Goal: Transaction & Acquisition: Purchase product/service

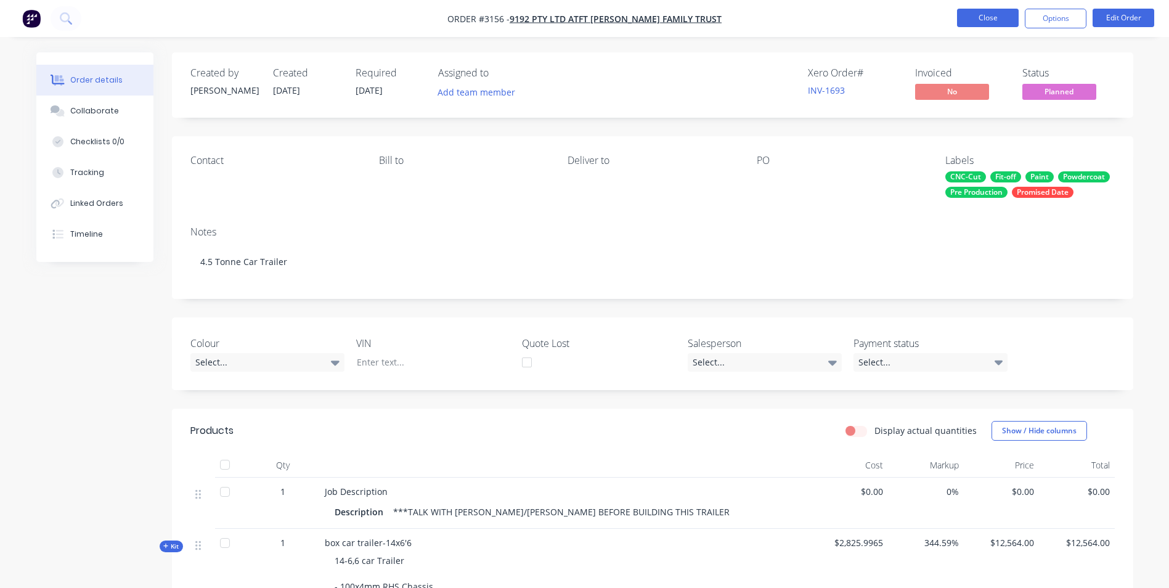
click at [991, 16] on button "Close" at bounding box center [988, 18] width 62 height 18
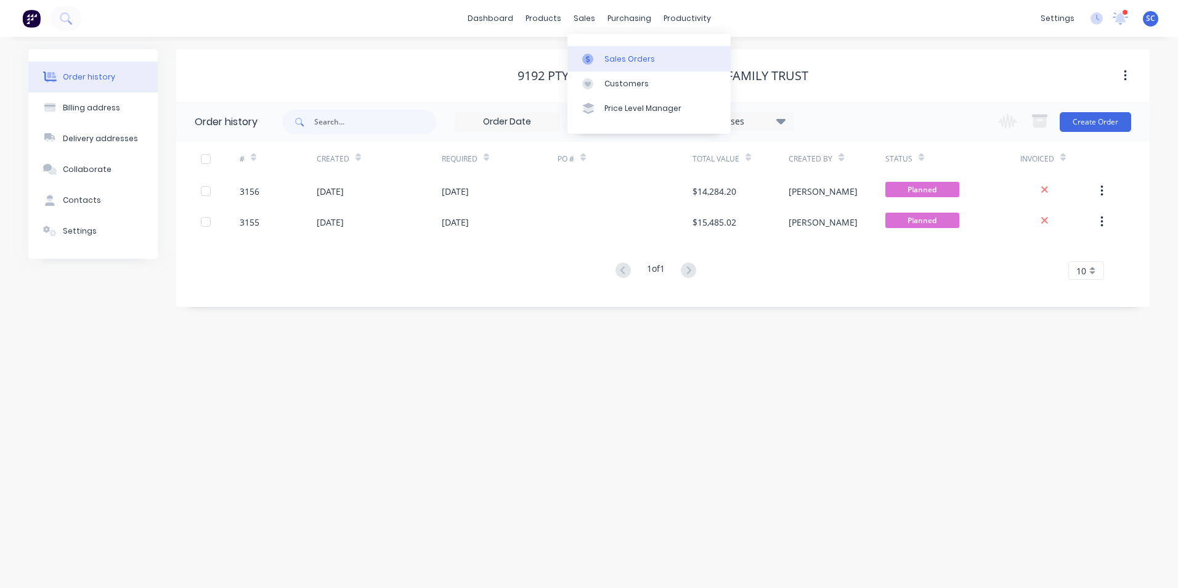
click at [584, 55] on icon at bounding box center [587, 59] width 11 height 11
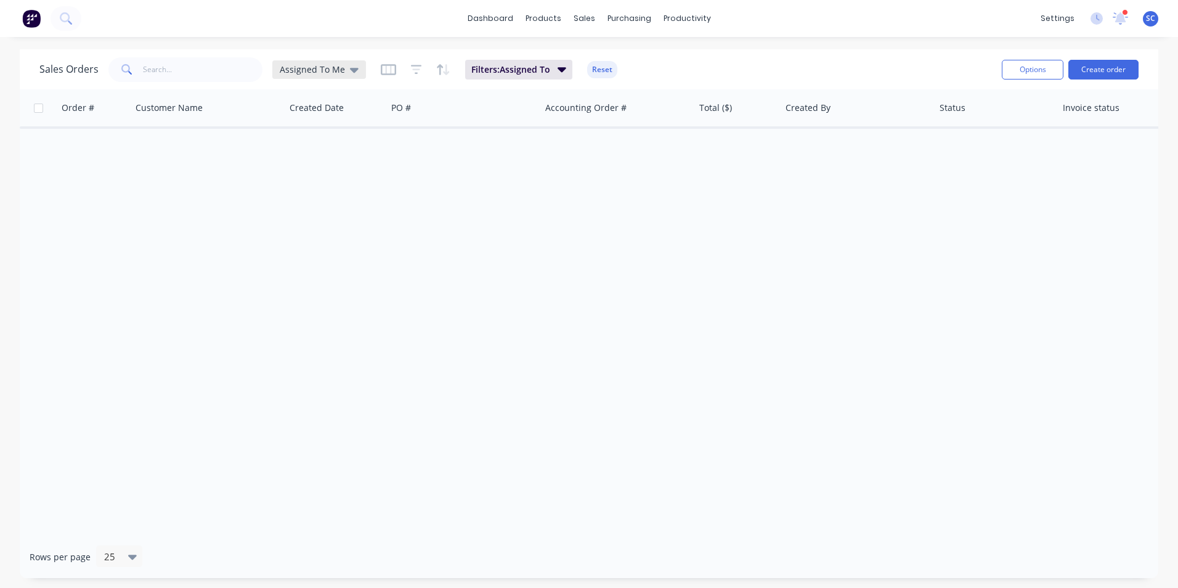
click at [335, 69] on span "Assigned To Me" at bounding box center [312, 69] width 65 height 13
click at [308, 177] on button "None" at bounding box center [346, 175] width 140 height 14
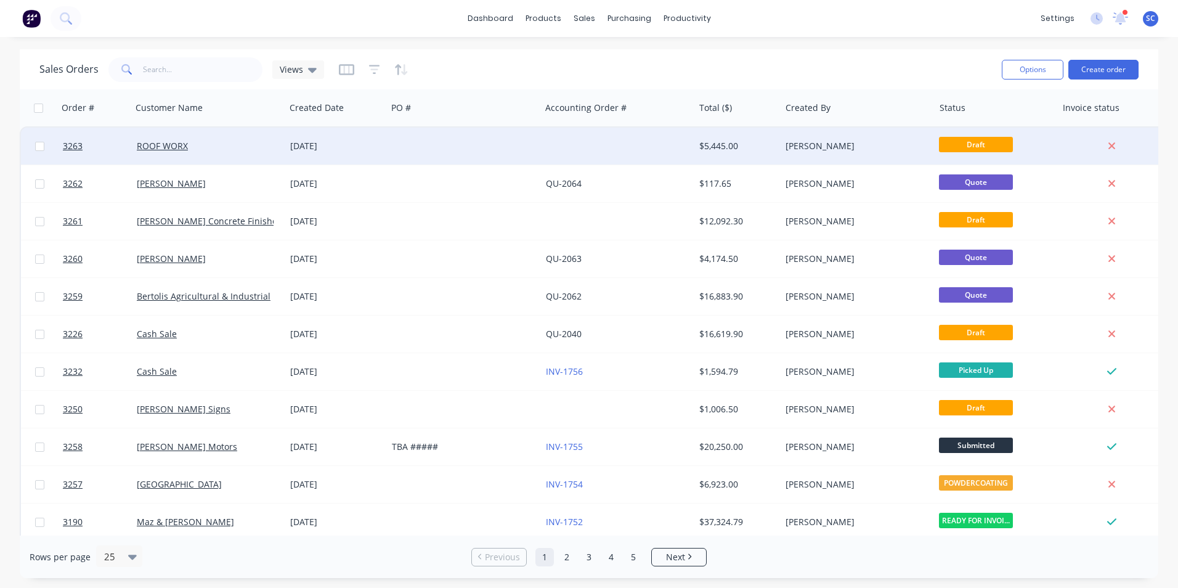
click at [296, 140] on div "[DATE]" at bounding box center [336, 146] width 92 height 12
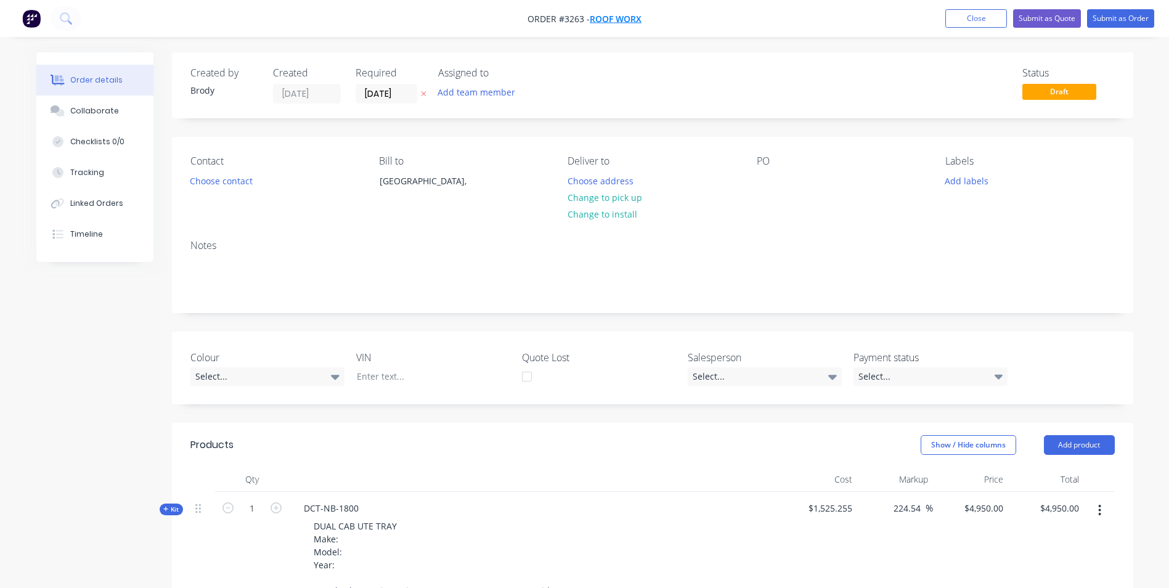
click at [629, 20] on span "ROOF WORX" at bounding box center [616, 19] width 52 height 12
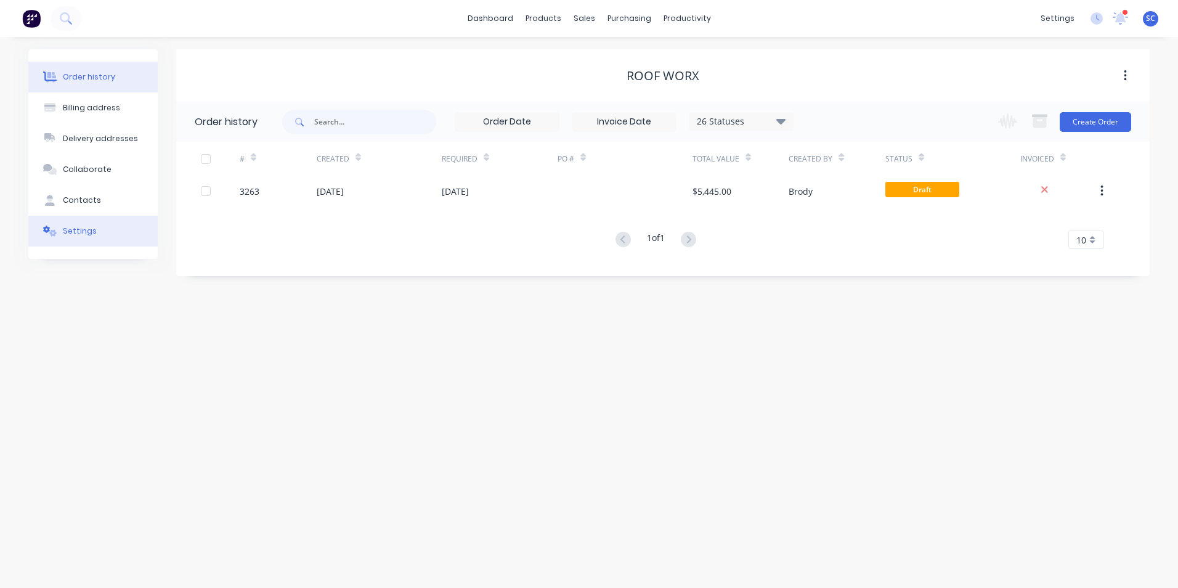
click at [99, 238] on button "Settings" at bounding box center [92, 231] width 129 height 31
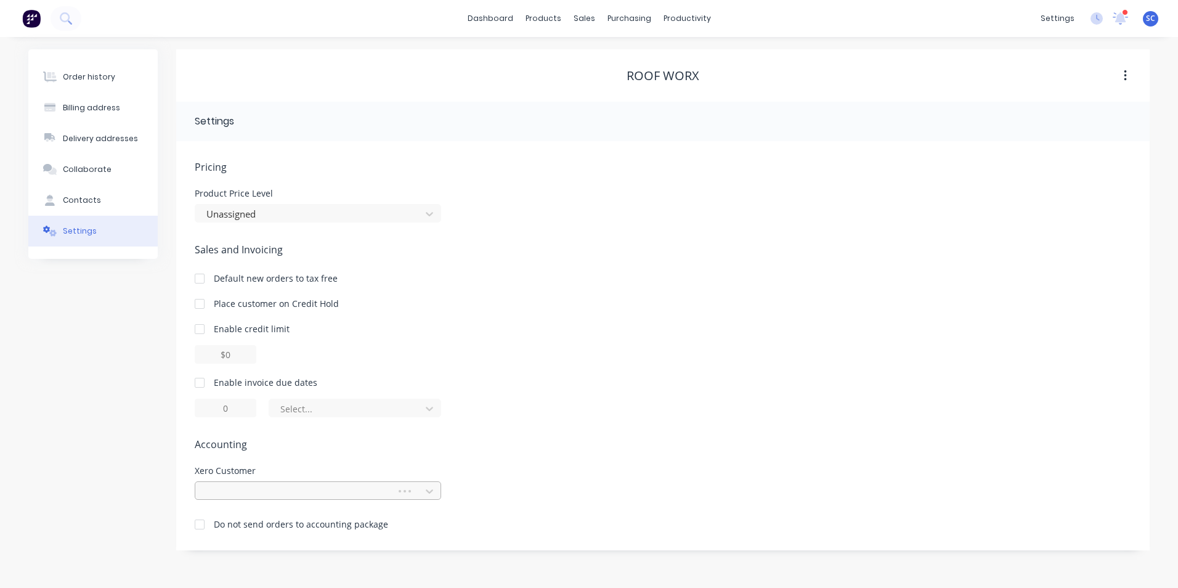
click at [270, 484] on div at bounding box center [297, 491] width 185 height 15
type input "roof"
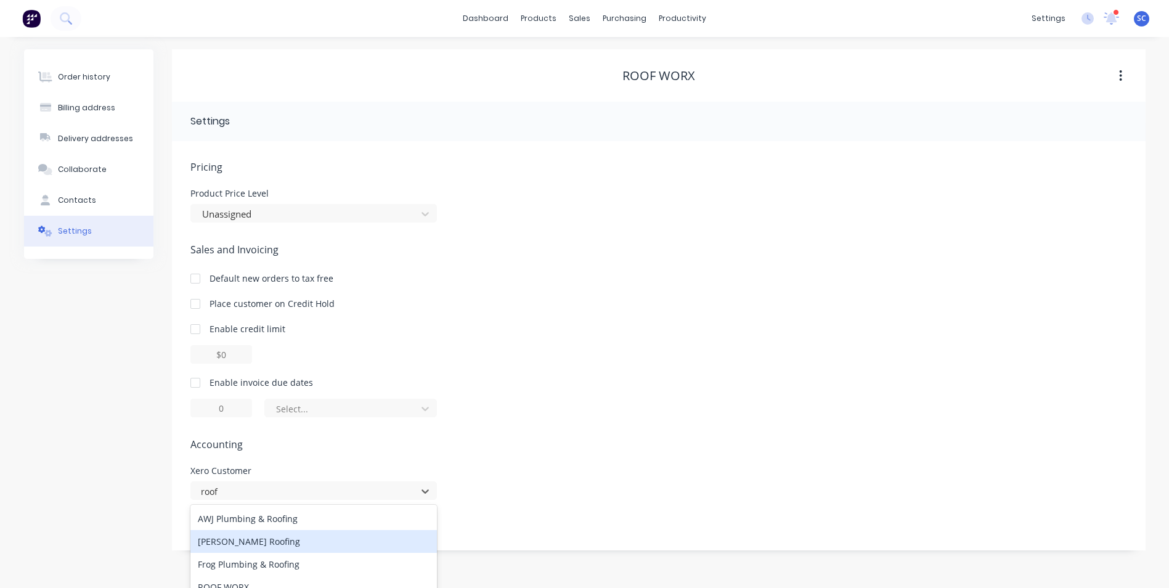
scroll to position [36, 0]
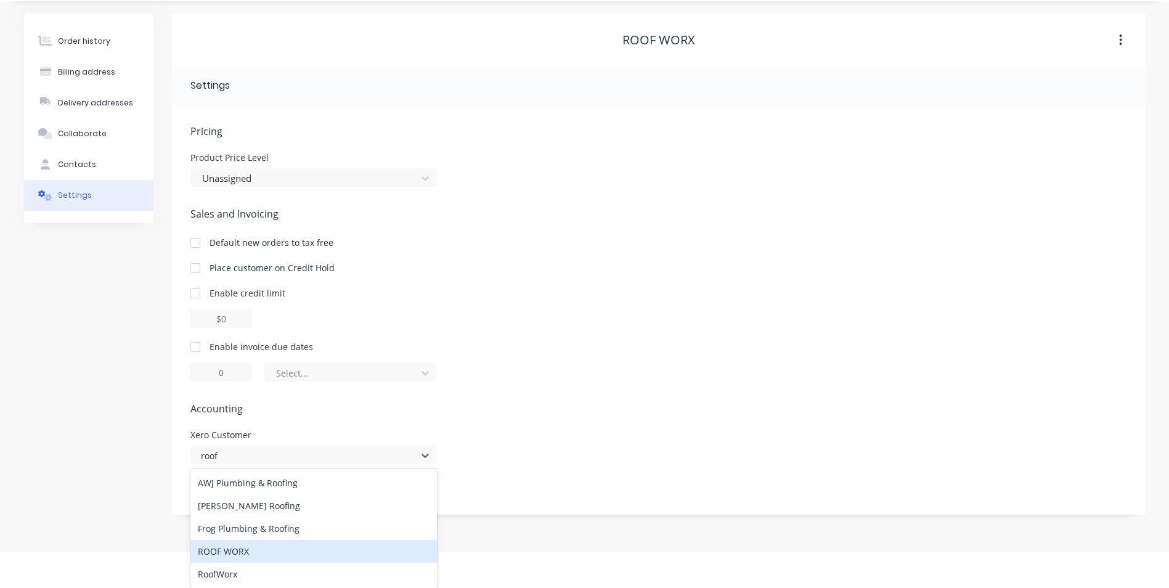
click at [301, 552] on div "ROOF WORX" at bounding box center [313, 551] width 246 height 23
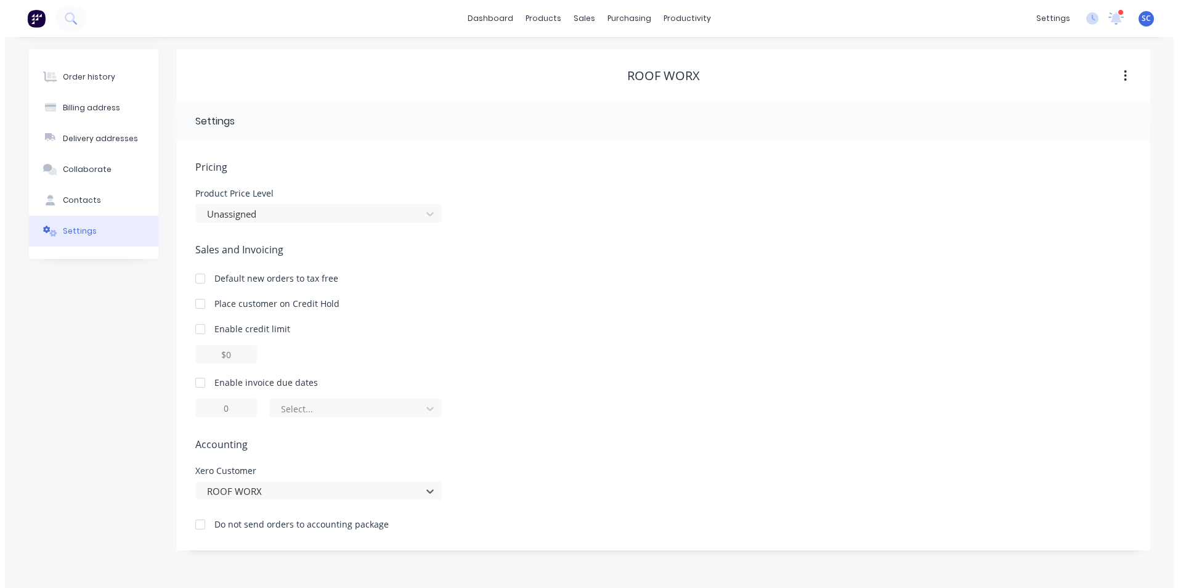
scroll to position [0, 0]
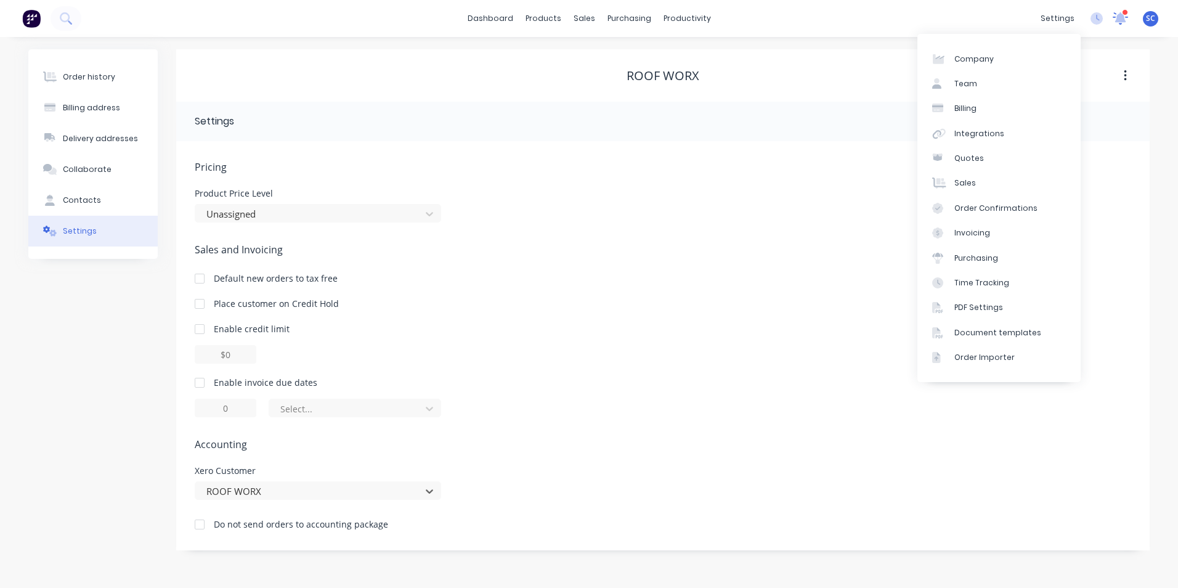
click at [1120, 11] on div at bounding box center [1120, 18] width 15 height 18
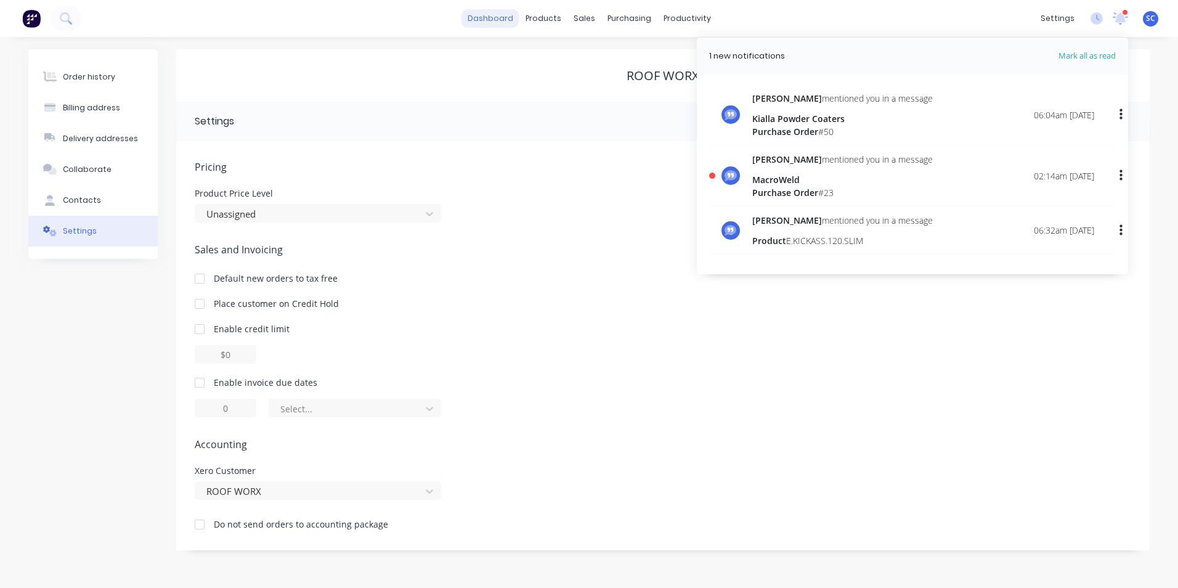
click at [481, 20] on link "dashboard" at bounding box center [491, 18] width 58 height 18
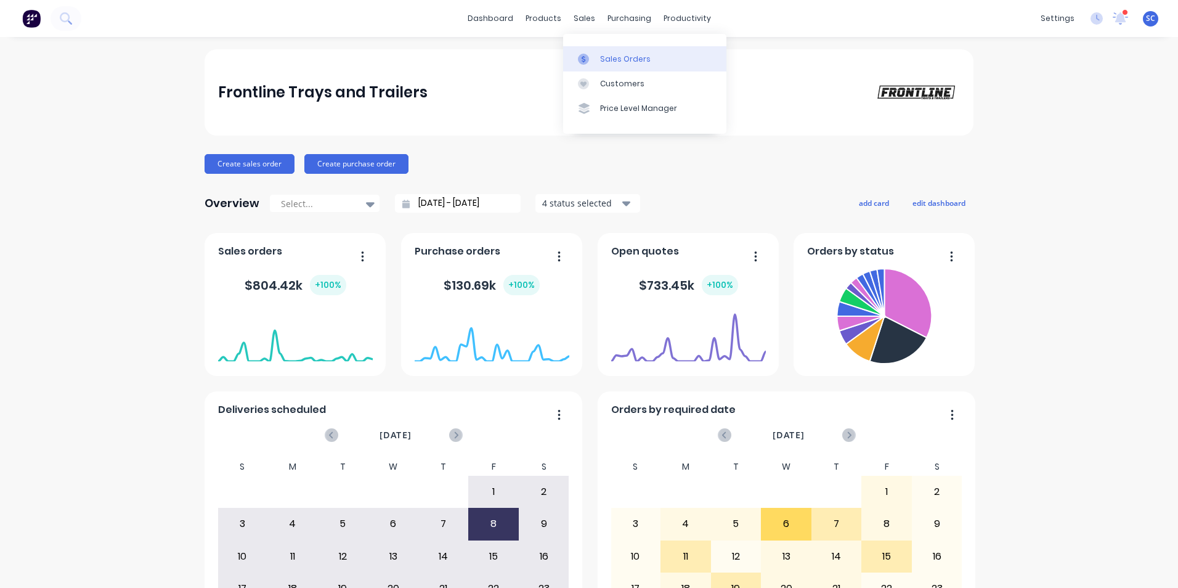
click at [601, 62] on div "Sales Orders" at bounding box center [625, 59] width 51 height 11
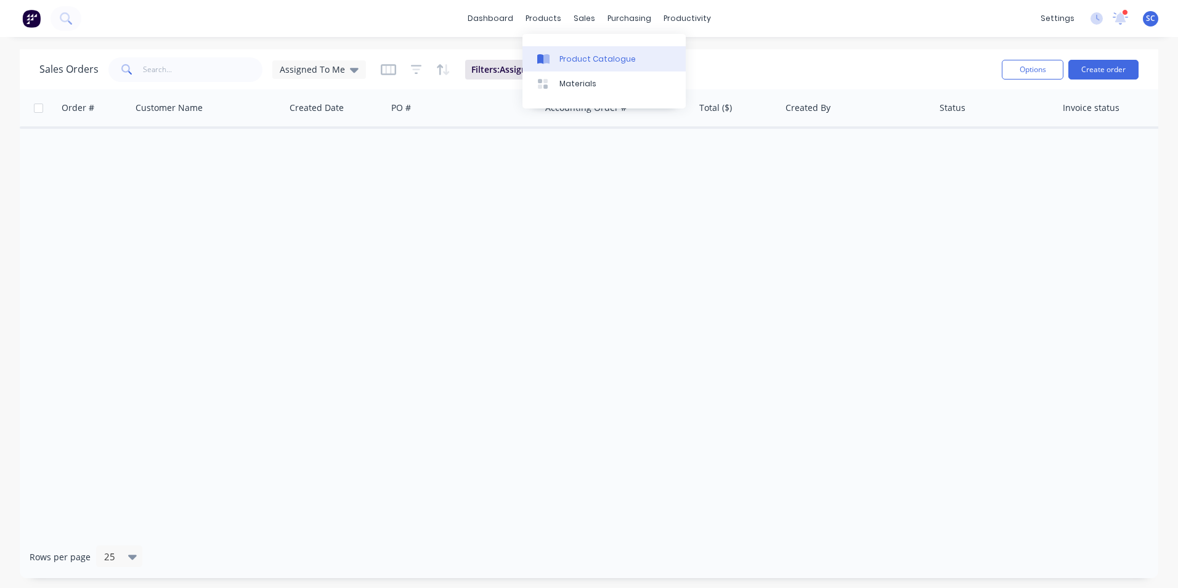
click at [566, 65] on link "Product Catalogue" at bounding box center [604, 58] width 163 height 25
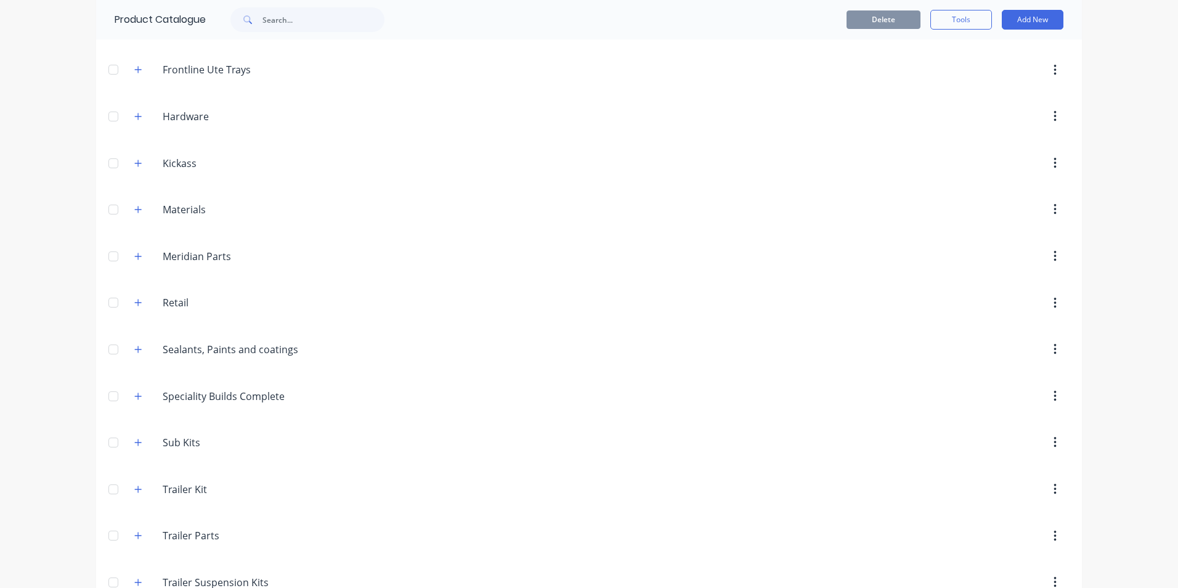
scroll to position [238, 0]
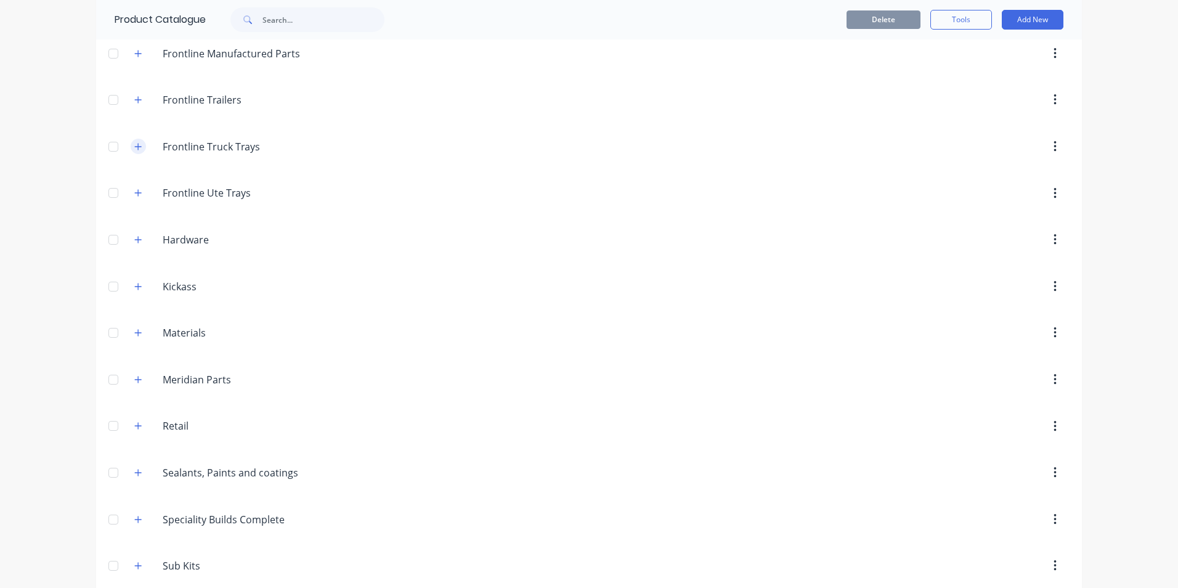
click at [134, 145] on icon "button" at bounding box center [137, 146] width 7 height 9
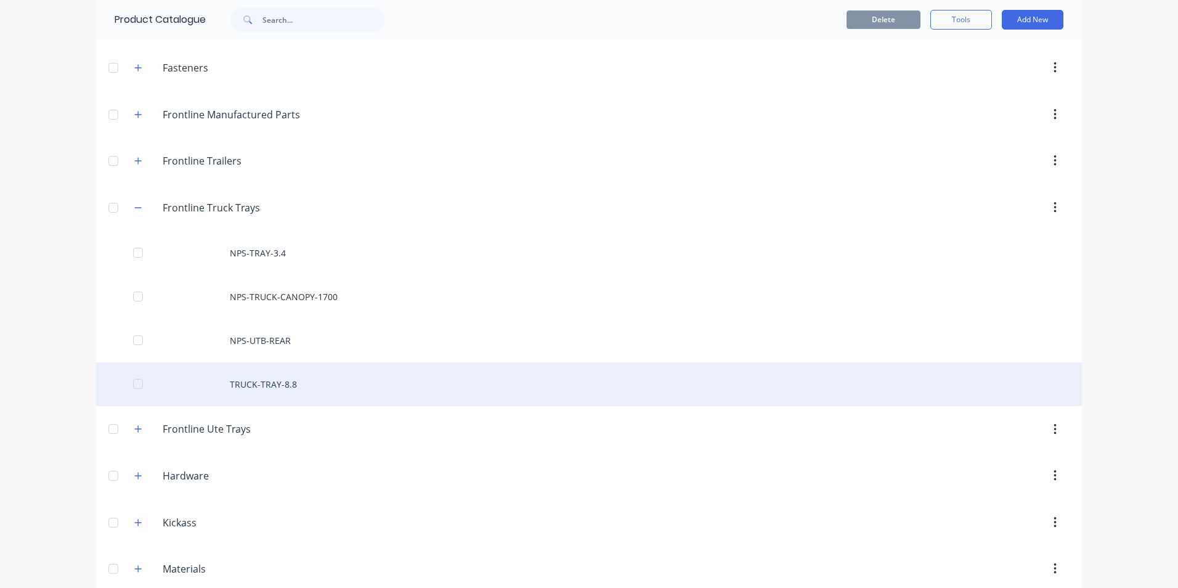
scroll to position [177, 0]
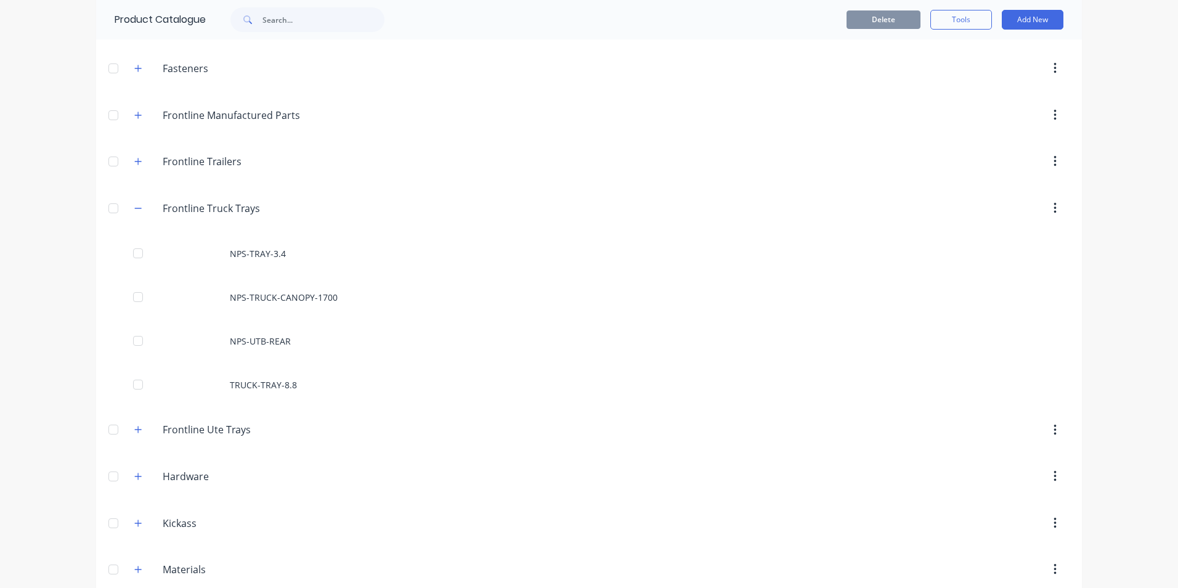
click at [46, 157] on div "dashboard products sales purchasing productivity dashboard products Product Cat…" at bounding box center [589, 294] width 1178 height 588
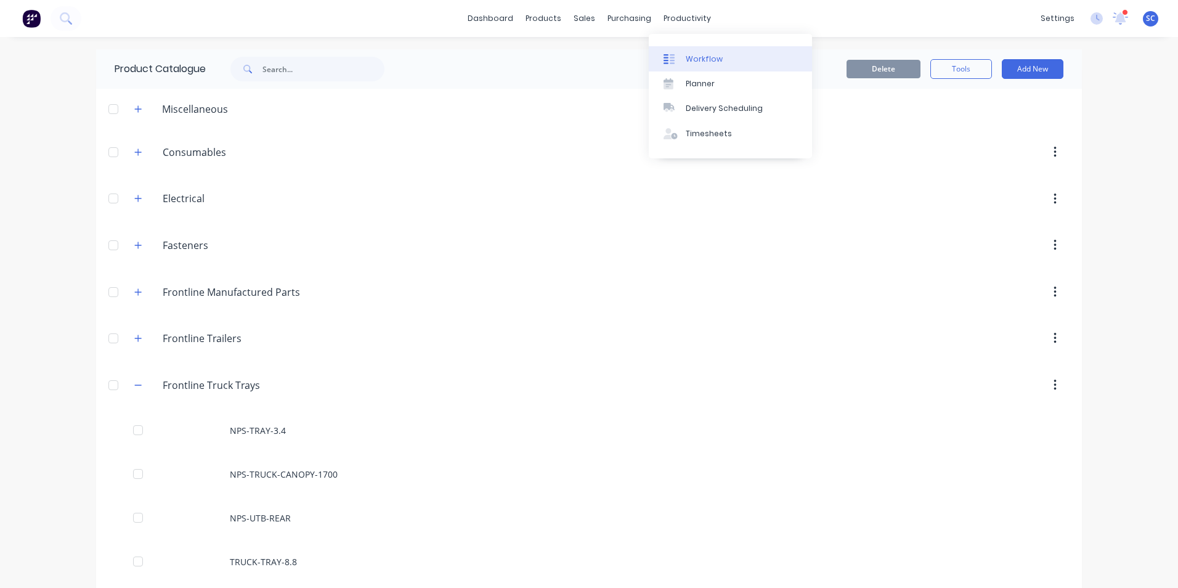
click at [675, 57] on div at bounding box center [673, 59] width 18 height 11
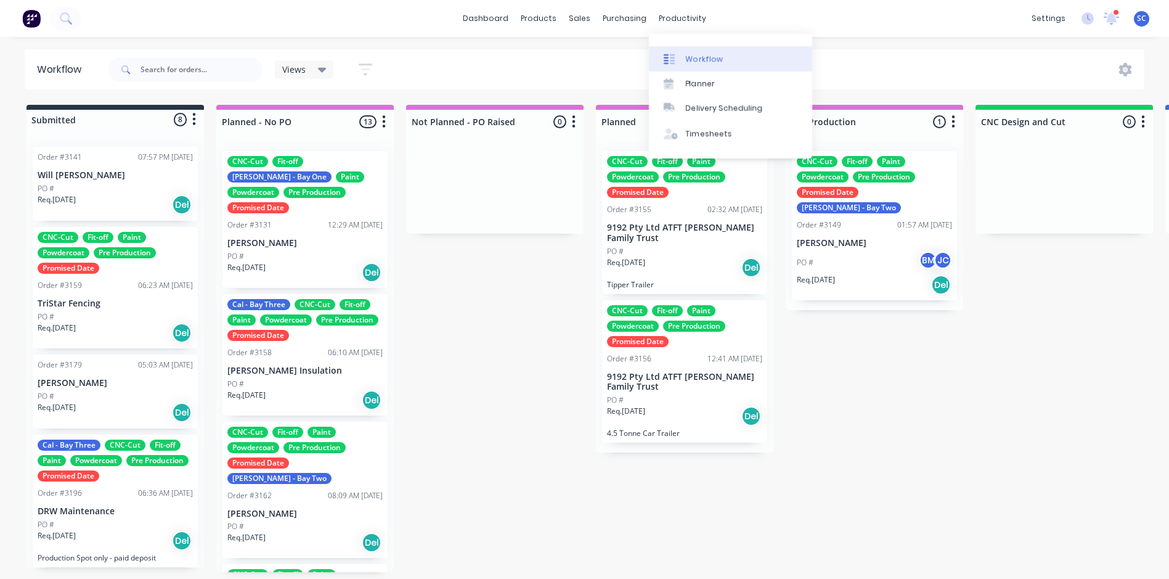
click at [709, 59] on div "Workflow" at bounding box center [704, 59] width 37 height 11
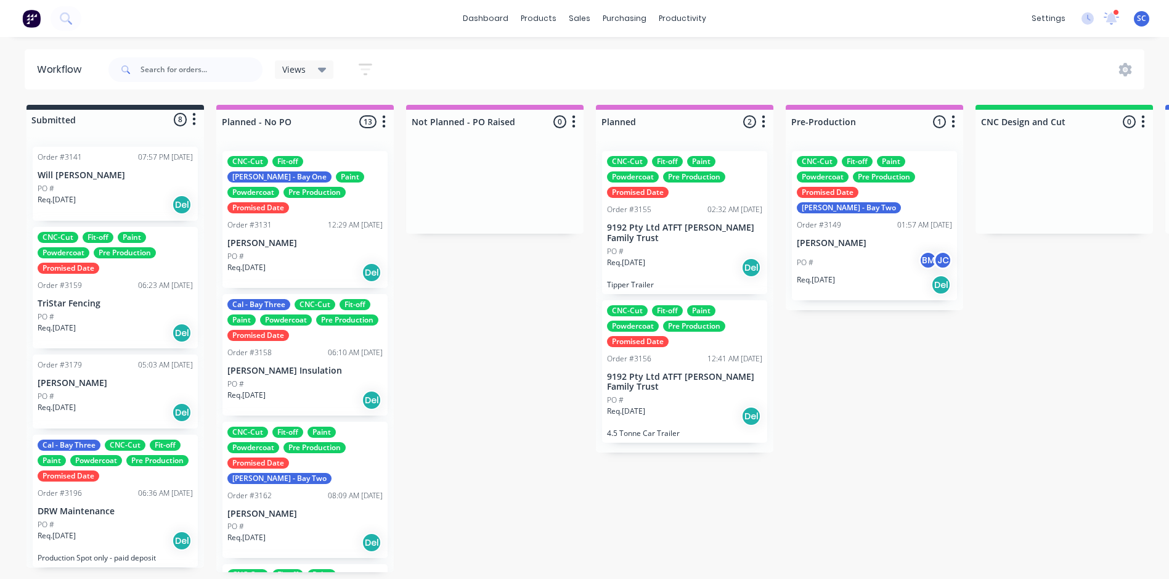
click at [319, 70] on icon at bounding box center [322, 70] width 9 height 5
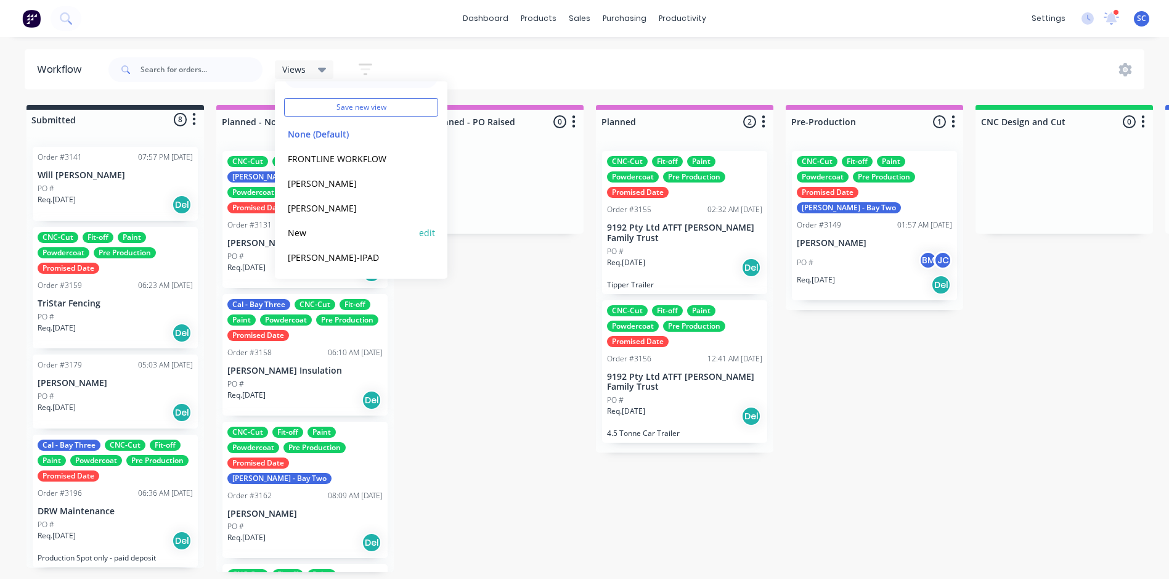
scroll to position [2, 0]
click at [360, 63] on icon "button" at bounding box center [366, 69] width 14 height 15
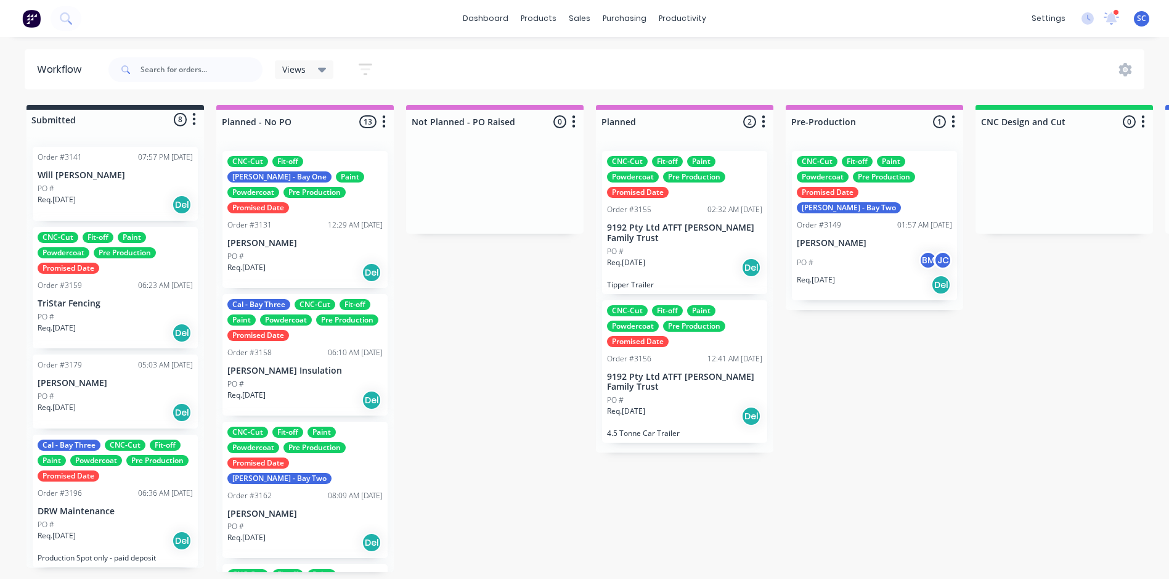
click at [326, 72] on icon at bounding box center [322, 70] width 9 height 14
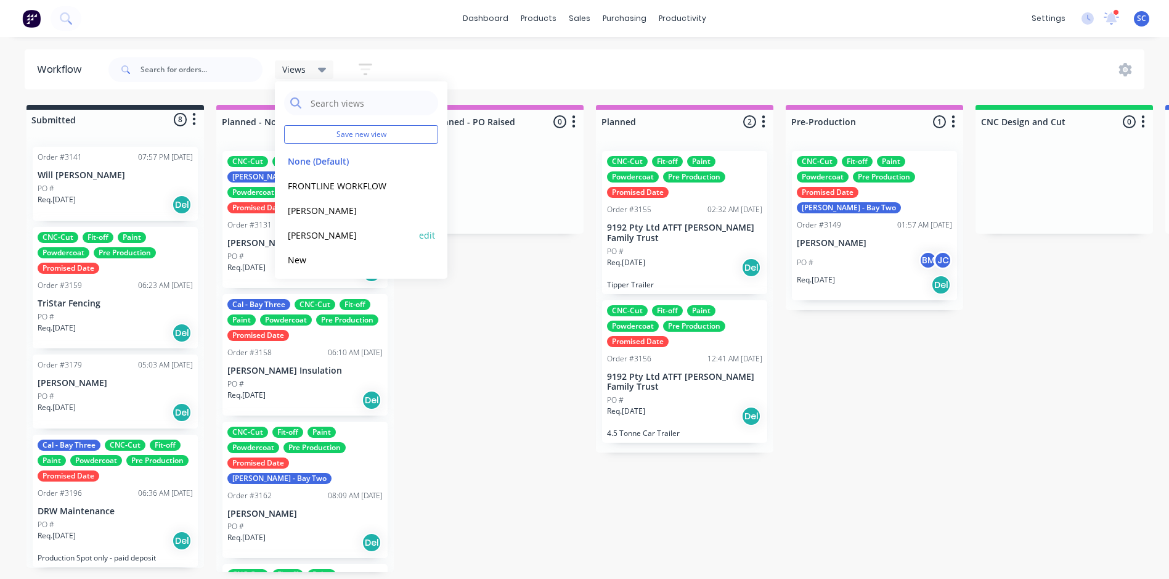
scroll to position [27, 0]
click at [510, 52] on div "Views Save new view None (Default) edit FRONTLINE WORKFLOW edit [PERSON_NAME] e…" at bounding box center [625, 69] width 1039 height 37
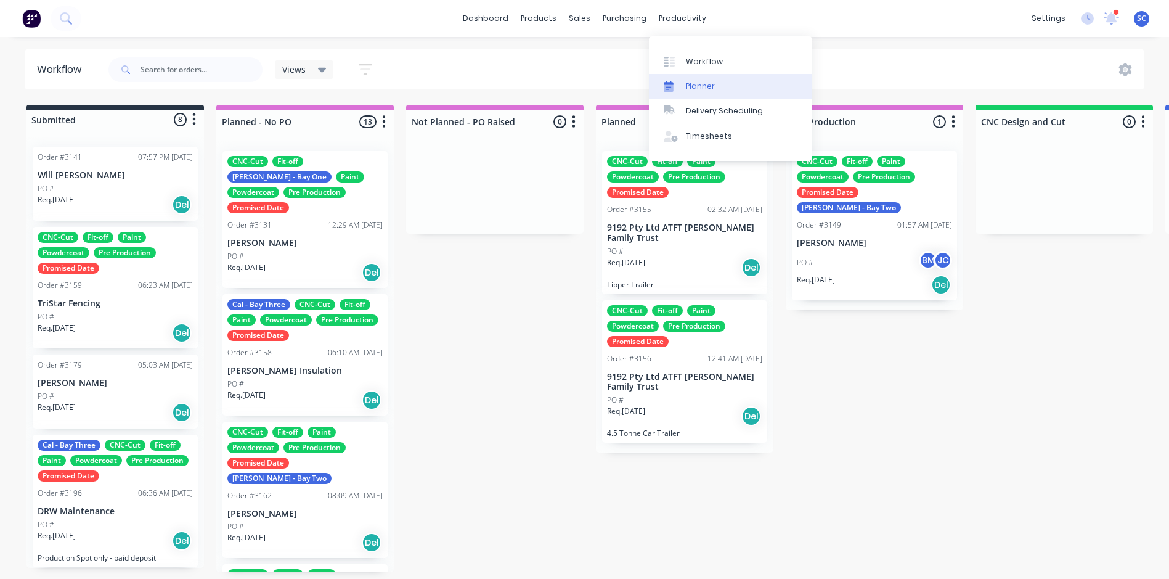
click at [691, 81] on div "Planner" at bounding box center [700, 86] width 29 height 11
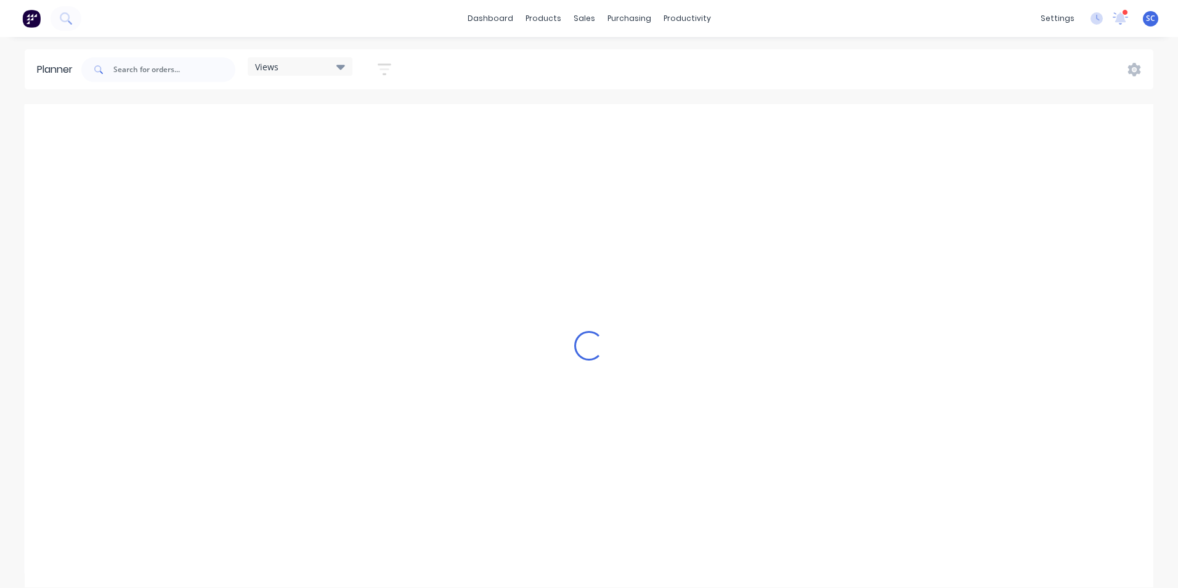
scroll to position [0, 969]
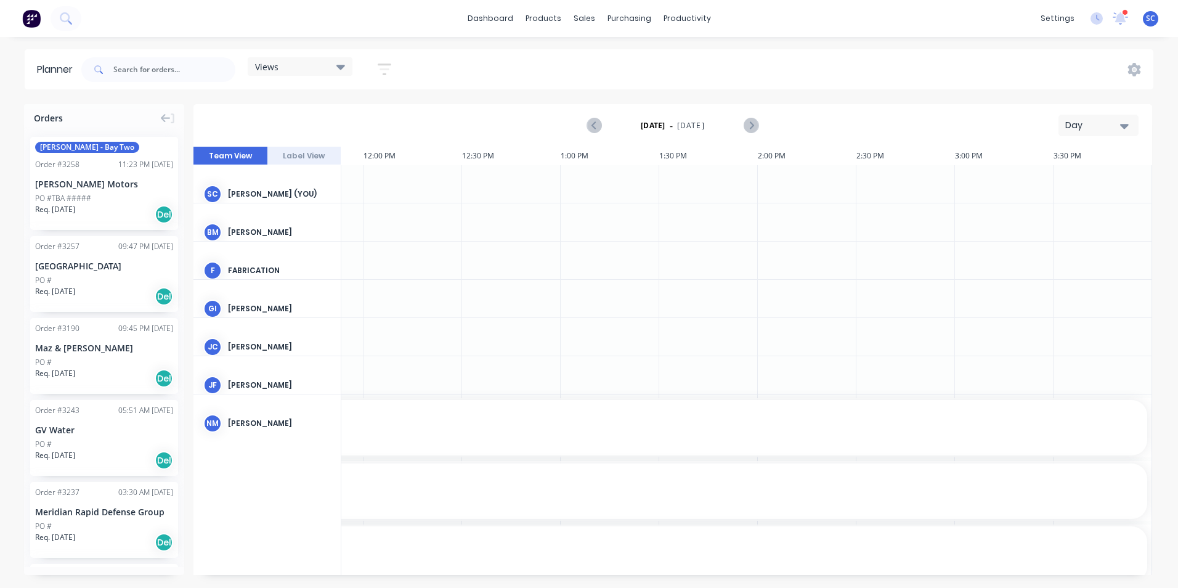
click at [367, 63] on button "button" at bounding box center [384, 69] width 39 height 24
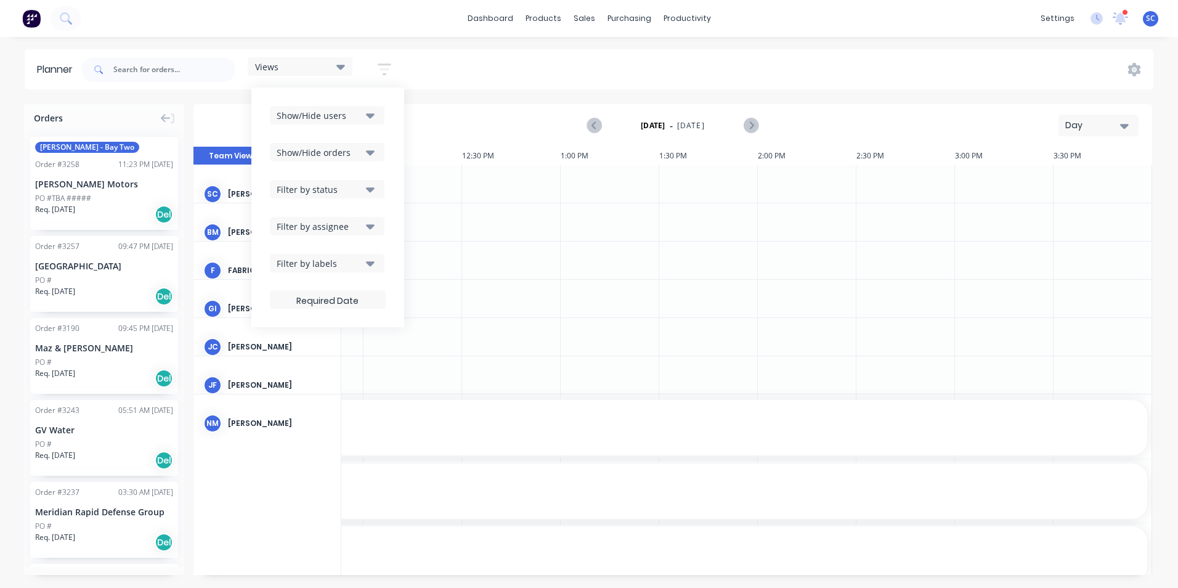
click at [362, 115] on div "Show/Hide users" at bounding box center [320, 115] width 86 height 13
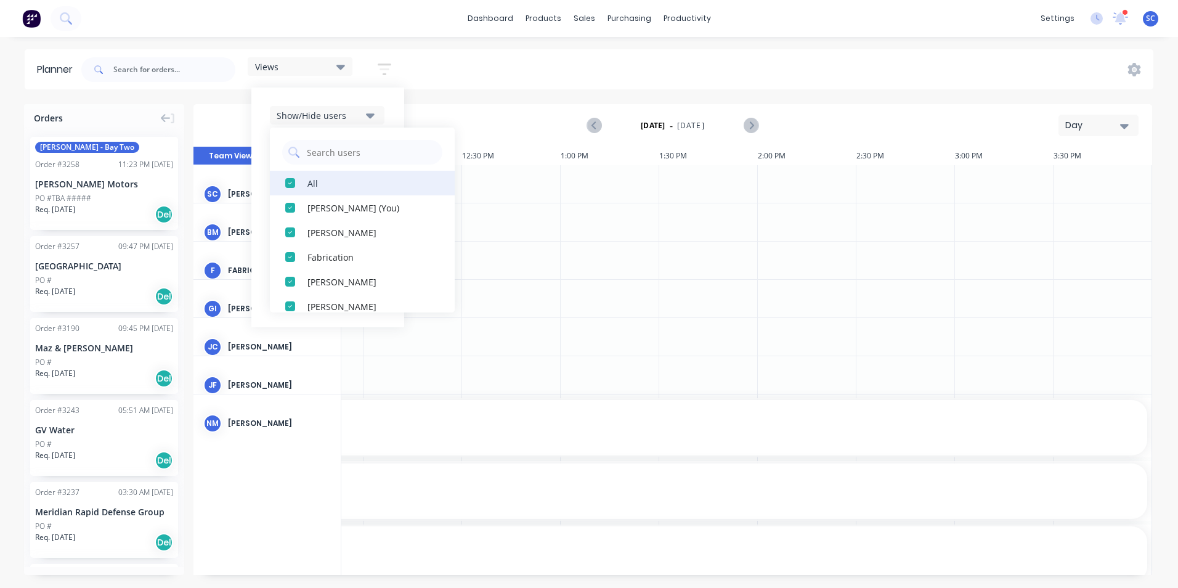
click at [295, 187] on div "button" at bounding box center [290, 183] width 25 height 25
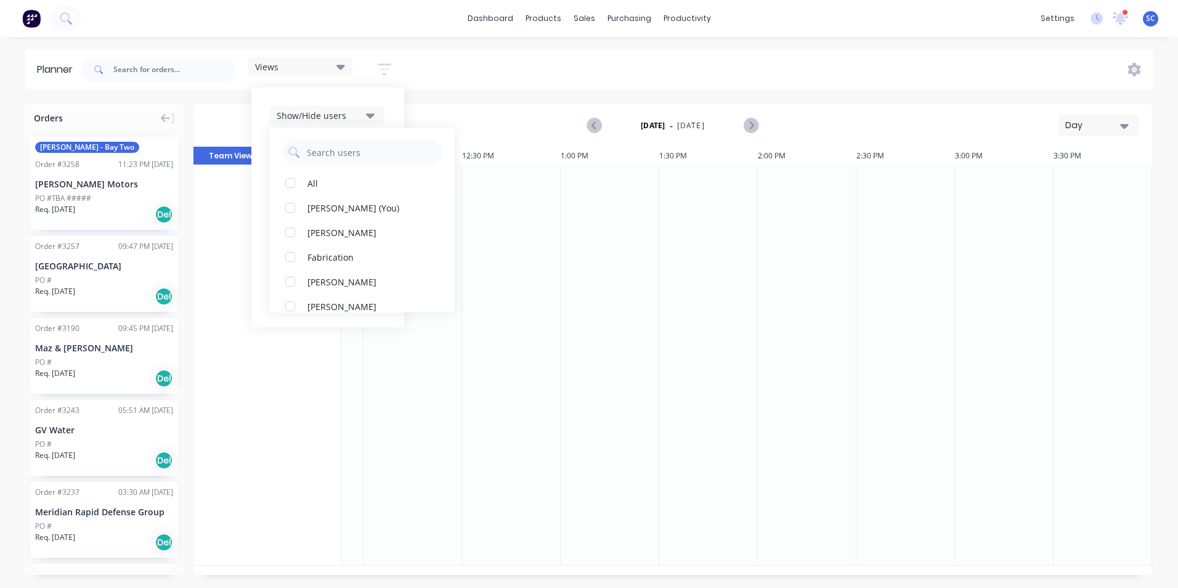
click at [301, 66] on div "Views" at bounding box center [300, 66] width 90 height 11
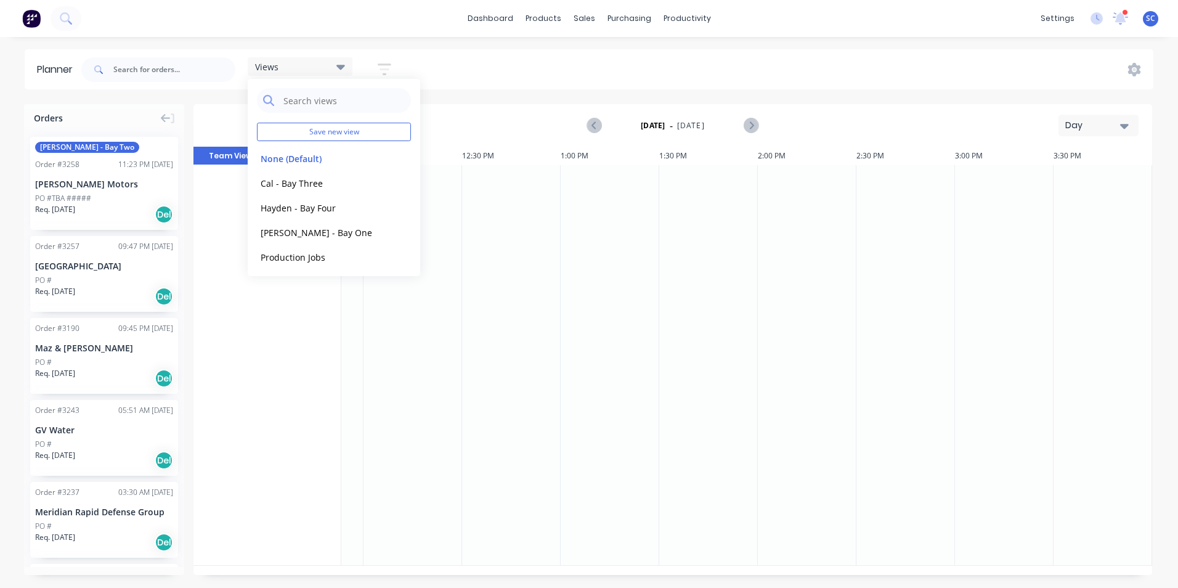
click at [387, 70] on icon "button" at bounding box center [385, 69] width 10 height 2
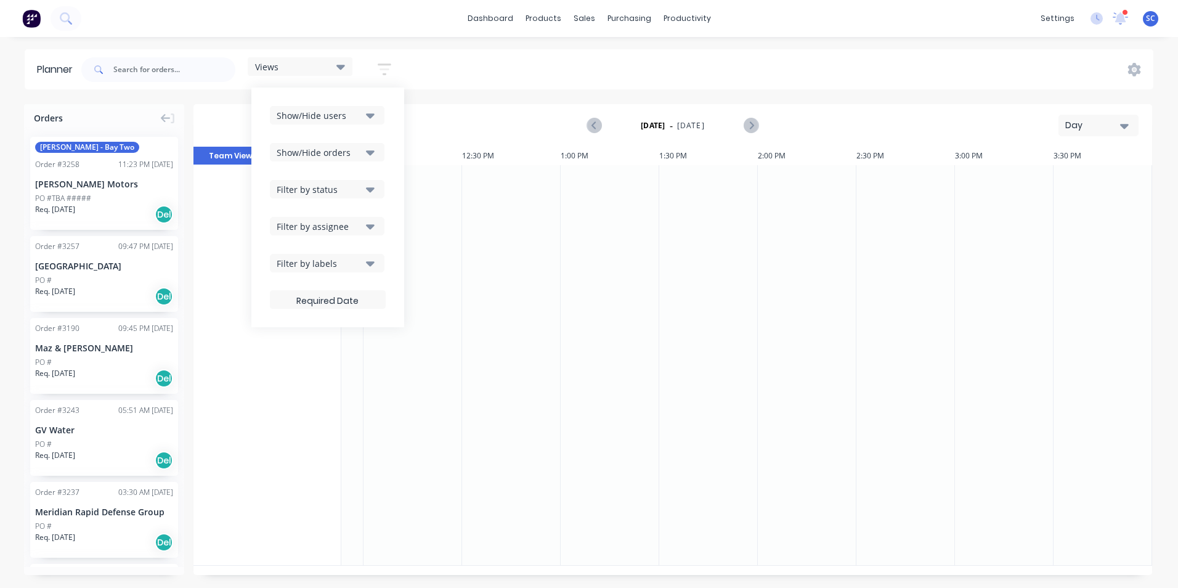
click at [386, 71] on icon "button" at bounding box center [385, 69] width 14 height 15
click at [386, 68] on icon "button" at bounding box center [385, 69] width 14 height 15
click at [352, 112] on div "Show/Hide users" at bounding box center [320, 115] width 86 height 13
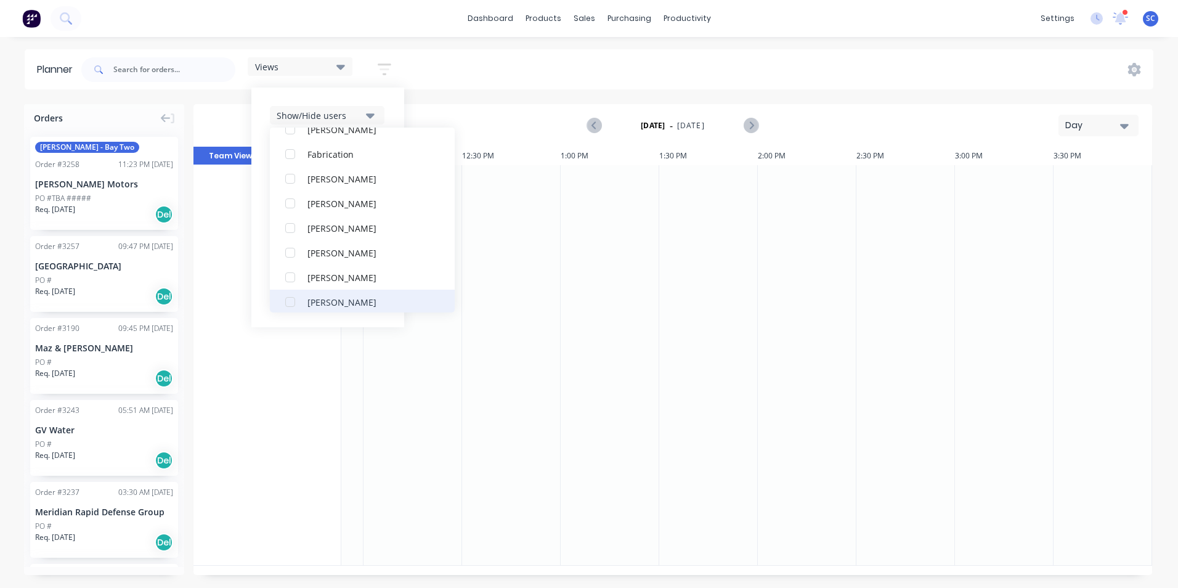
scroll to position [74, 0]
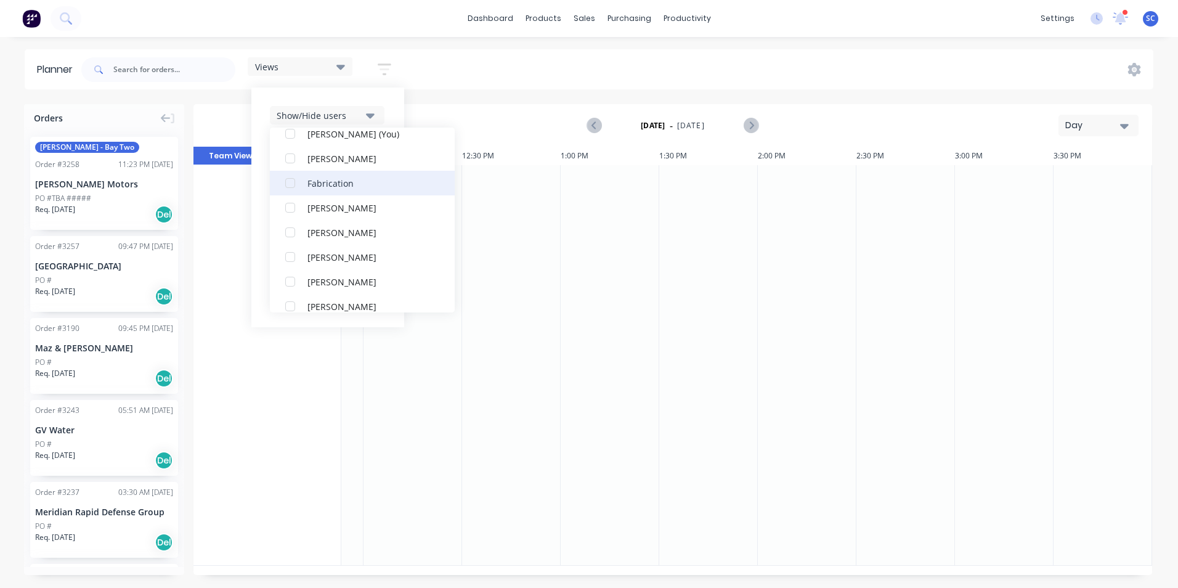
drag, startPoint x: 290, startPoint y: 307, endPoint x: 300, endPoint y: 282, distance: 27.7
click at [290, 307] on div "button" at bounding box center [290, 306] width 25 height 25
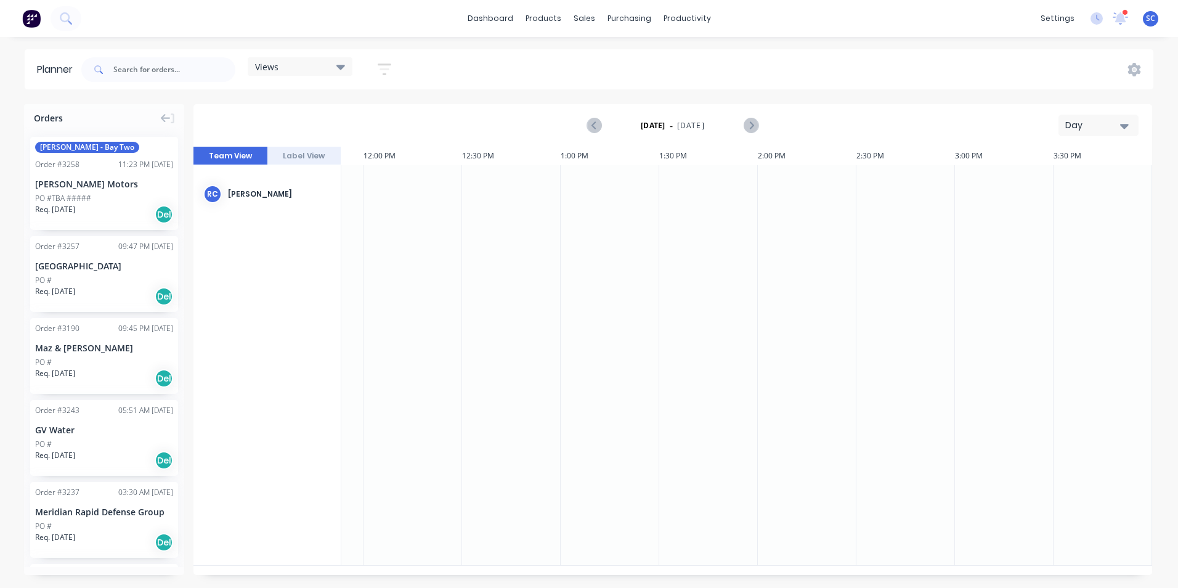
click at [450, 79] on div "Views Save new view None (Default) edit Cal - Bay Three edit [PERSON_NAME] - Ba…" at bounding box center [616, 69] width 1075 height 37
click at [383, 75] on icon "button" at bounding box center [385, 69] width 14 height 15
click at [230, 240] on div "[PERSON_NAME] [PERSON_NAME]" at bounding box center [267, 365] width 148 height 401
click at [1099, 126] on div "Day" at bounding box center [1093, 125] width 57 height 13
click at [1074, 205] on div "Month" at bounding box center [1077, 207] width 122 height 25
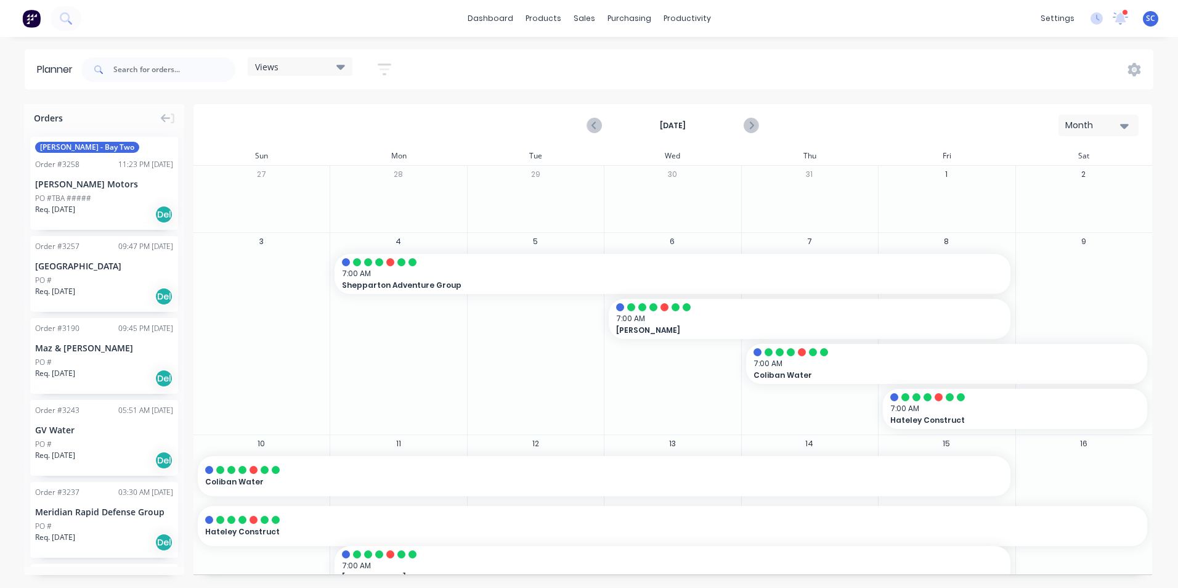
click at [385, 71] on icon "button" at bounding box center [385, 69] width 14 height 15
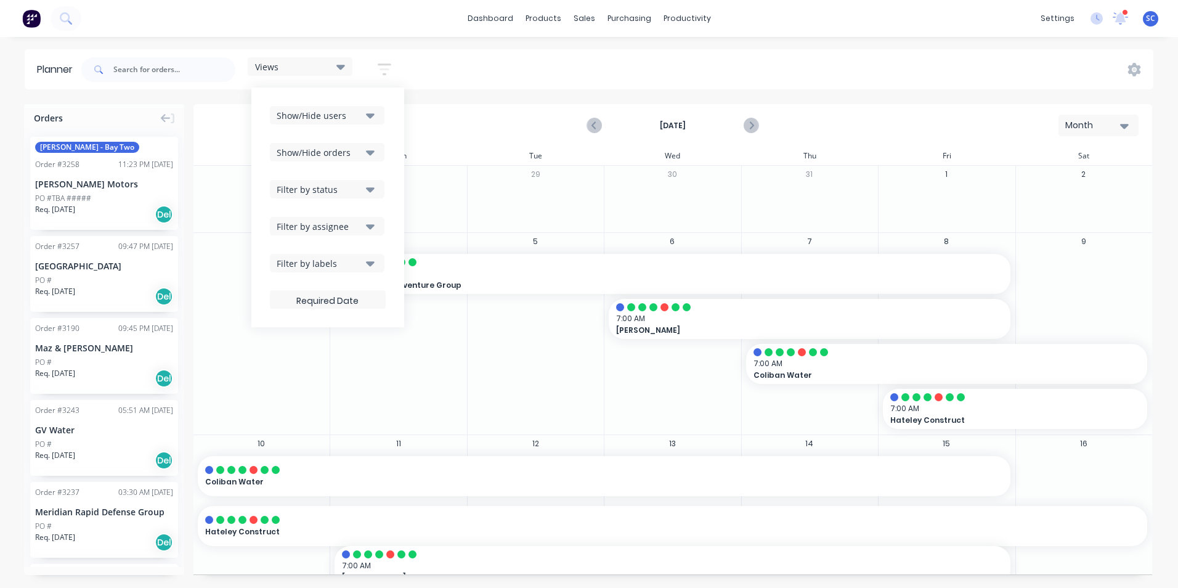
click at [327, 223] on div "Filter by assignee" at bounding box center [320, 226] width 86 height 13
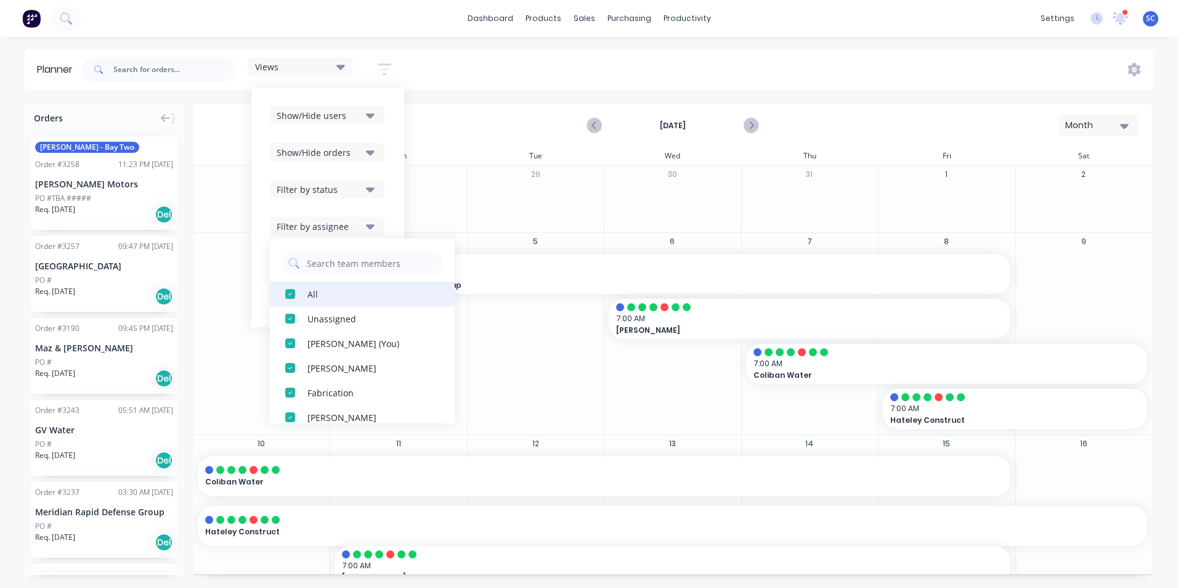
click at [291, 296] on div "button" at bounding box center [290, 294] width 25 height 25
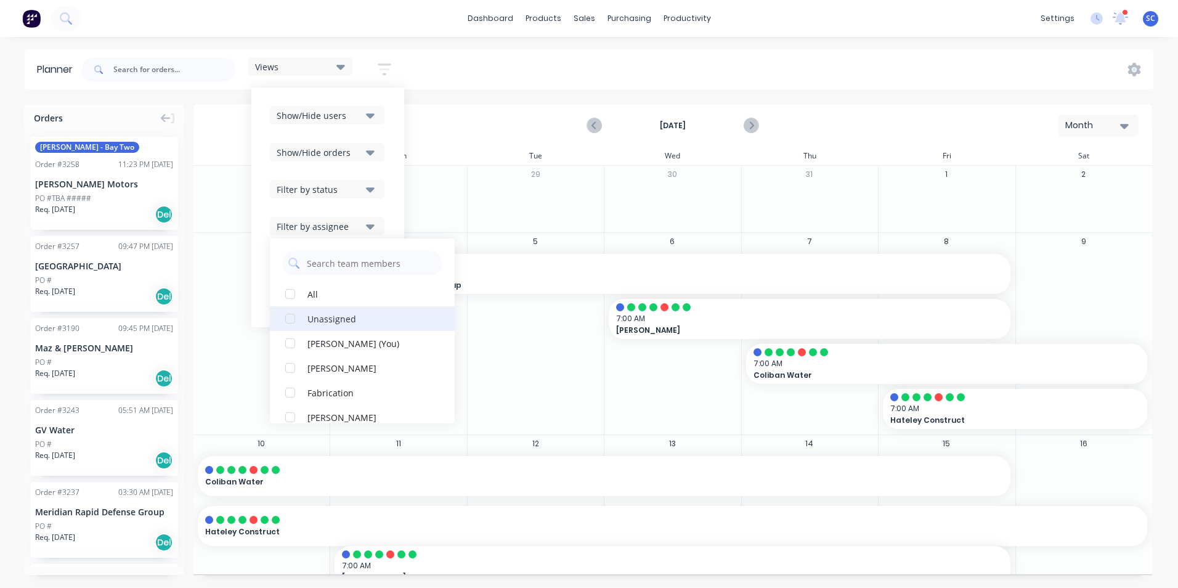
scroll to position [123, 0]
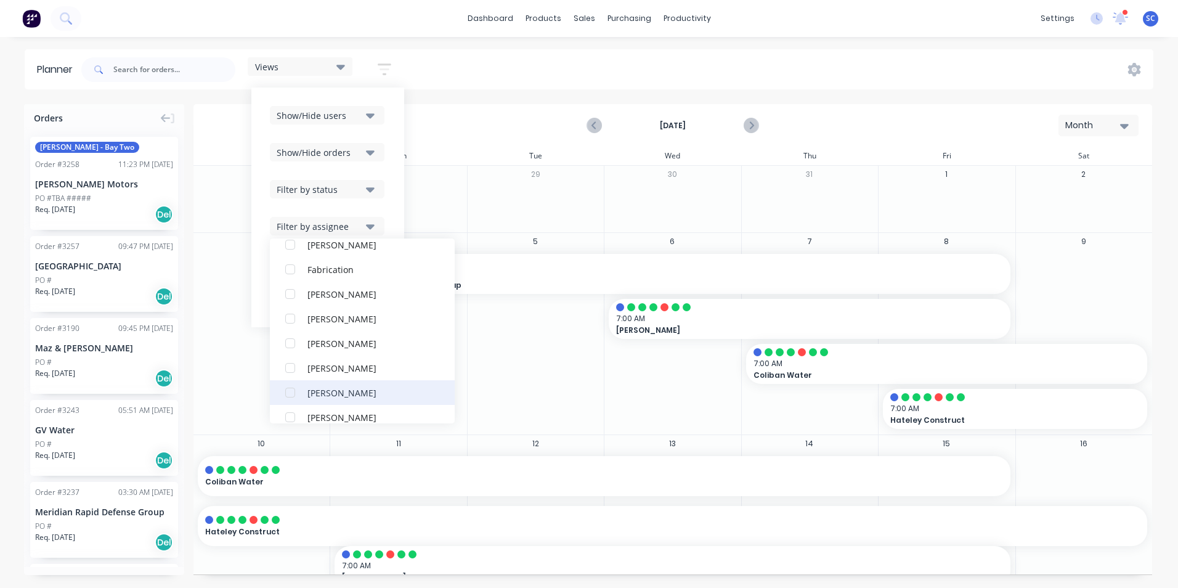
click at [290, 391] on div "button" at bounding box center [290, 392] width 25 height 25
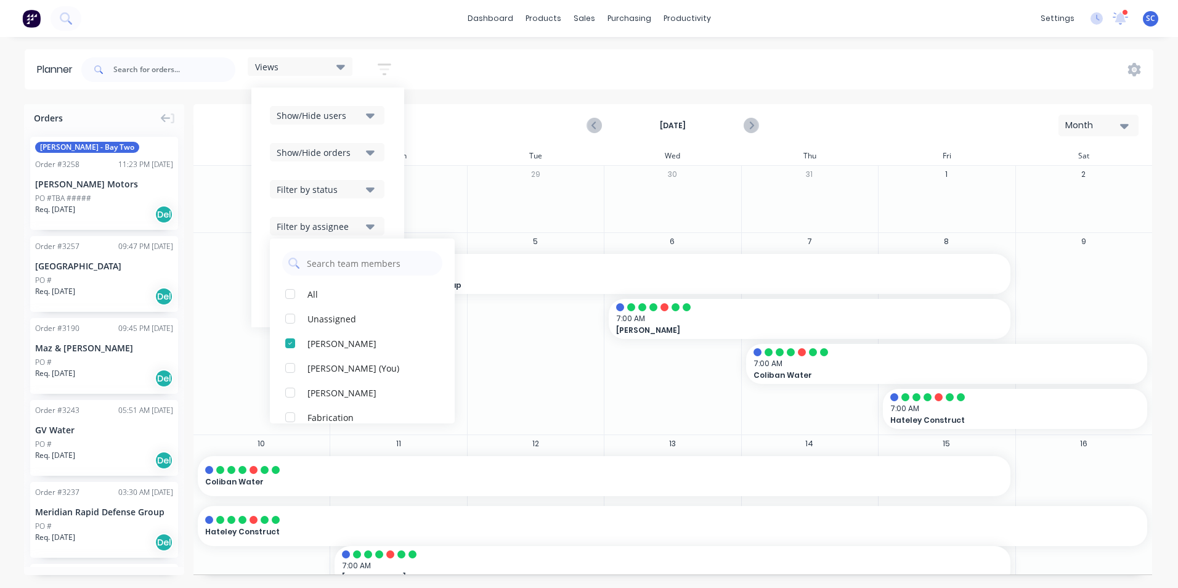
click at [315, 189] on div "Filter by status" at bounding box center [320, 189] width 86 height 13
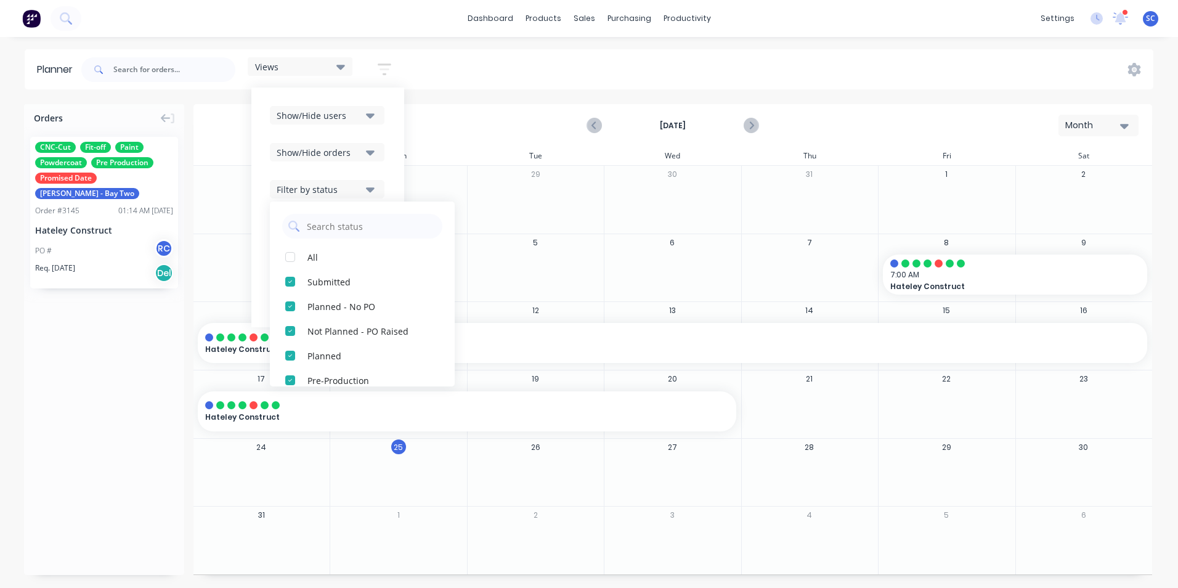
click at [314, 154] on div "Show/Hide orders" at bounding box center [320, 152] width 86 height 13
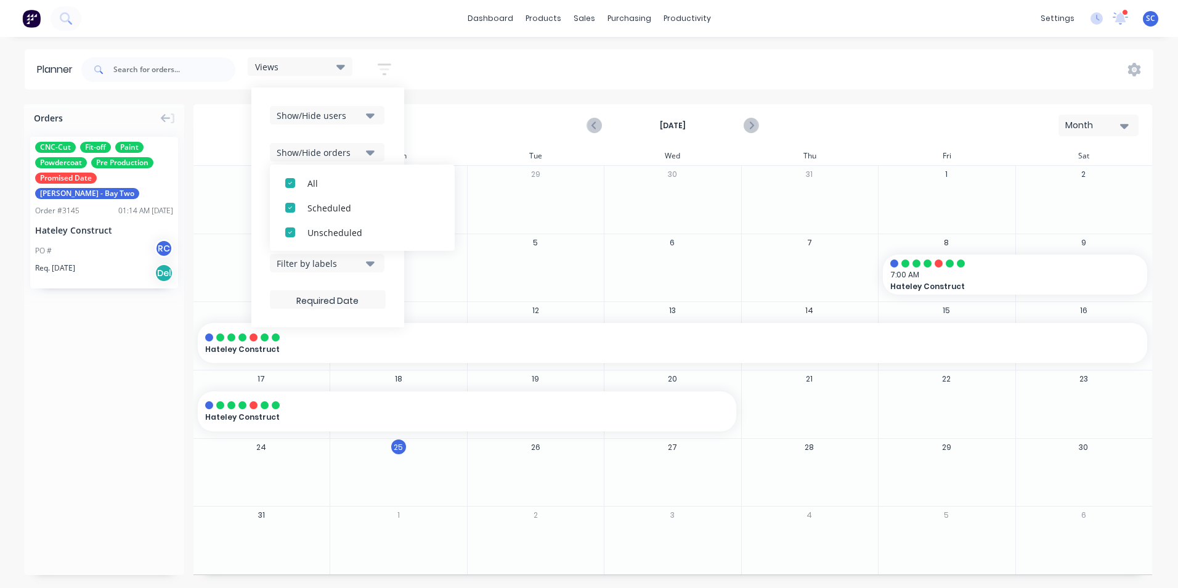
click at [322, 117] on div "Show/Hide users" at bounding box center [320, 115] width 86 height 13
click at [340, 66] on icon at bounding box center [340, 67] width 9 height 5
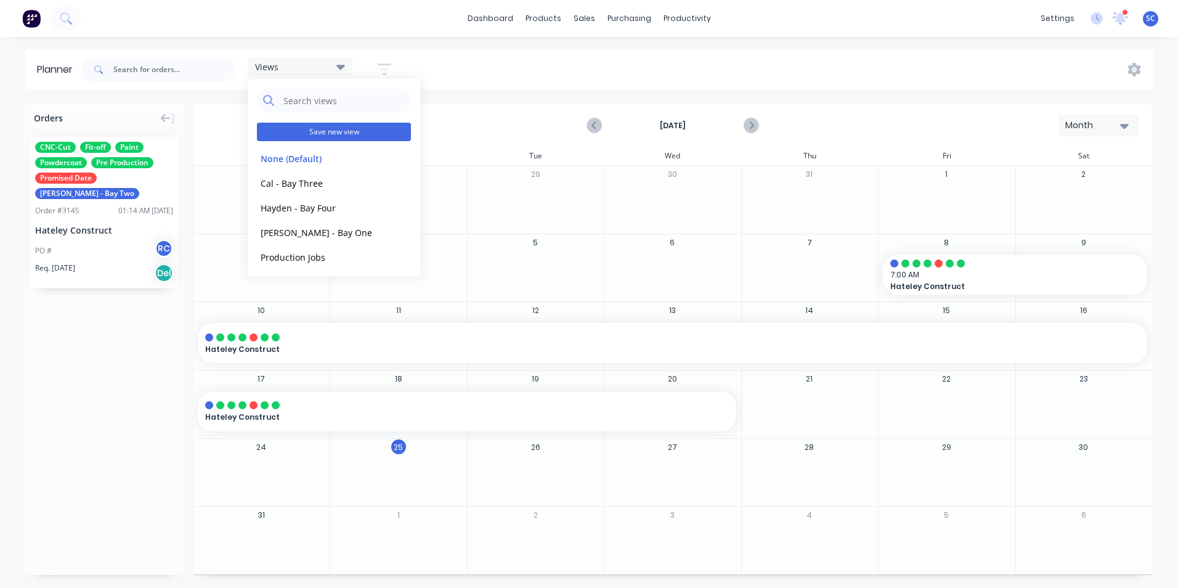
click at [315, 134] on button "Save new view" at bounding box center [334, 132] width 154 height 18
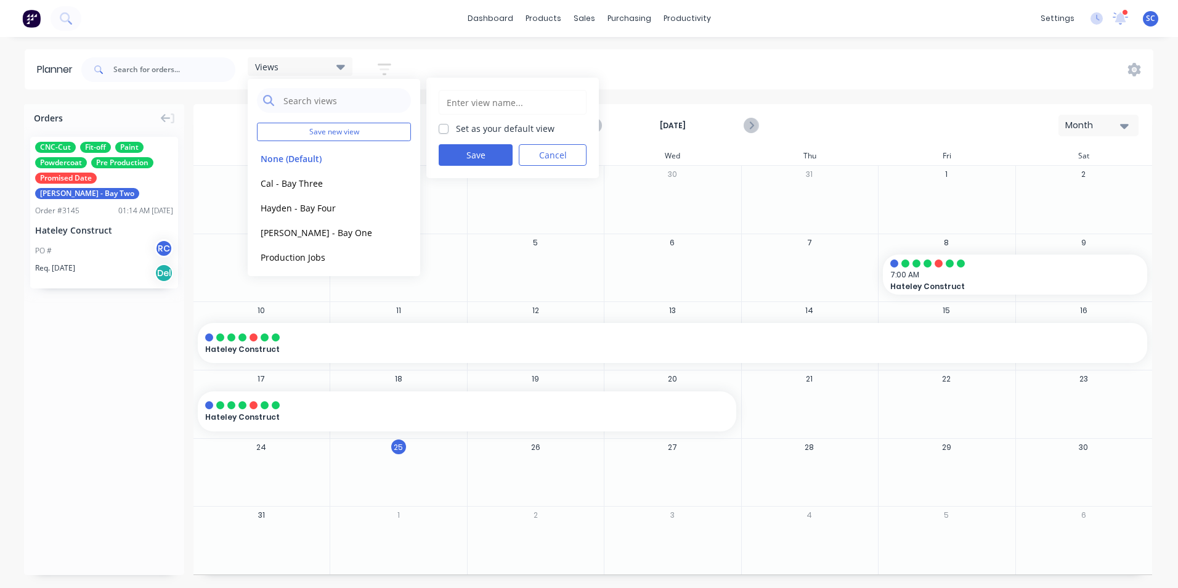
click at [479, 102] on input "text" at bounding box center [513, 102] width 134 height 23
type input "[PERSON_NAME] View"
click at [497, 154] on button "Save" at bounding box center [476, 155] width 74 height 22
click at [481, 87] on div "Views Save new view None (Default) edit Cal - Bay Three edit Hayden - Bay Four …" at bounding box center [616, 69] width 1075 height 37
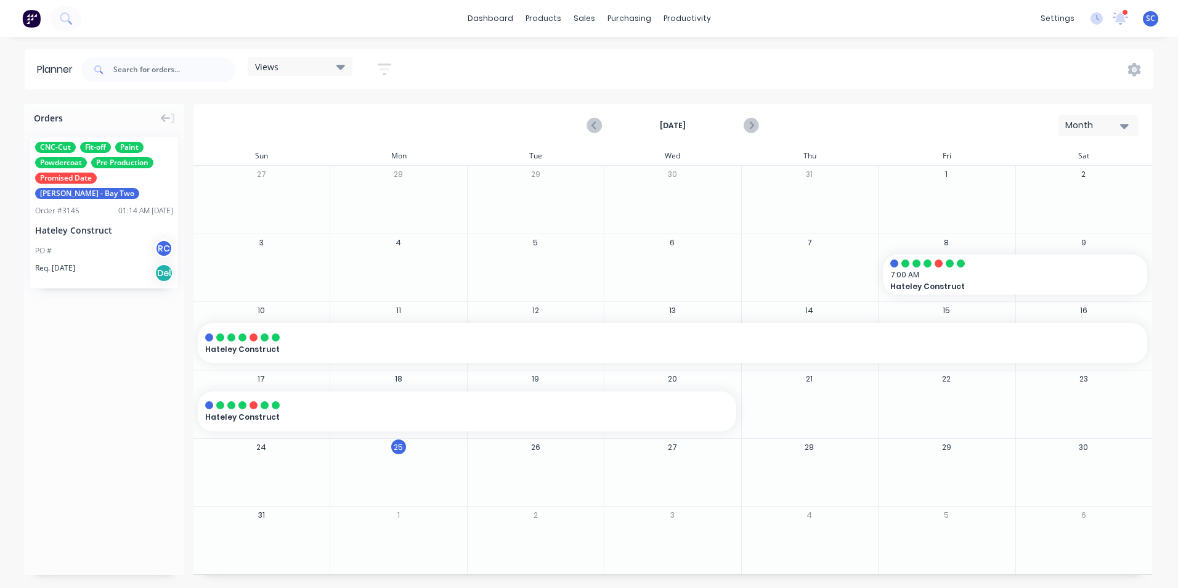
click at [342, 75] on div "Views" at bounding box center [300, 66] width 105 height 18
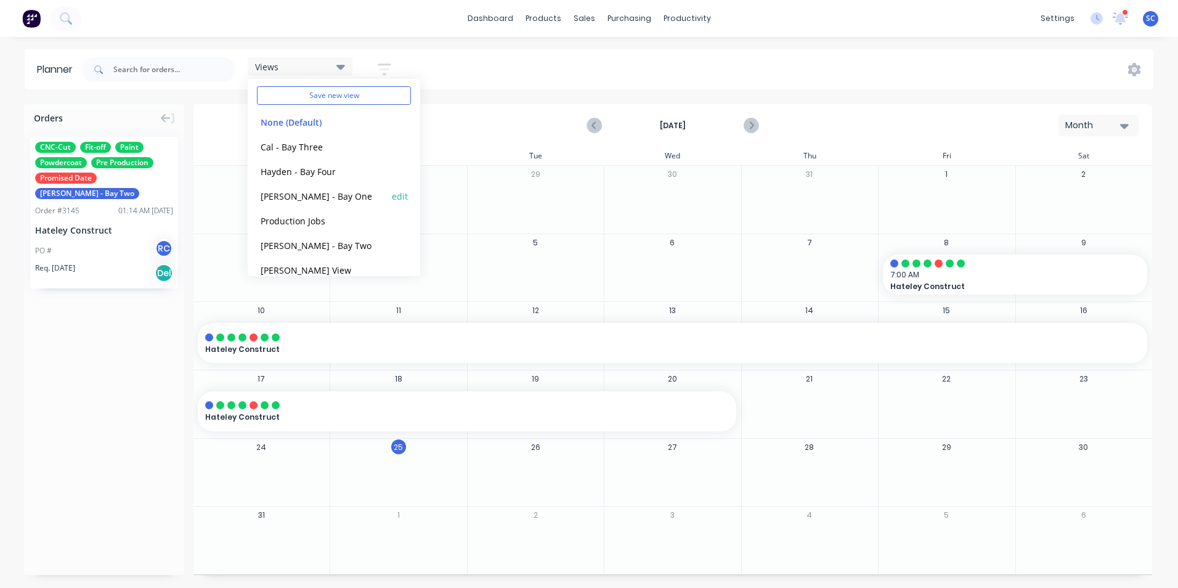
scroll to position [52, 0]
click at [295, 254] on button "[PERSON_NAME] View" at bounding box center [322, 254] width 131 height 14
click at [556, 81] on div "[PERSON_NAME] View Save new view None (Default) edit Cal - Bay Three edit Hayde…" at bounding box center [616, 69] width 1075 height 37
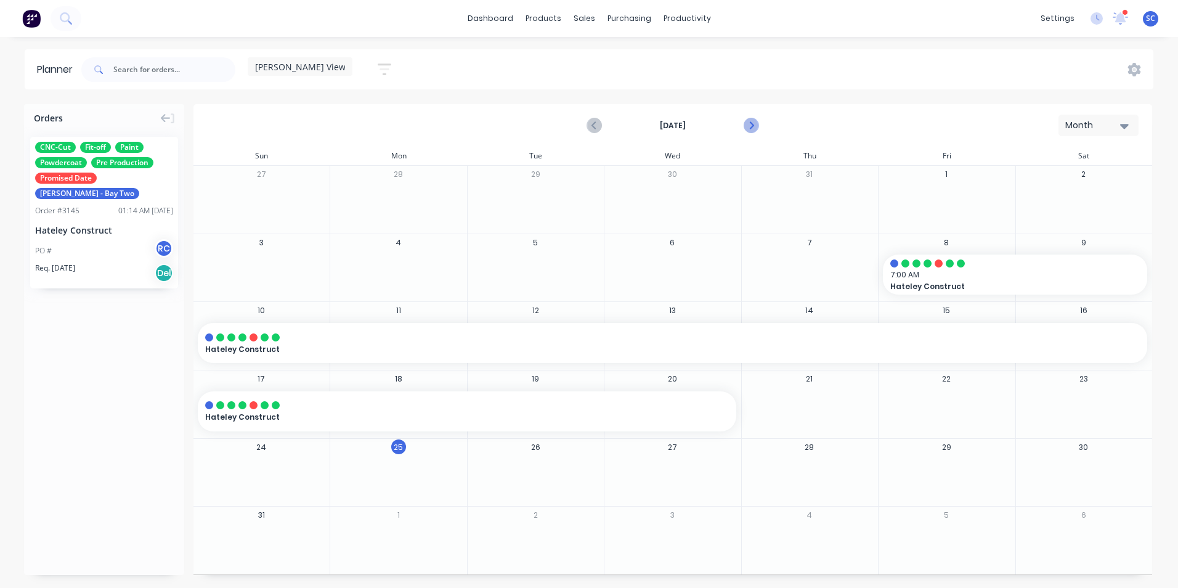
click at [751, 126] on icon "Next page" at bounding box center [751, 126] width 6 height 10
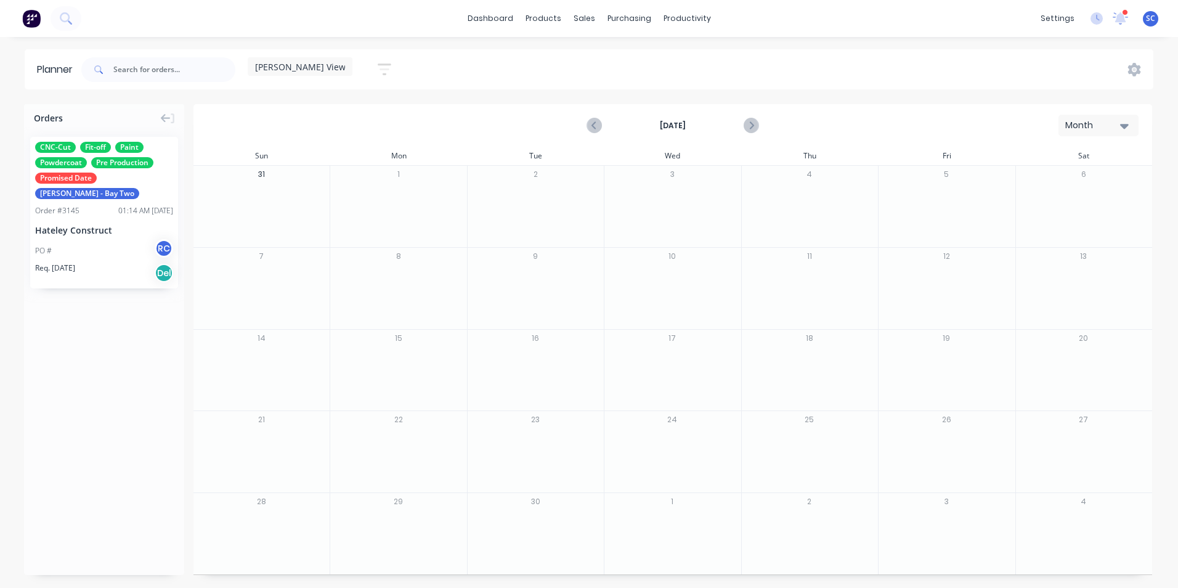
click at [337, 68] on div "[PERSON_NAME] View" at bounding box center [300, 66] width 90 height 11
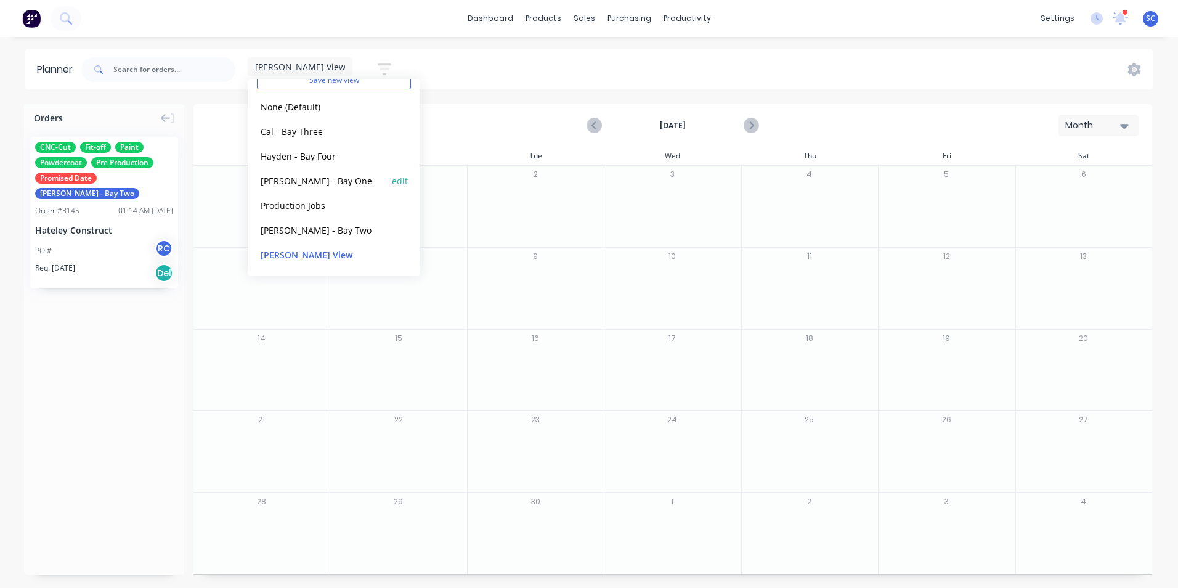
click at [309, 185] on button "[PERSON_NAME] - Bay One" at bounding box center [322, 180] width 131 height 14
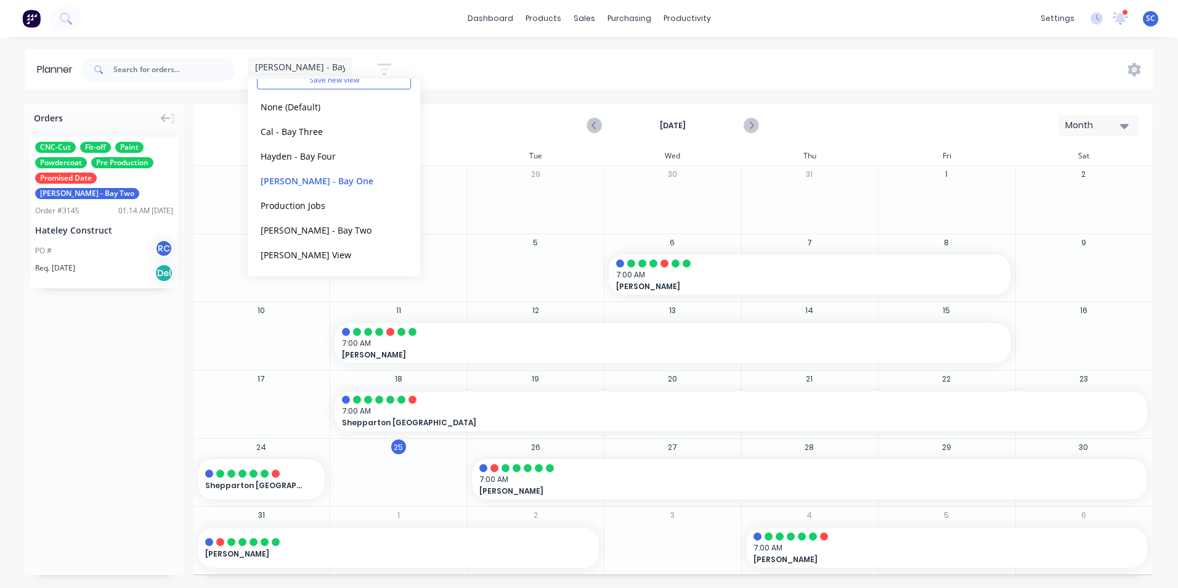
click at [320, 63] on div "[PERSON_NAME] - Bay One" at bounding box center [300, 66] width 90 height 11
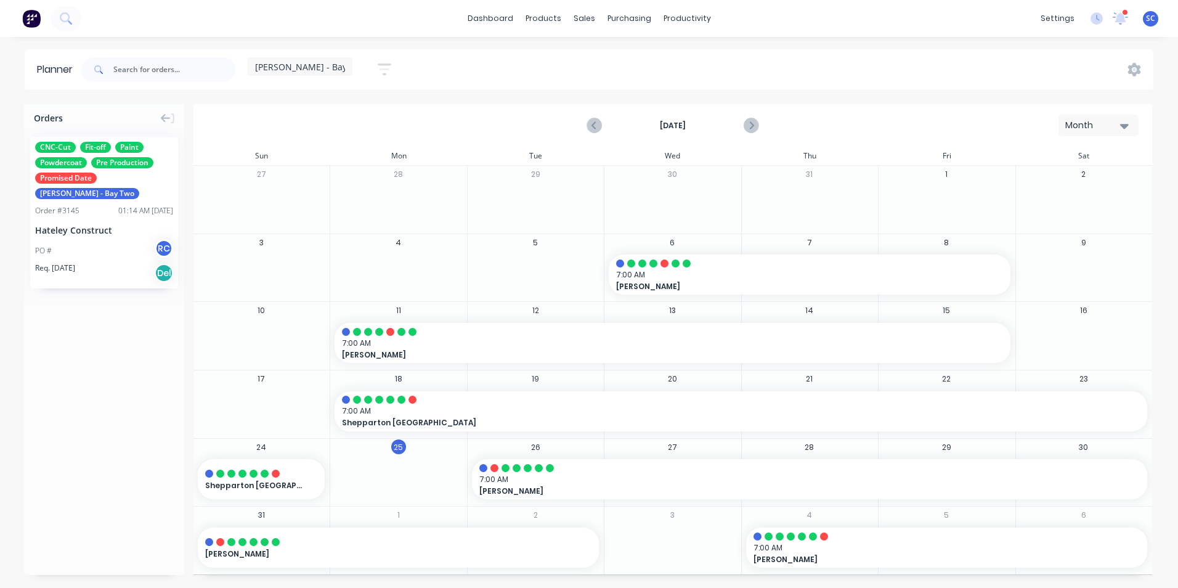
click at [295, 70] on span "[PERSON_NAME] - Bay One" at bounding box center [311, 66] width 112 height 13
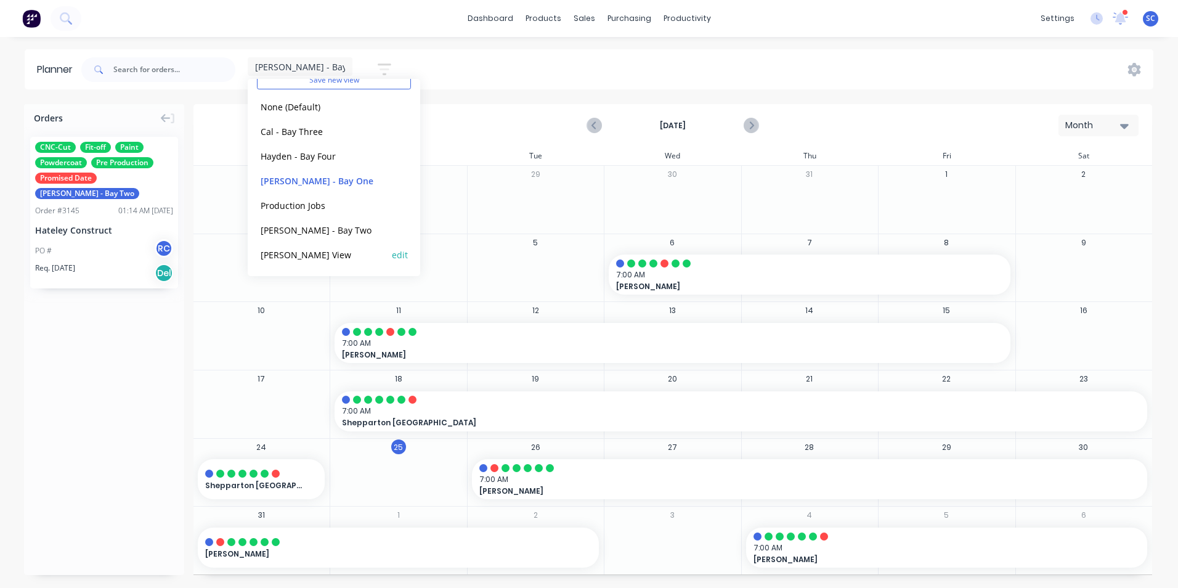
click at [295, 256] on button "[PERSON_NAME] View" at bounding box center [322, 254] width 131 height 14
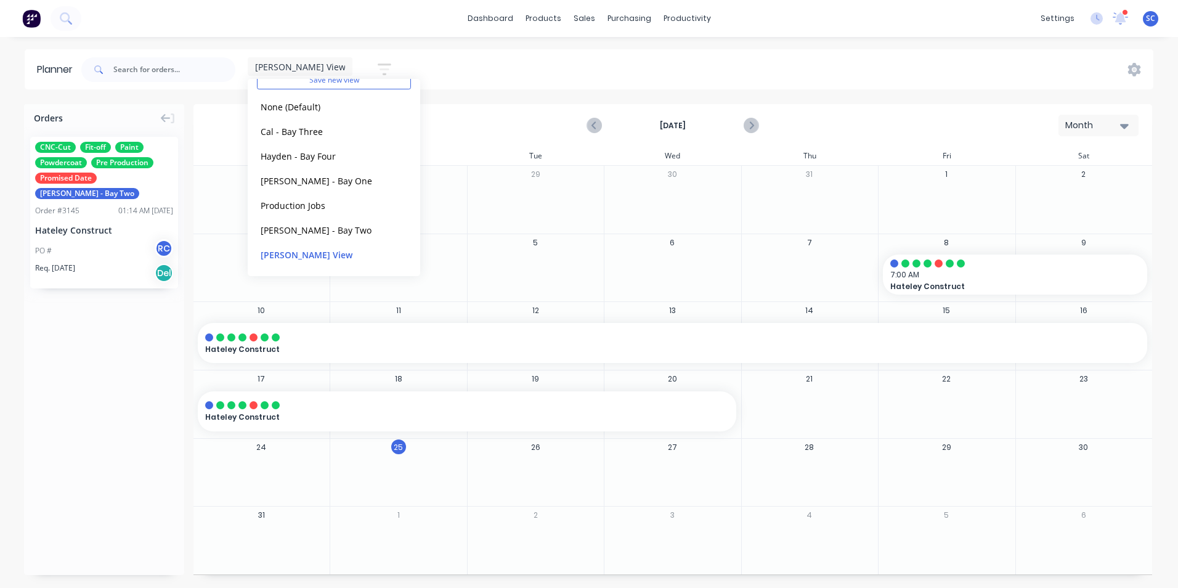
click at [654, 71] on div "[PERSON_NAME] View Save new view None (Default) edit Cal - Bay Three edit Hayde…" at bounding box center [616, 69] width 1075 height 37
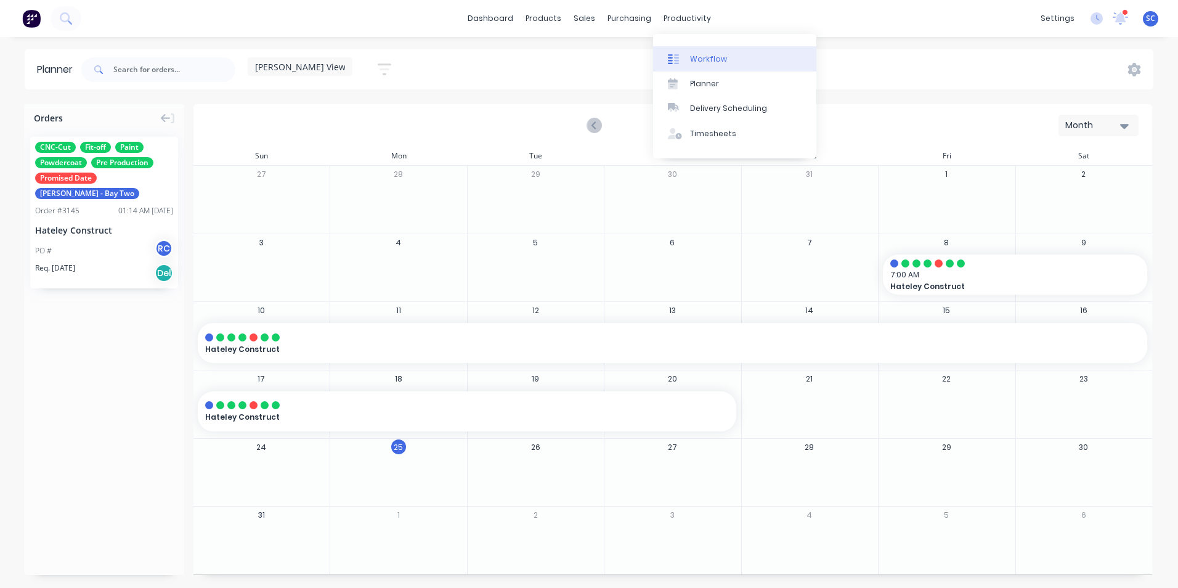
click at [696, 59] on div "Workflow" at bounding box center [708, 59] width 37 height 11
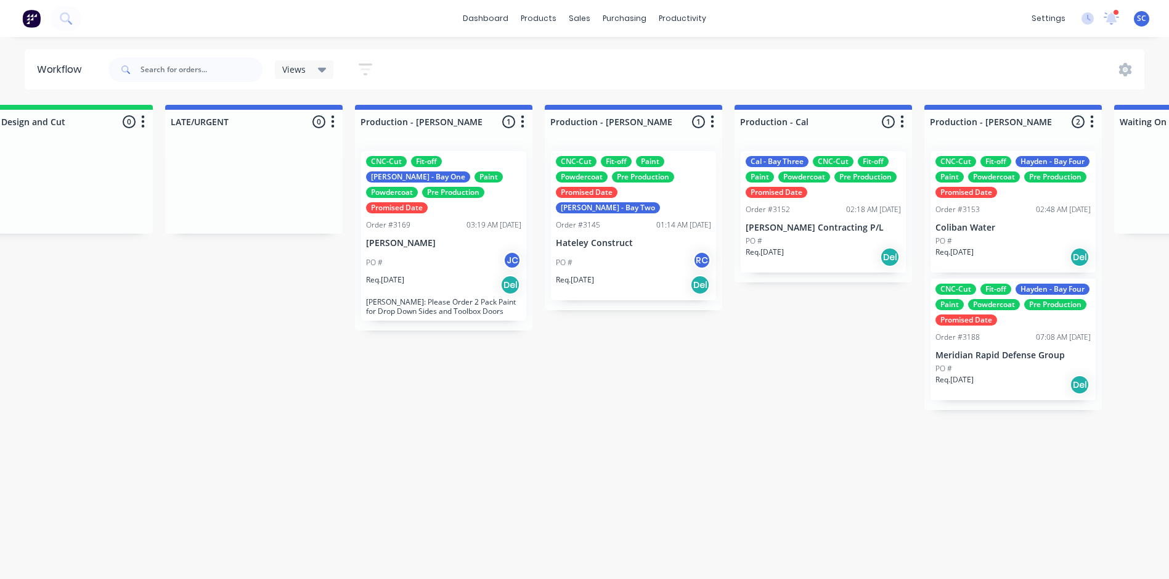
scroll to position [0, 1006]
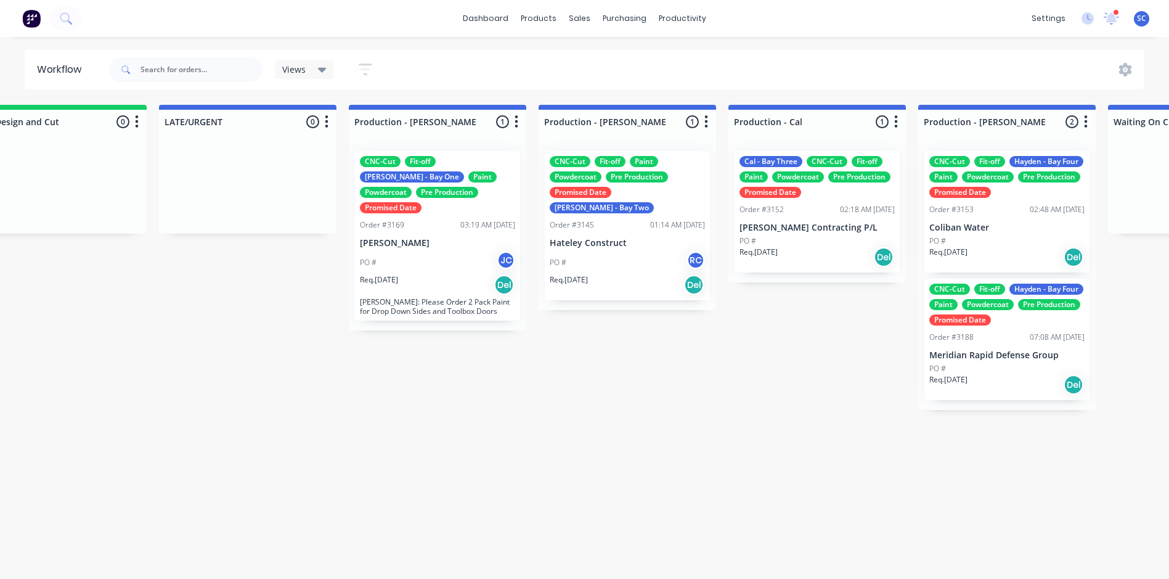
click at [609, 233] on div "CNC-Cut Fit-off Paint Powdercoat Pre Production Promised Date [PERSON_NAME] - B…" at bounding box center [627, 225] width 165 height 149
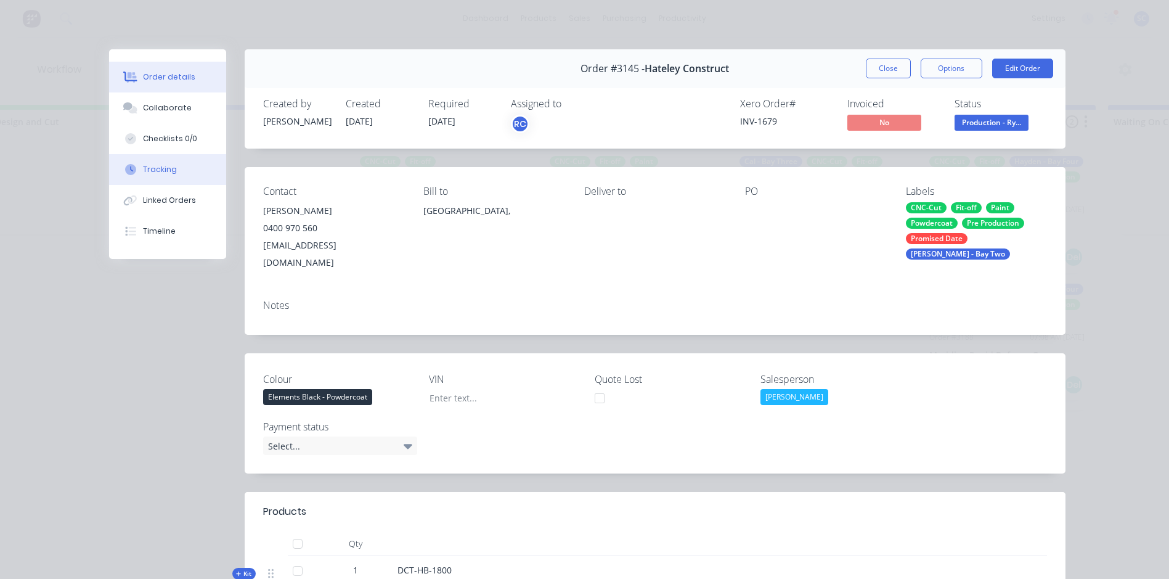
click at [163, 166] on div "Tracking" at bounding box center [160, 169] width 34 height 11
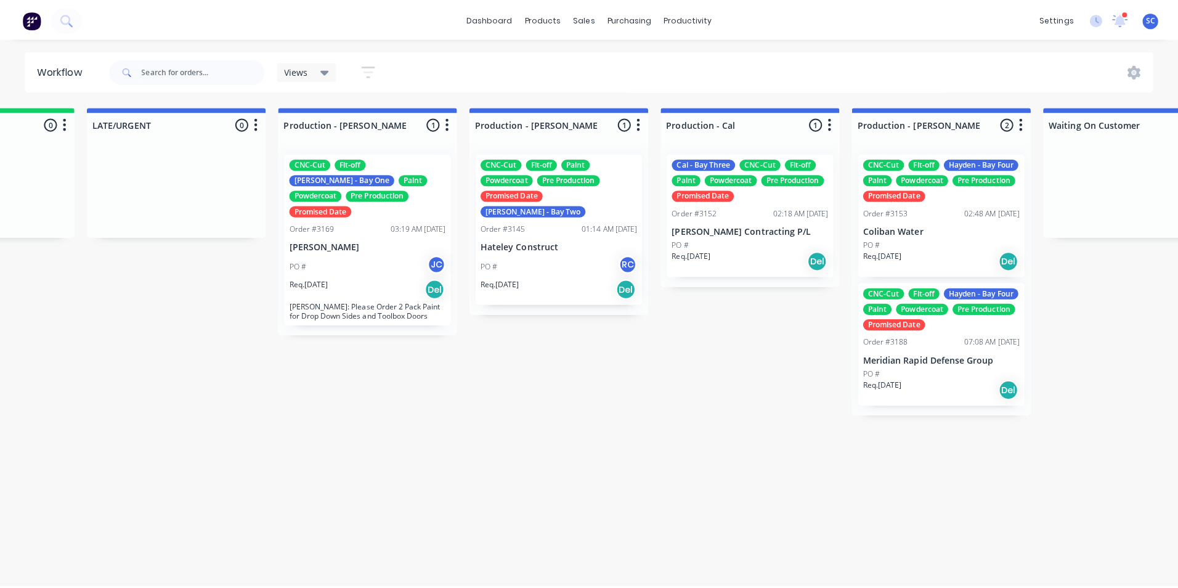
scroll to position [0, 1106]
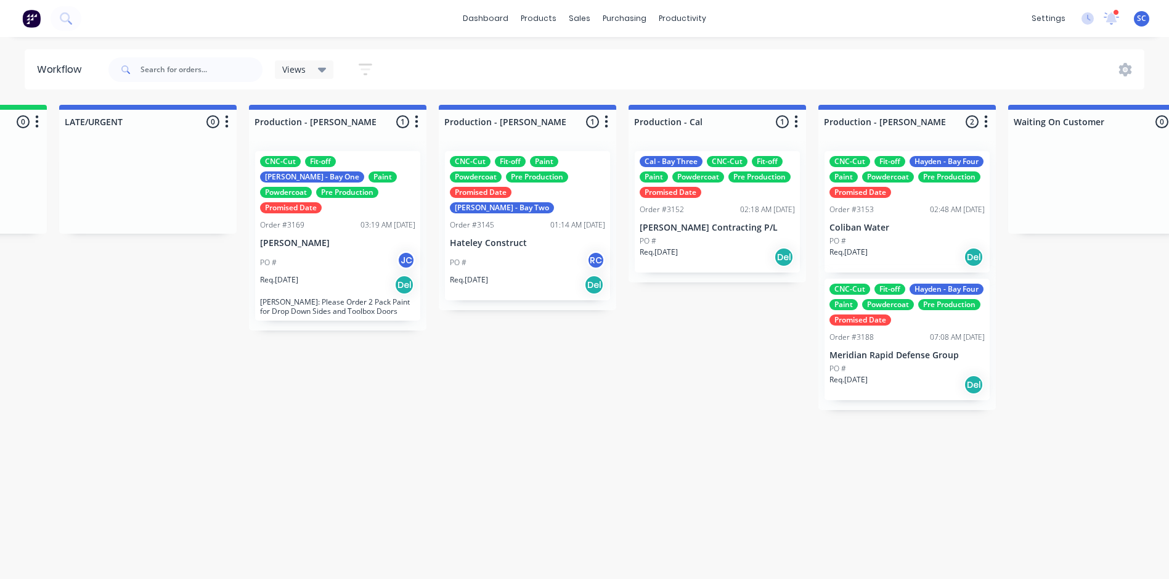
click at [491, 251] on div "PO # RC" at bounding box center [527, 262] width 155 height 23
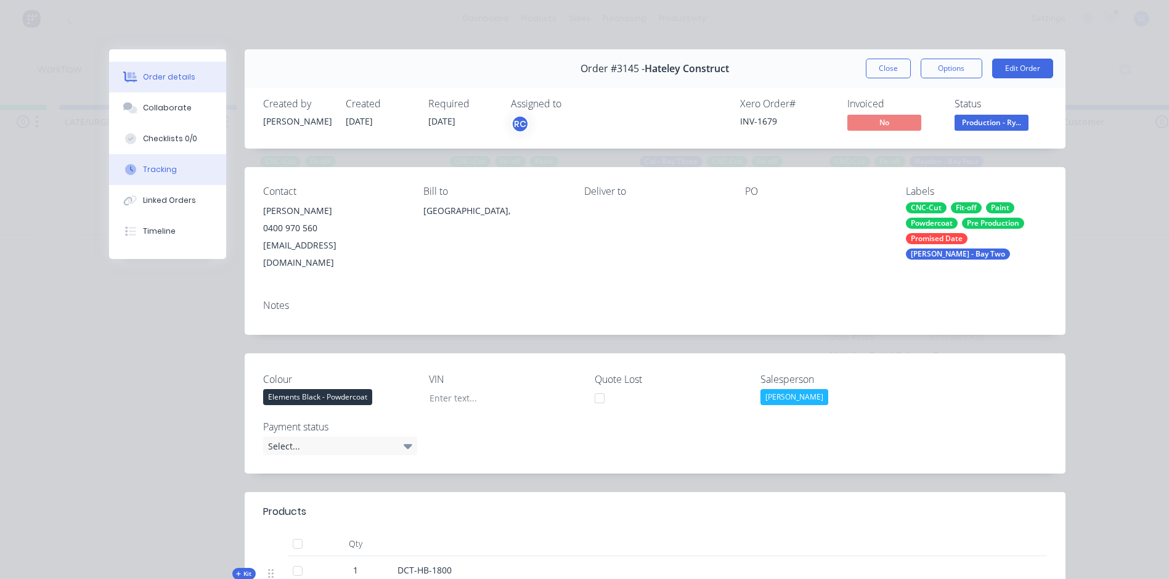
click at [150, 176] on button "Tracking" at bounding box center [167, 169] width 117 height 31
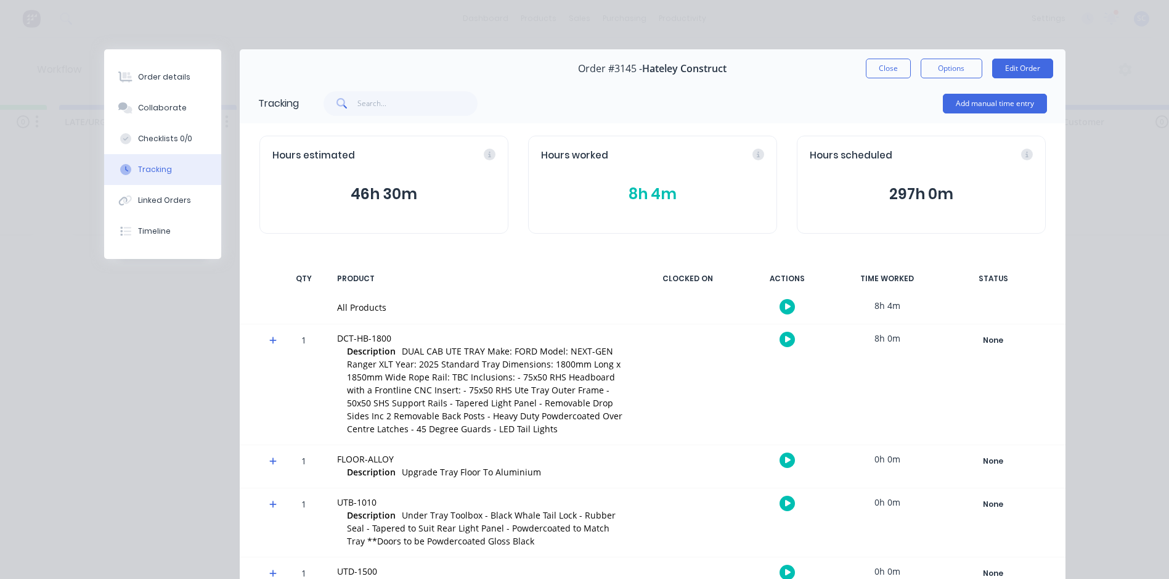
click at [754, 155] on div "Hours worked" at bounding box center [652, 156] width 223 height 14
click at [683, 155] on icon at bounding box center [685, 154] width 11 height 11
click at [682, 154] on icon at bounding box center [685, 154] width 11 height 11
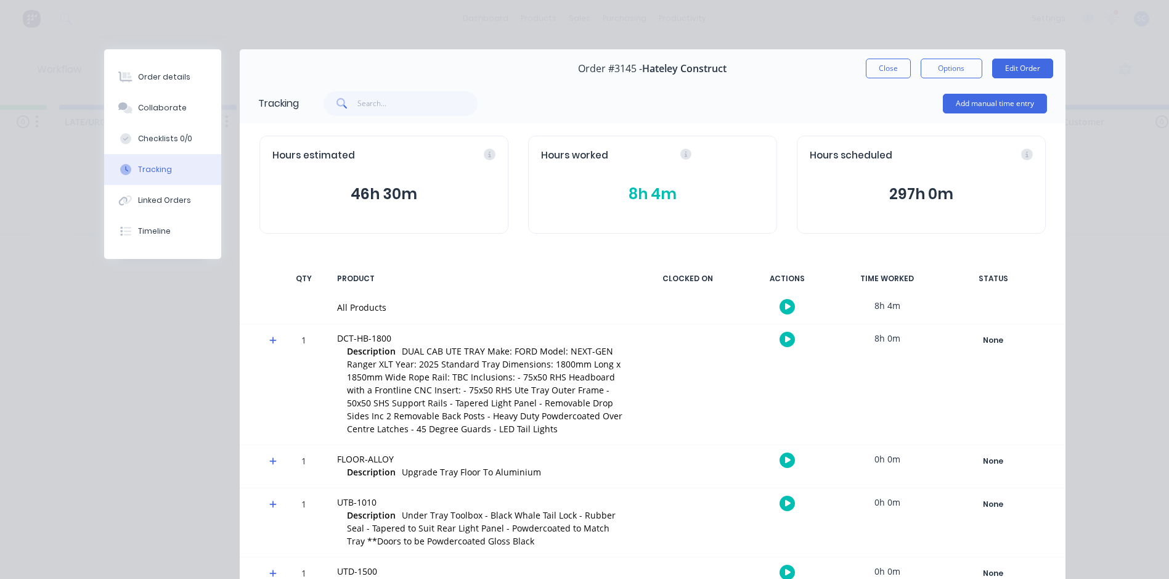
click at [643, 197] on button "8h 4m" at bounding box center [652, 193] width 223 height 23
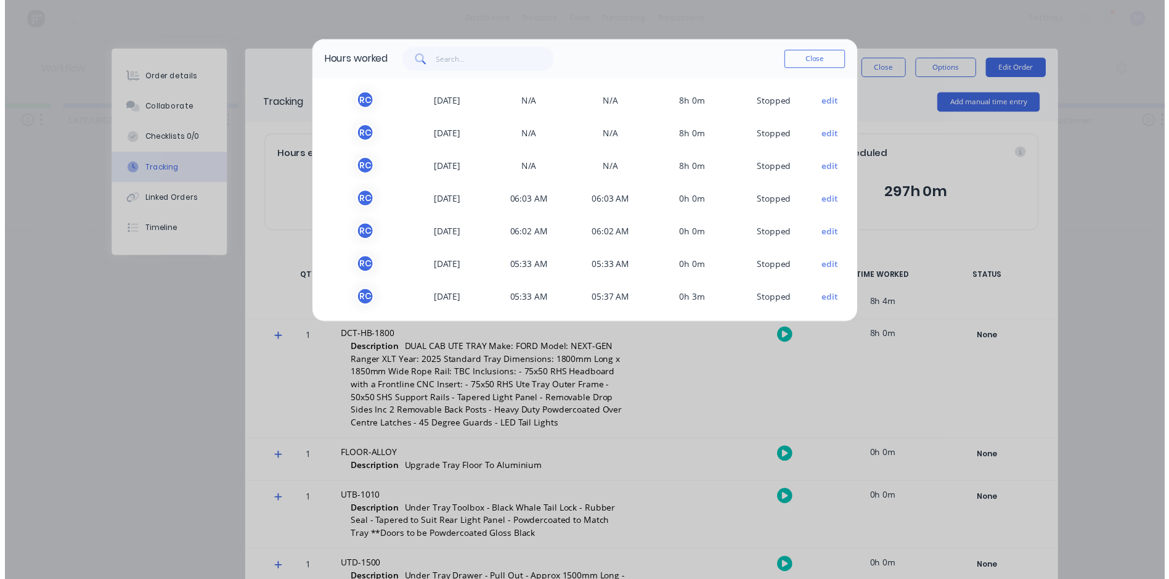
scroll to position [37, 0]
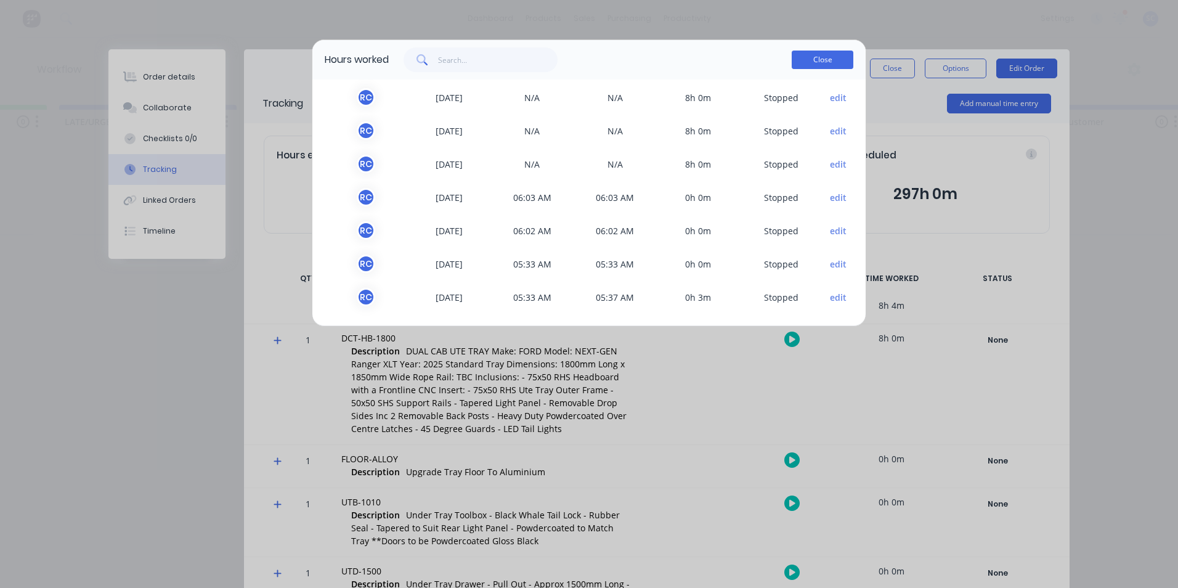
click at [830, 51] on button "Close" at bounding box center [823, 60] width 62 height 18
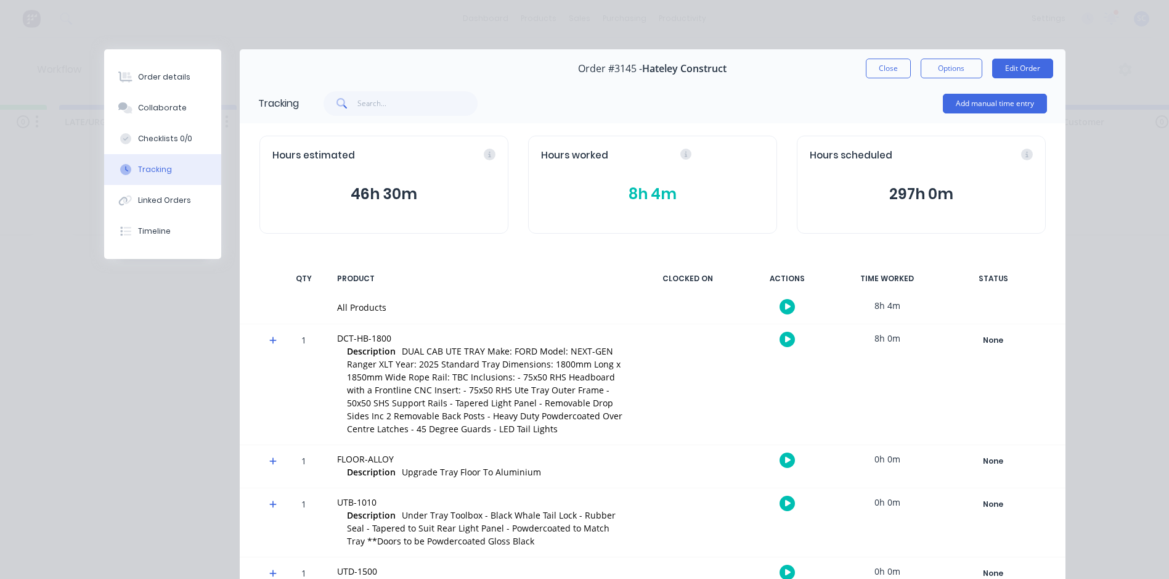
click at [885, 68] on button "Close" at bounding box center [888, 69] width 45 height 20
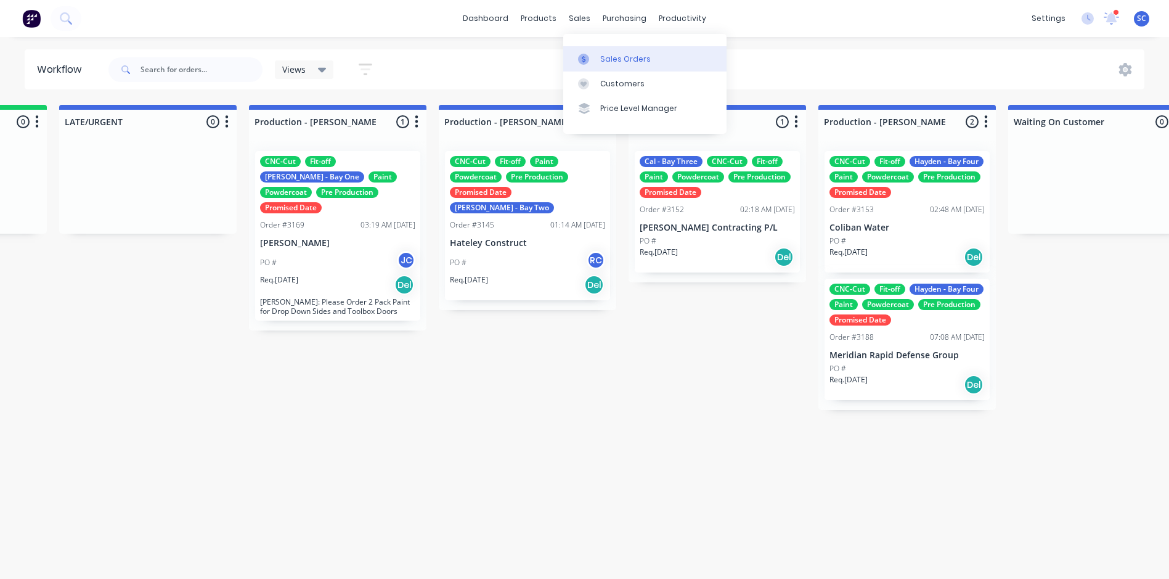
click at [594, 63] on div at bounding box center [587, 59] width 18 height 11
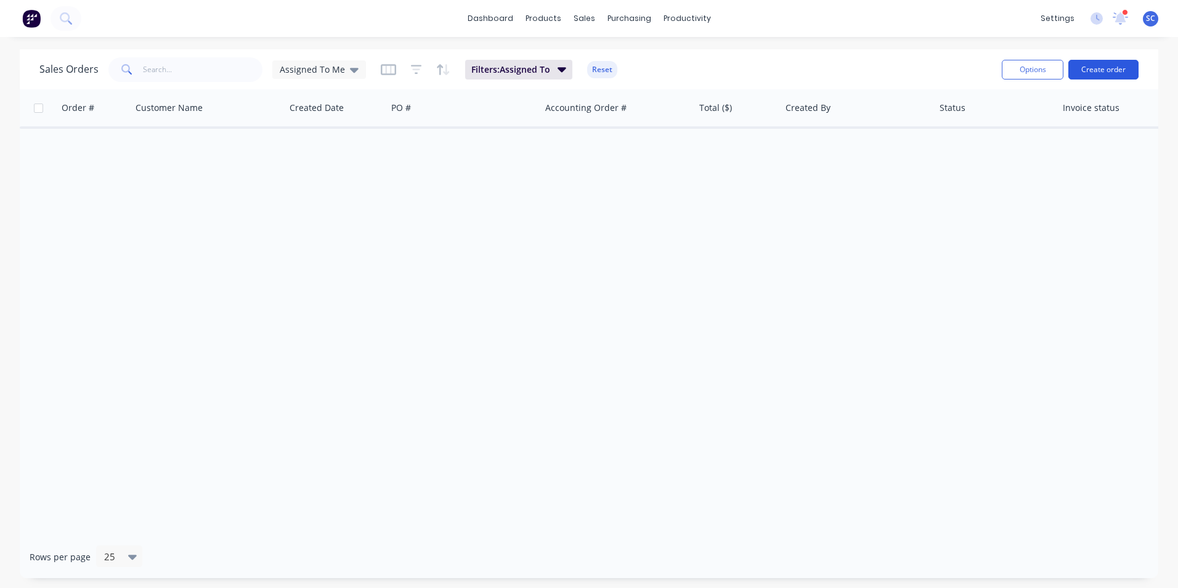
click at [1091, 69] on button "Create order" at bounding box center [1104, 70] width 70 height 20
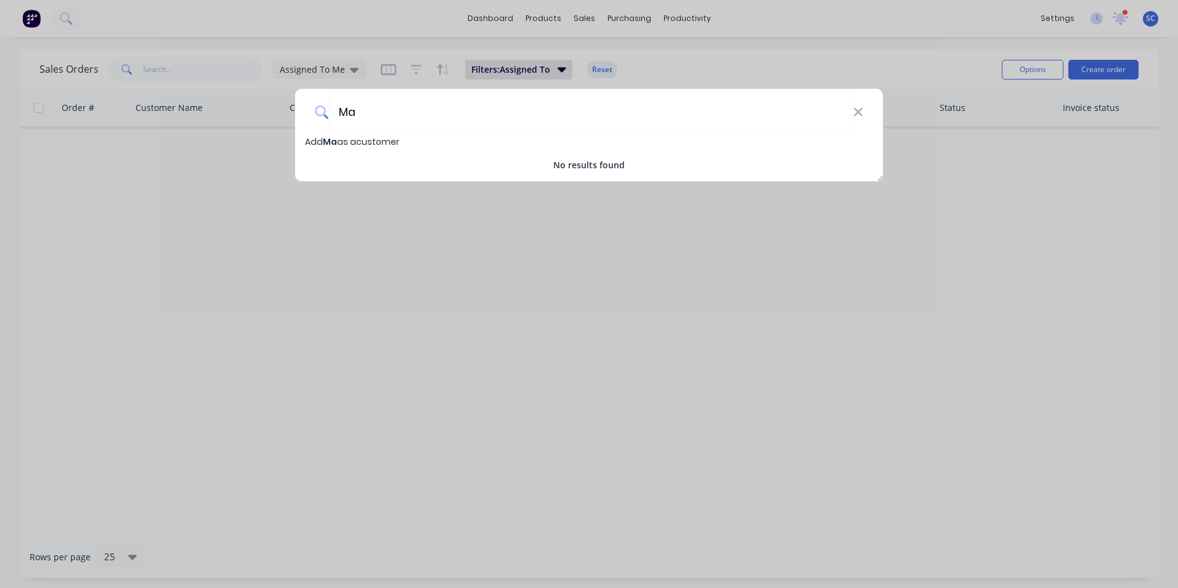
type input "M"
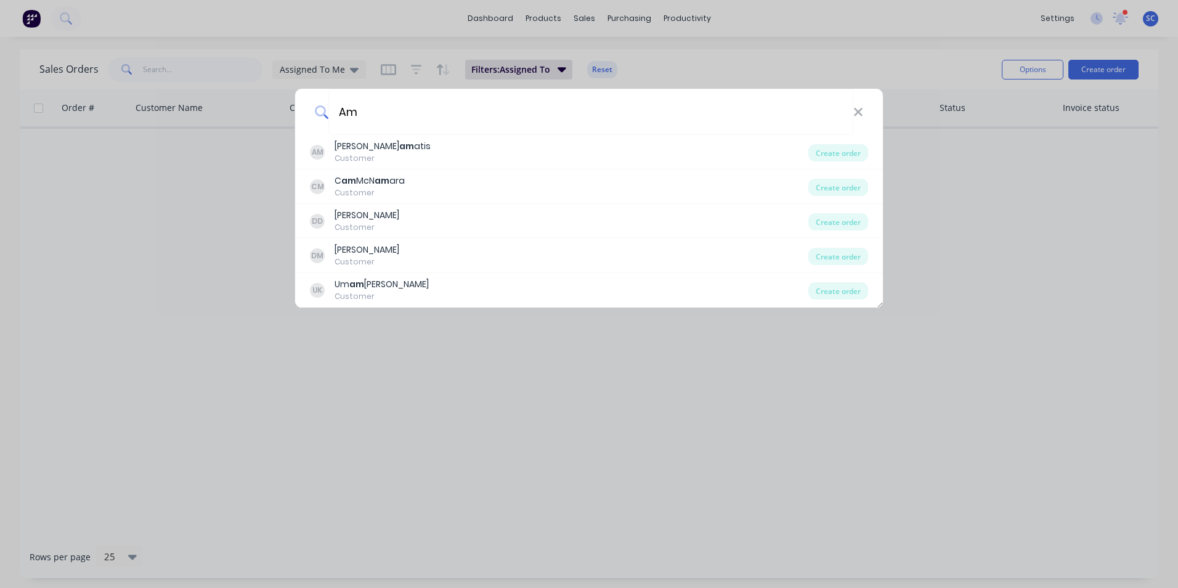
type input "A"
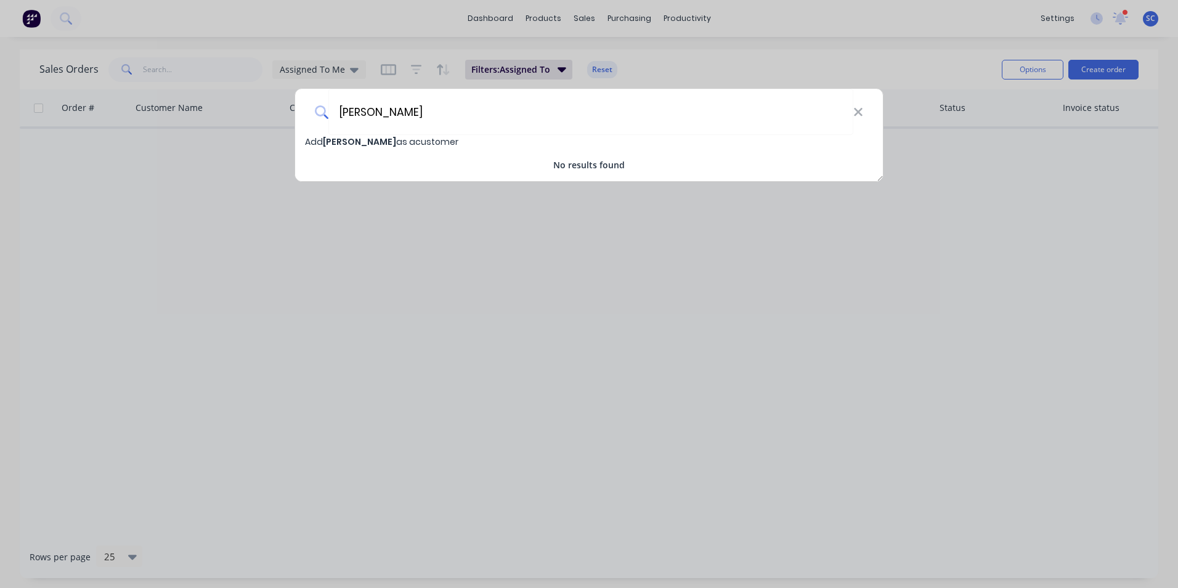
type input "Mark Moe"
click at [389, 141] on span "Add Mark Moe as a customer" at bounding box center [381, 142] width 153 height 12
select select "AU"
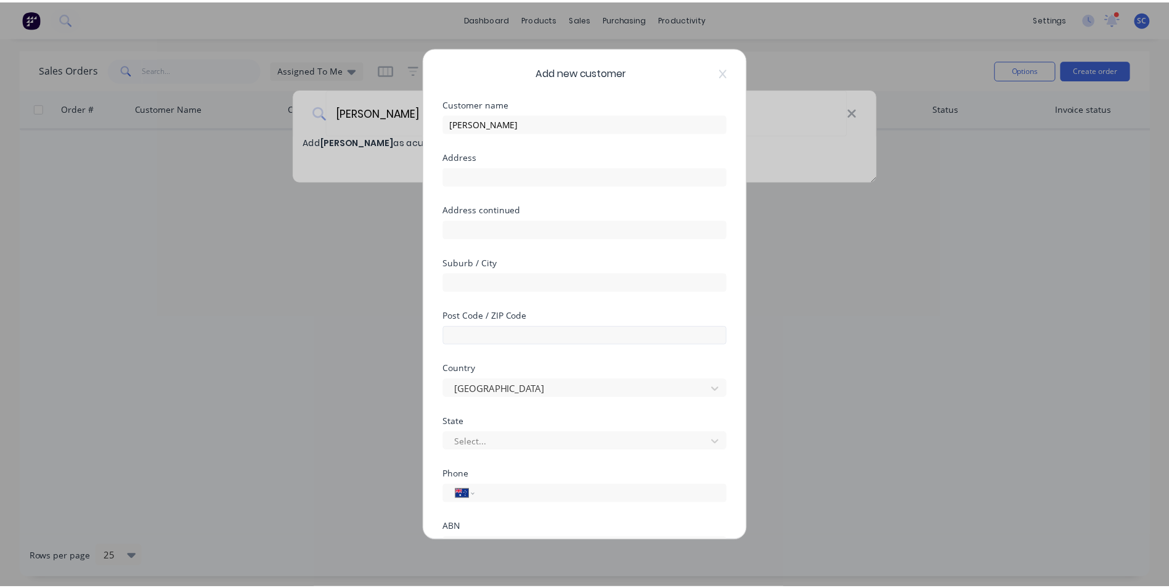
scroll to position [108, 0]
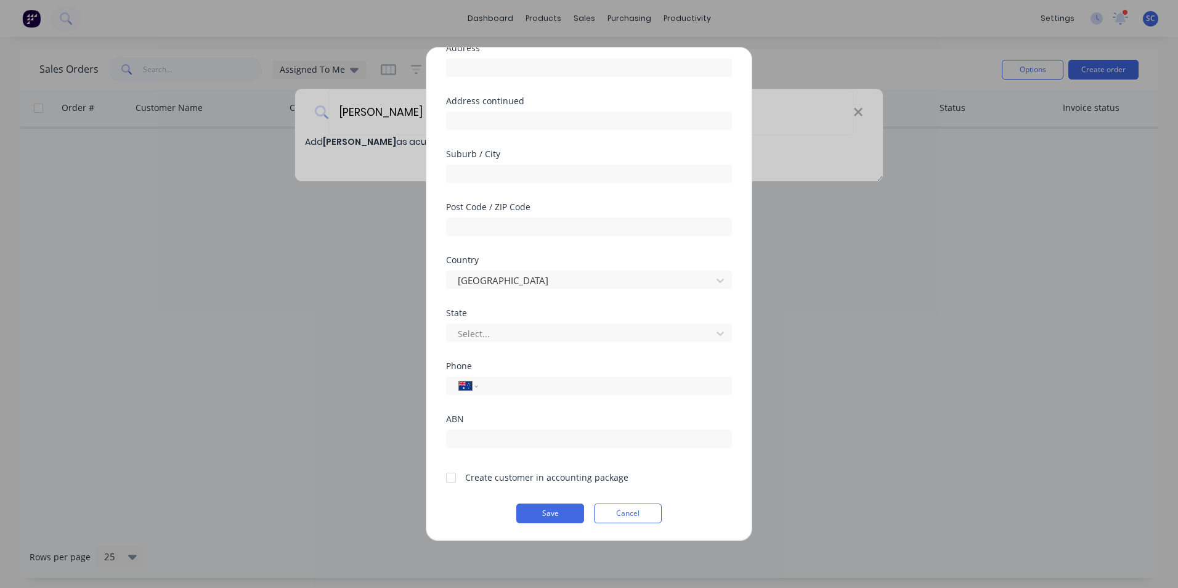
click at [451, 479] on div at bounding box center [451, 477] width 25 height 25
click at [533, 513] on button "Save" at bounding box center [550, 513] width 68 height 20
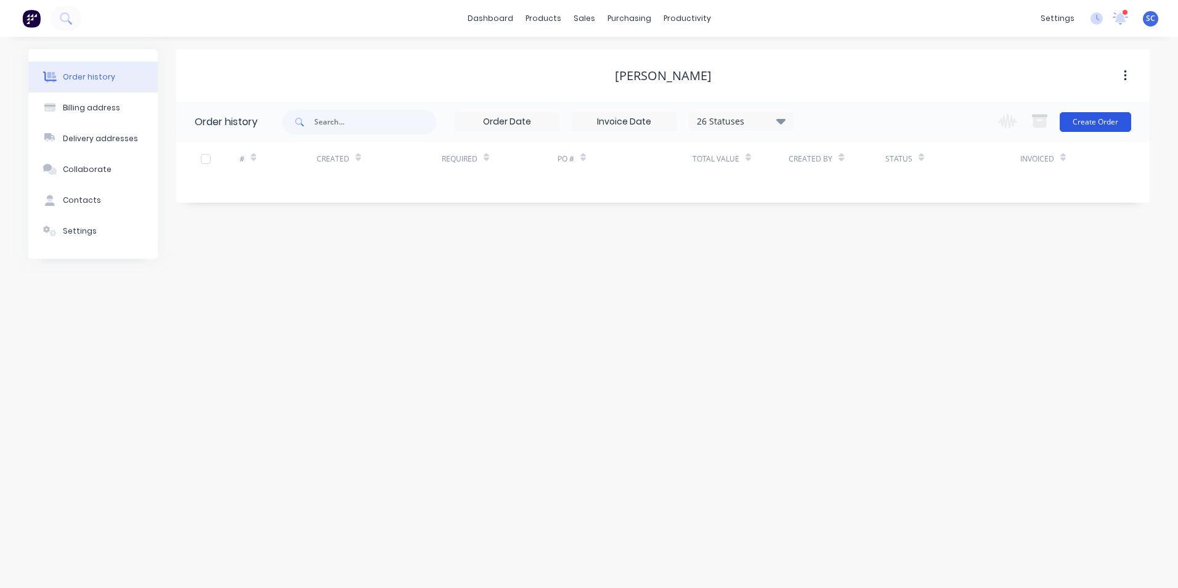
click at [1094, 118] on button "Create Order" at bounding box center [1095, 122] width 71 height 20
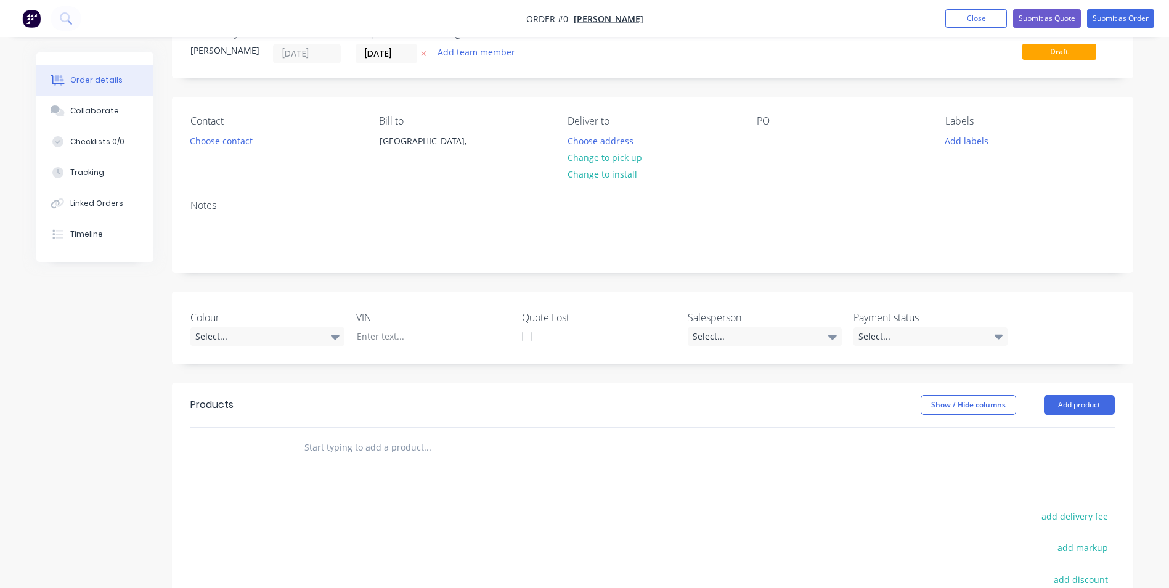
scroll to position [62, 0]
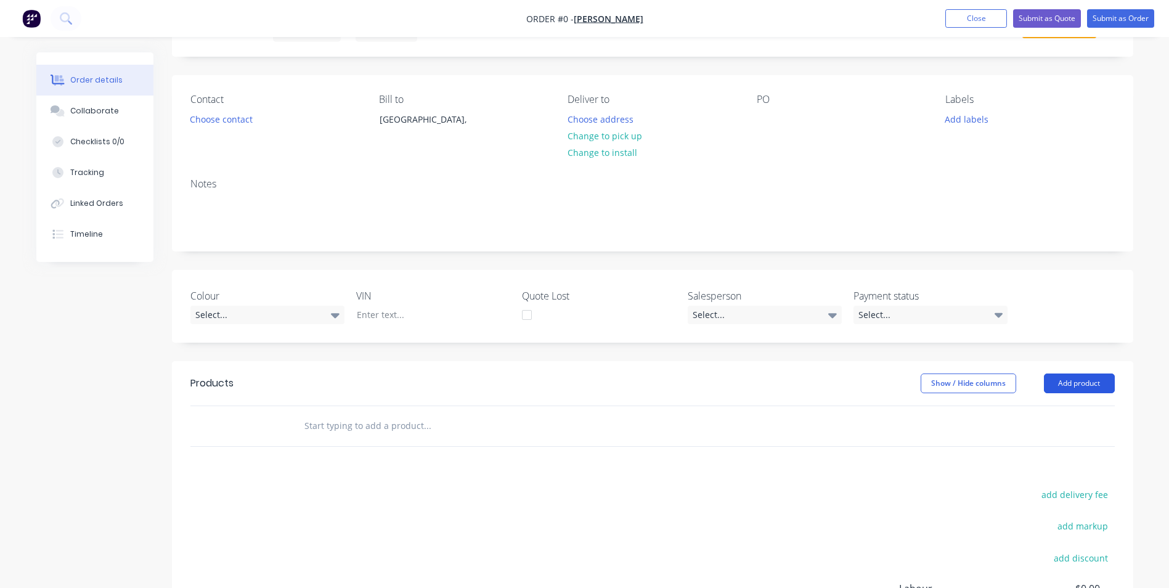
click at [1075, 383] on button "Add product" at bounding box center [1079, 383] width 71 height 20
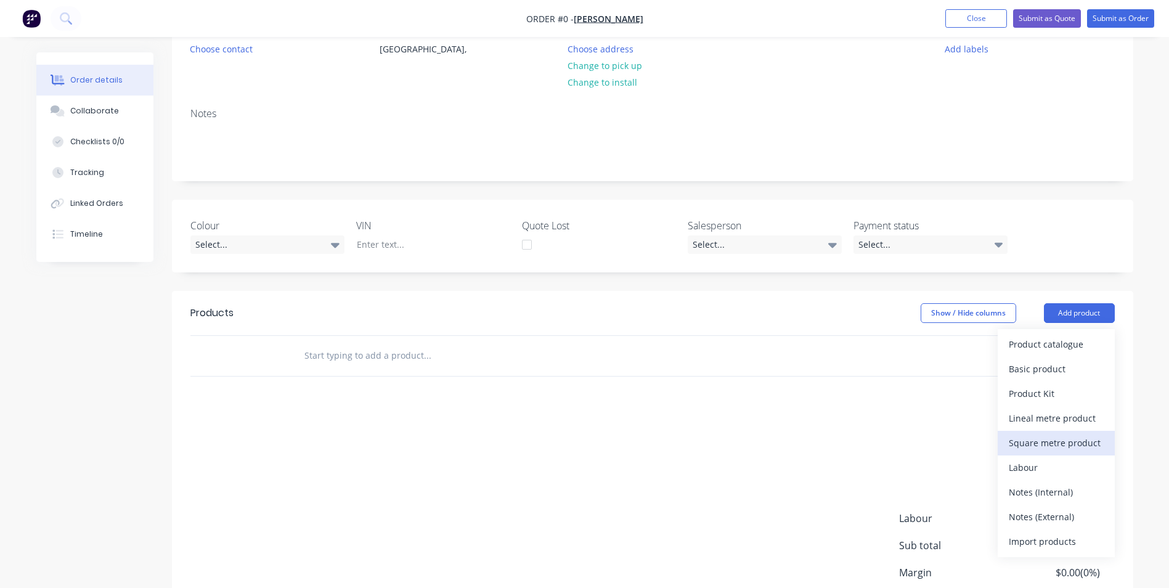
scroll to position [235, 0]
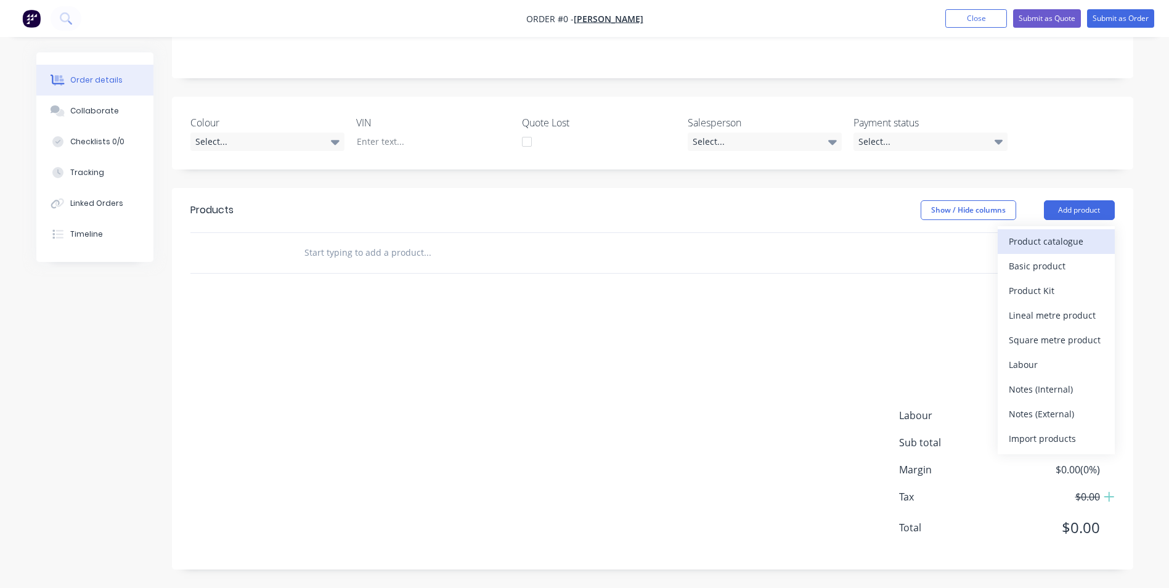
click at [1065, 246] on div "Product catalogue" at bounding box center [1056, 241] width 95 height 18
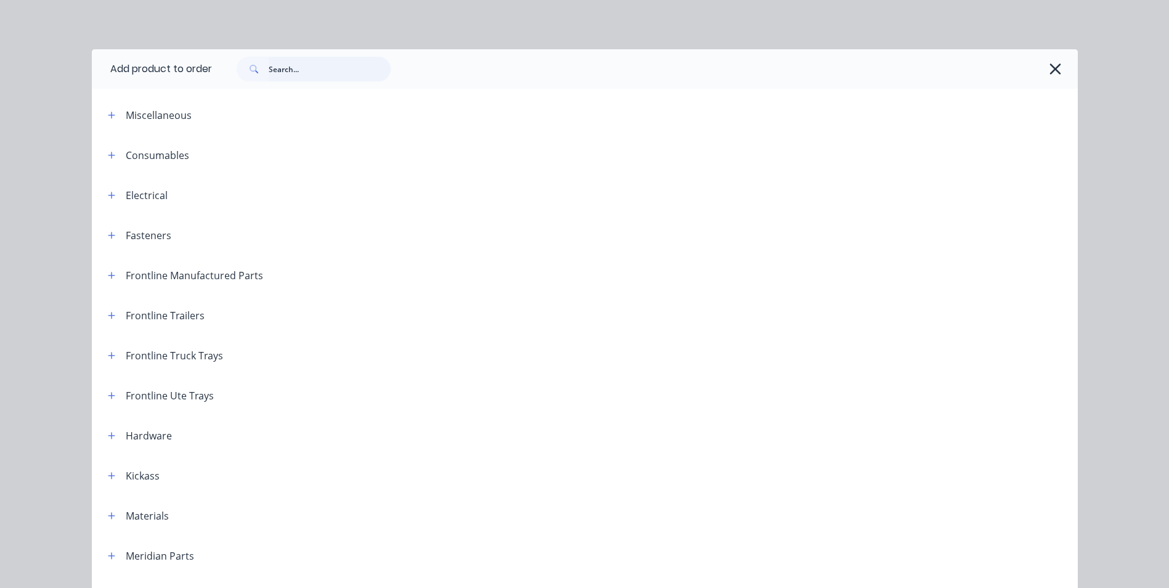
click at [302, 72] on input "text" at bounding box center [330, 69] width 122 height 25
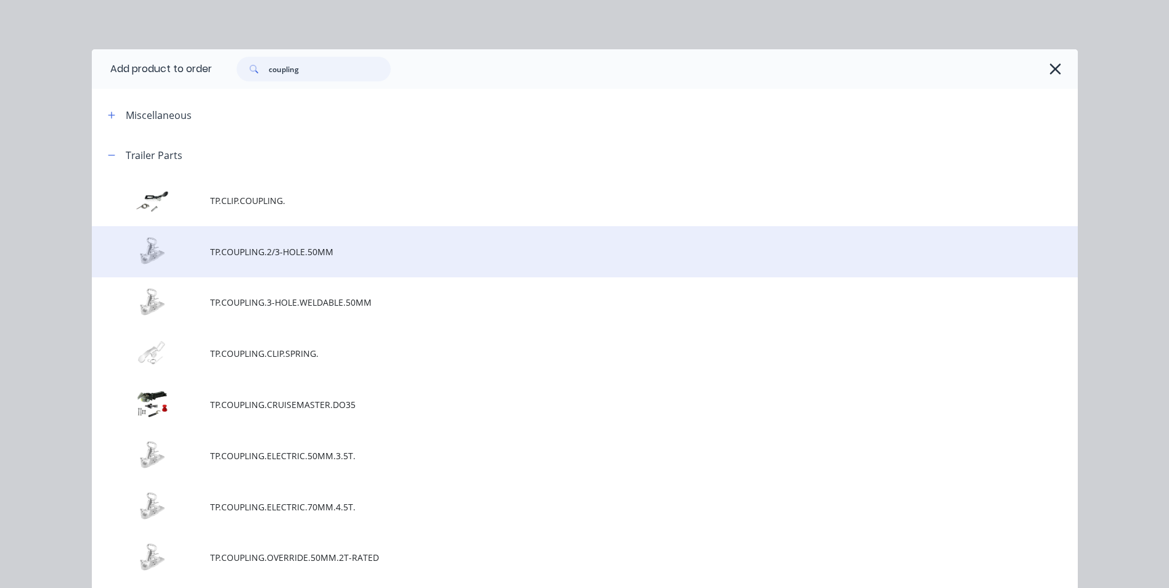
type input "coupling"
click at [246, 256] on span "TP.COUPLING.2/3-HOLE.50MM" at bounding box center [557, 251] width 694 height 13
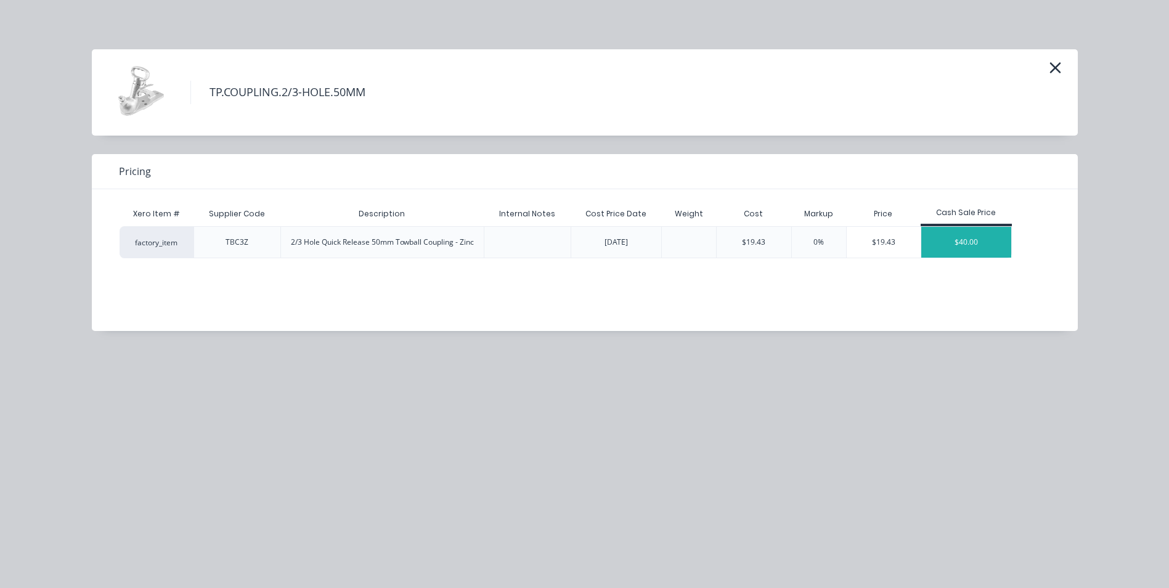
click at [961, 245] on div "$40.00" at bounding box center [966, 242] width 90 height 31
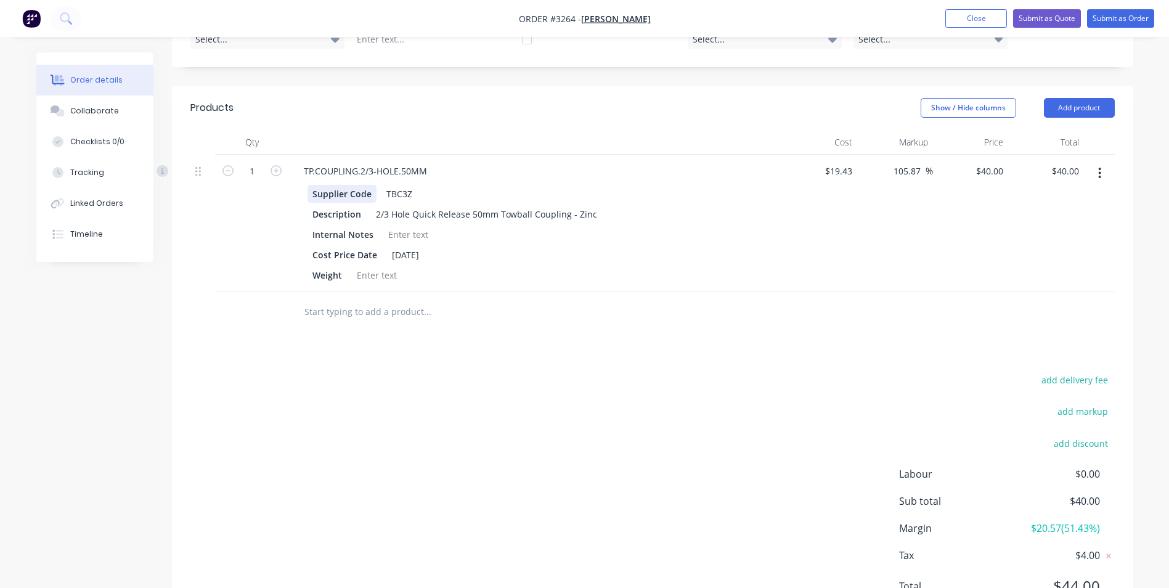
scroll to position [272, 0]
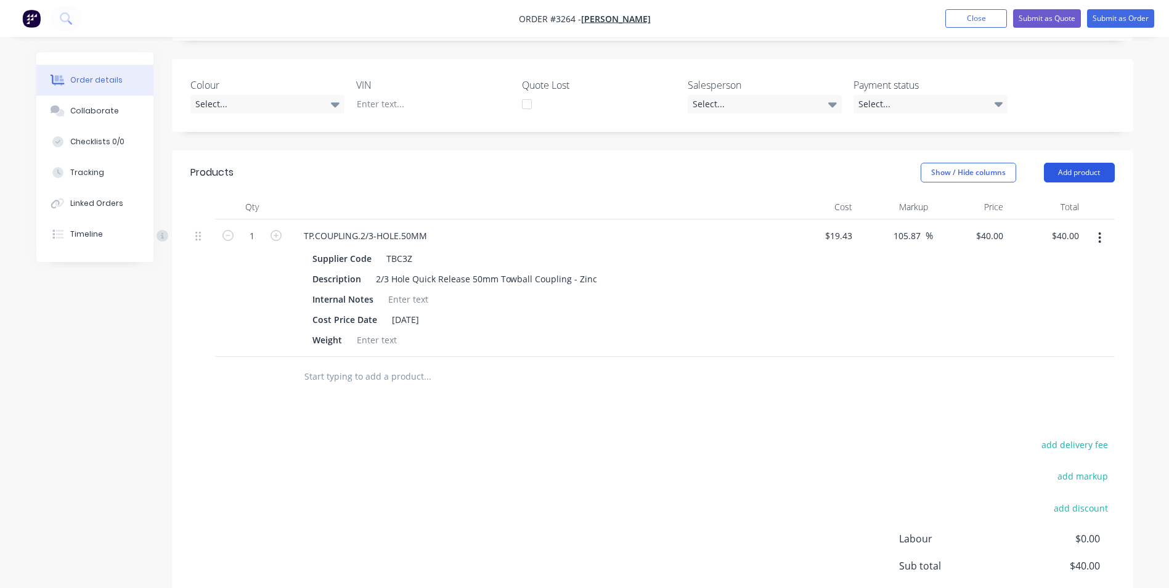
click at [1069, 172] on button "Add product" at bounding box center [1079, 173] width 71 height 20
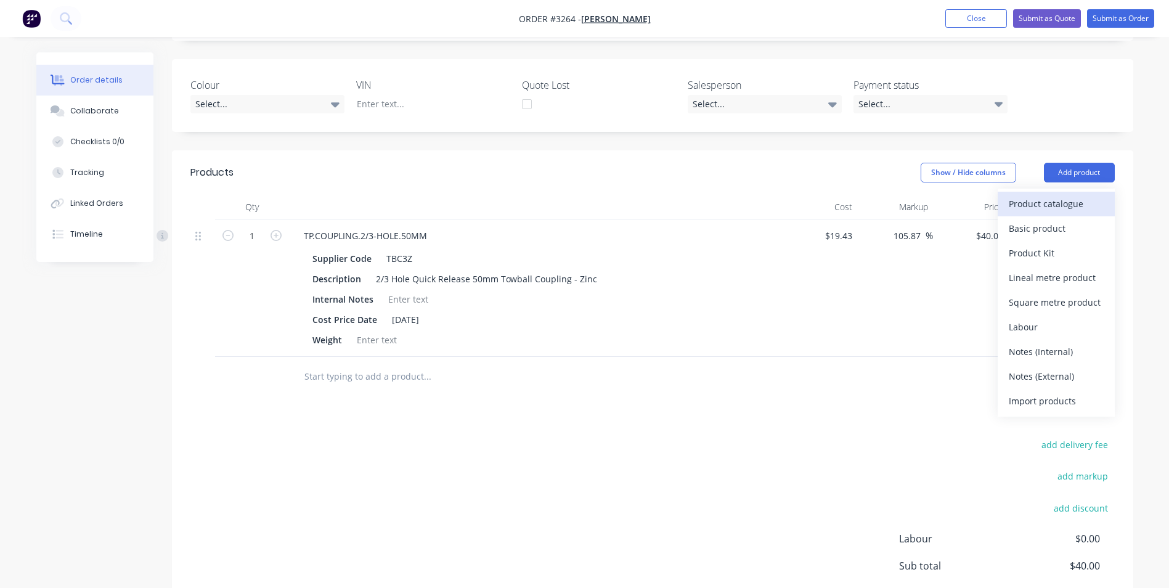
click at [1059, 198] on div "Product catalogue" at bounding box center [1056, 204] width 95 height 18
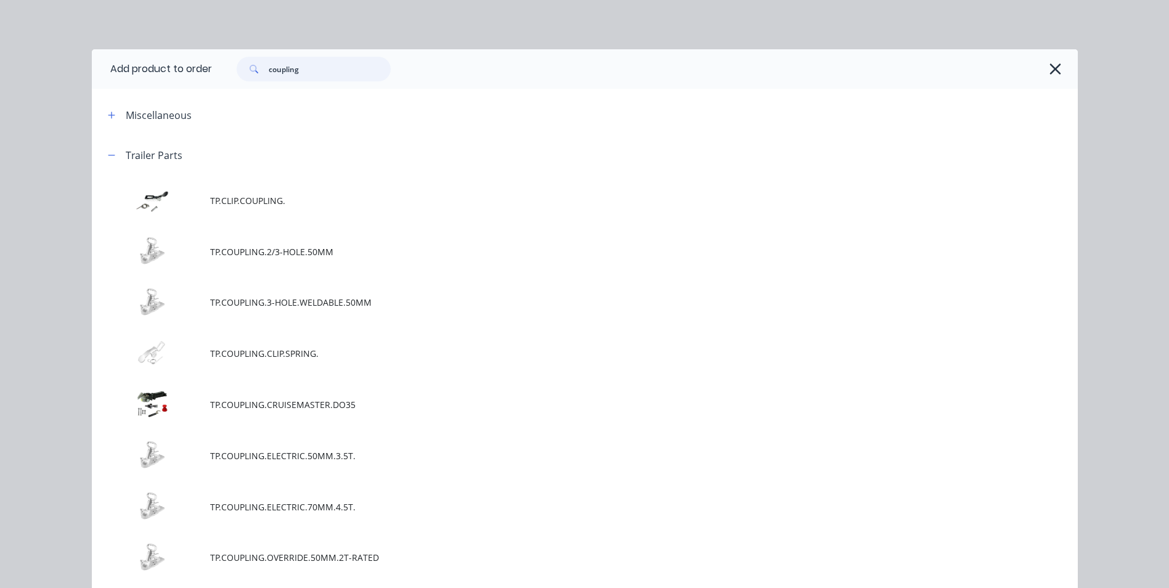
drag, startPoint x: 314, startPoint y: 77, endPoint x: 228, endPoint y: 74, distance: 85.7
click at [228, 74] on div "coupling" at bounding box center [307, 69] width 166 height 25
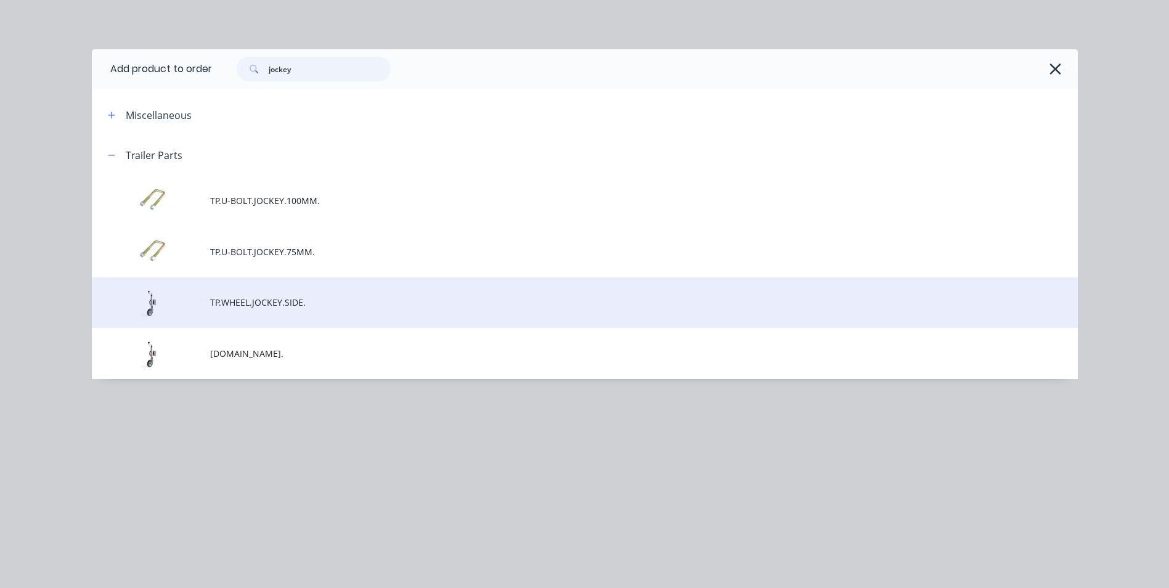
type input "jockey"
click at [264, 306] on span "TP.WHEEL.JOCKEY.SIDE." at bounding box center [557, 302] width 694 height 13
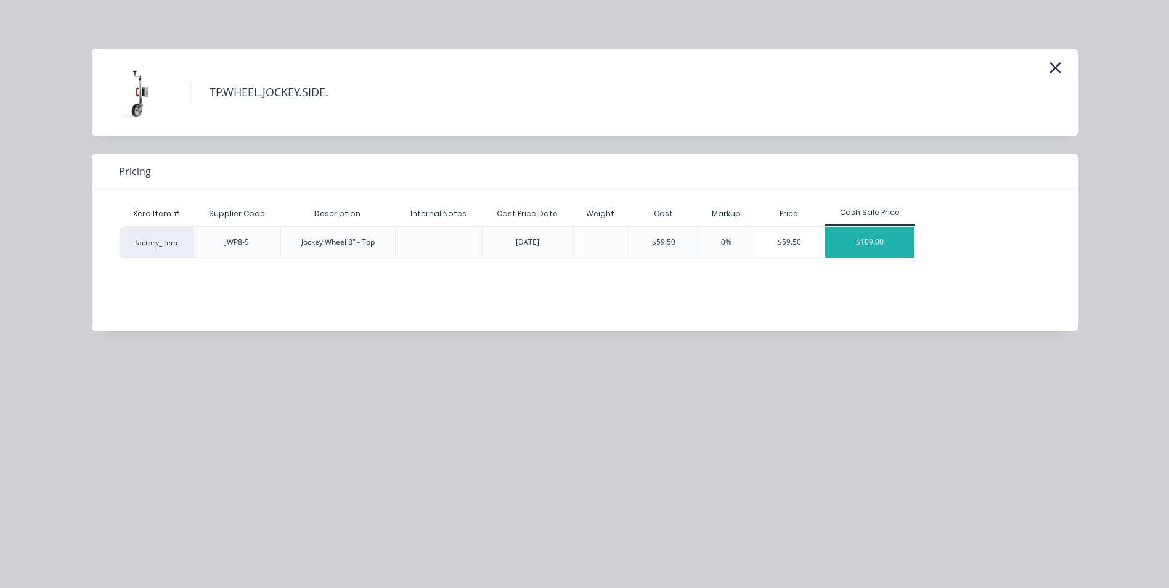
click at [857, 240] on div "$109.00" at bounding box center [870, 242] width 90 height 31
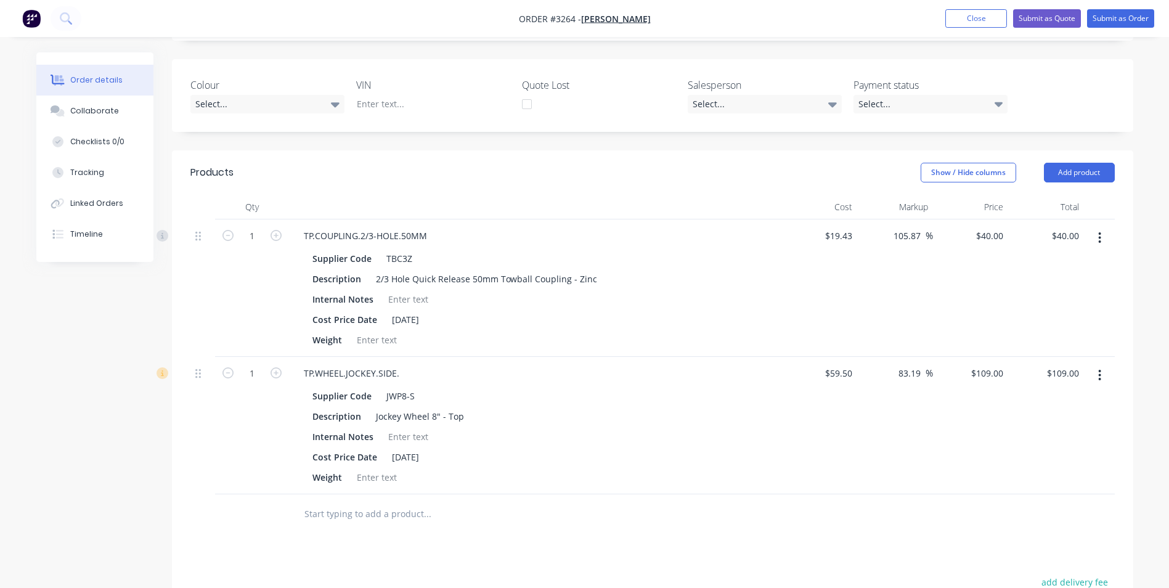
click at [99, 423] on div "Created by Sean Created 25/08/25 Required 25/08/25 Assigned to Add team member …" at bounding box center [584, 314] width 1097 height 1069
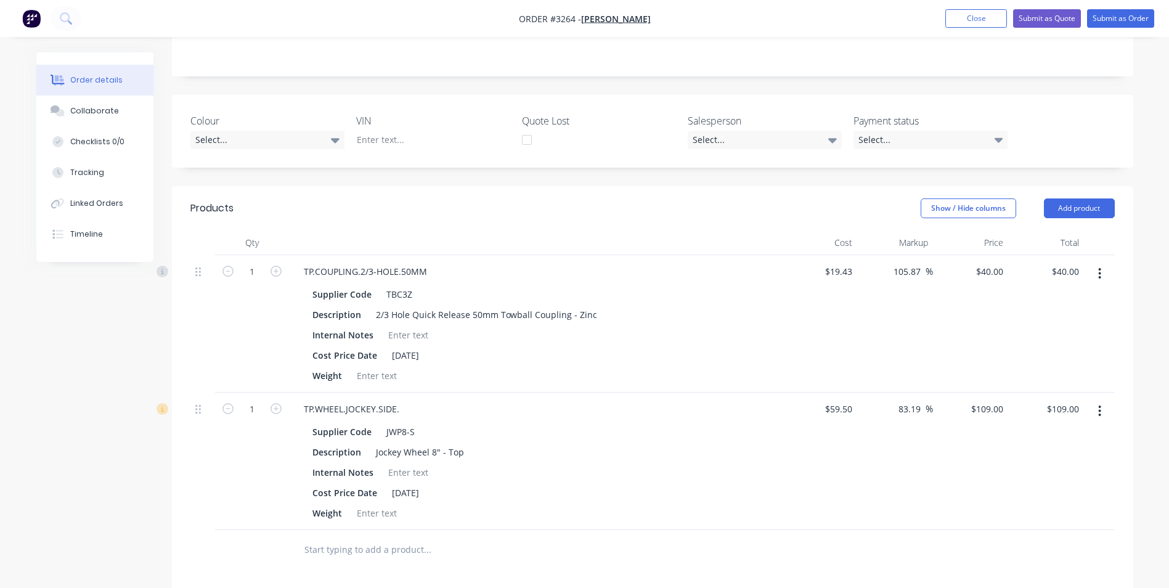
scroll to position [225, 0]
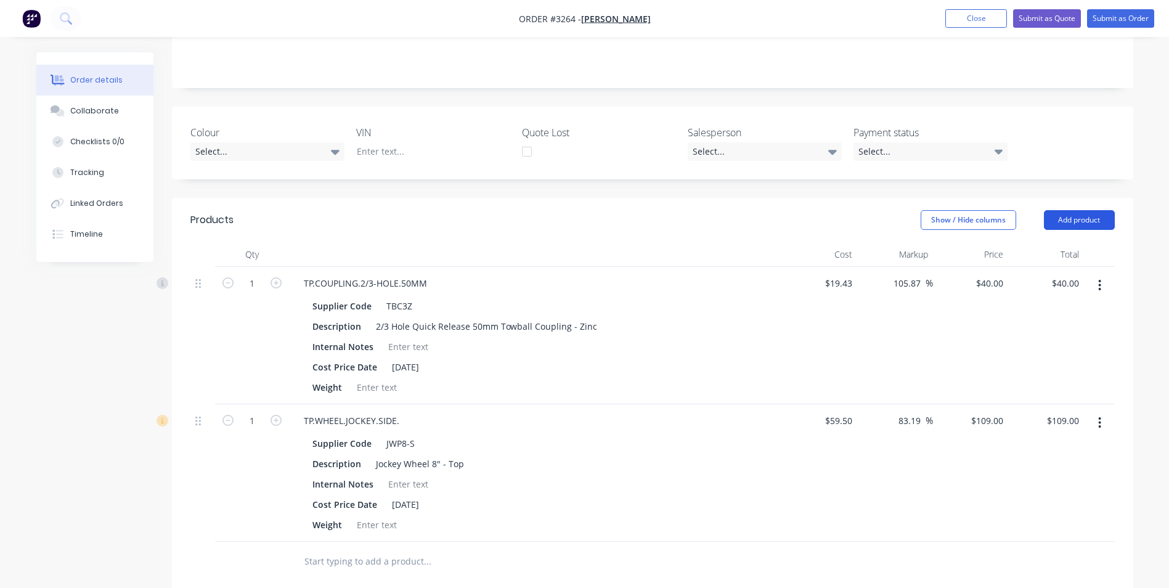
click at [1073, 219] on button "Add product" at bounding box center [1079, 220] width 71 height 20
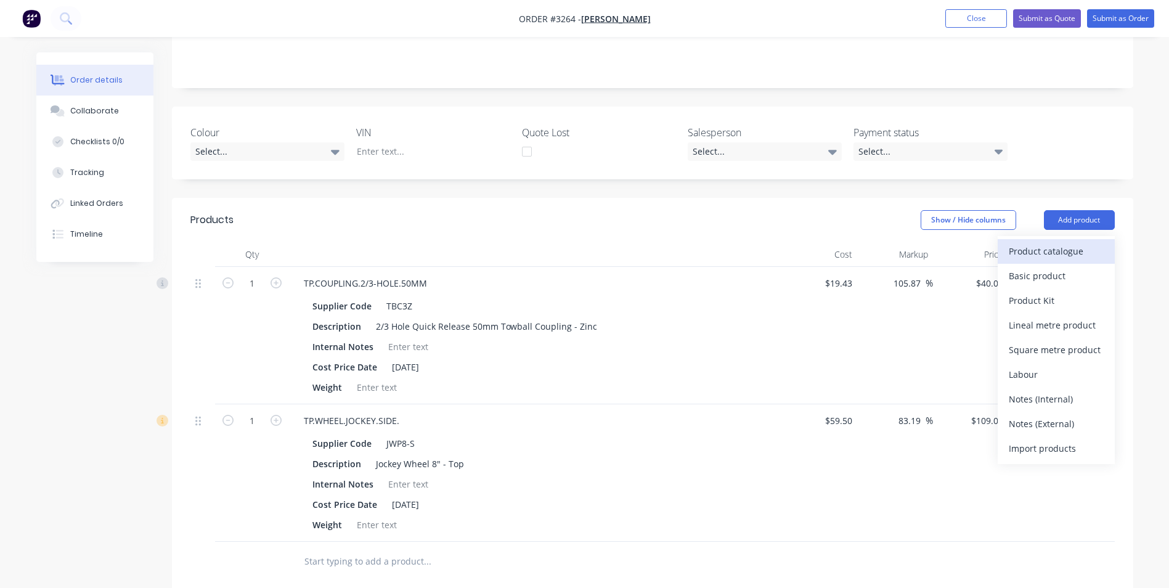
click at [1062, 251] on div "Product catalogue" at bounding box center [1056, 251] width 95 height 18
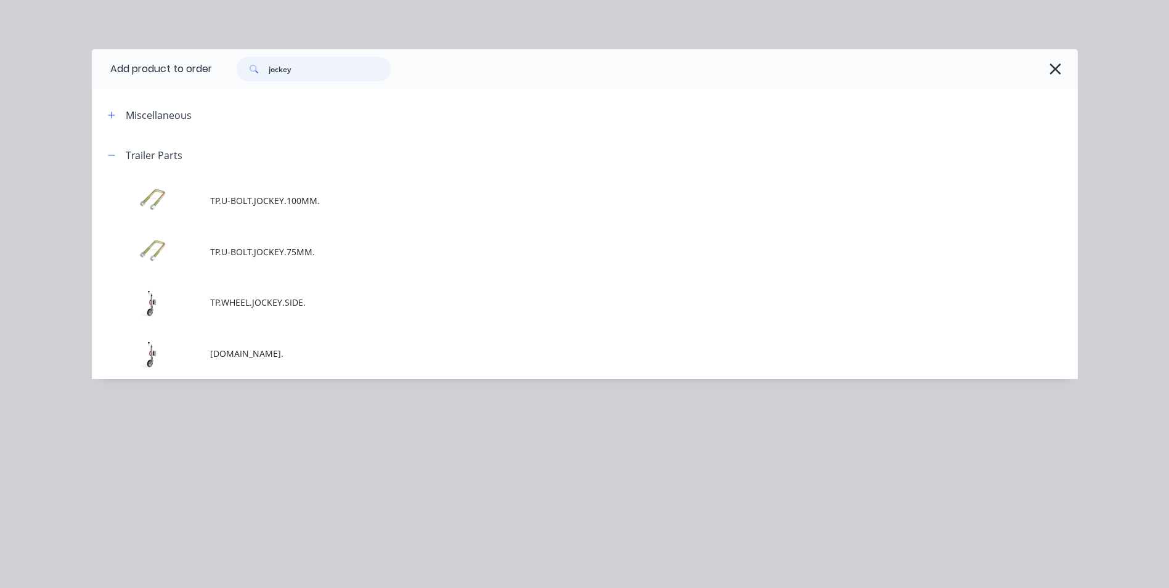
drag, startPoint x: 296, startPoint y: 70, endPoint x: 181, endPoint y: 84, distance: 116.0
click at [182, 84] on header "Add product to order jockey" at bounding box center [585, 68] width 986 height 39
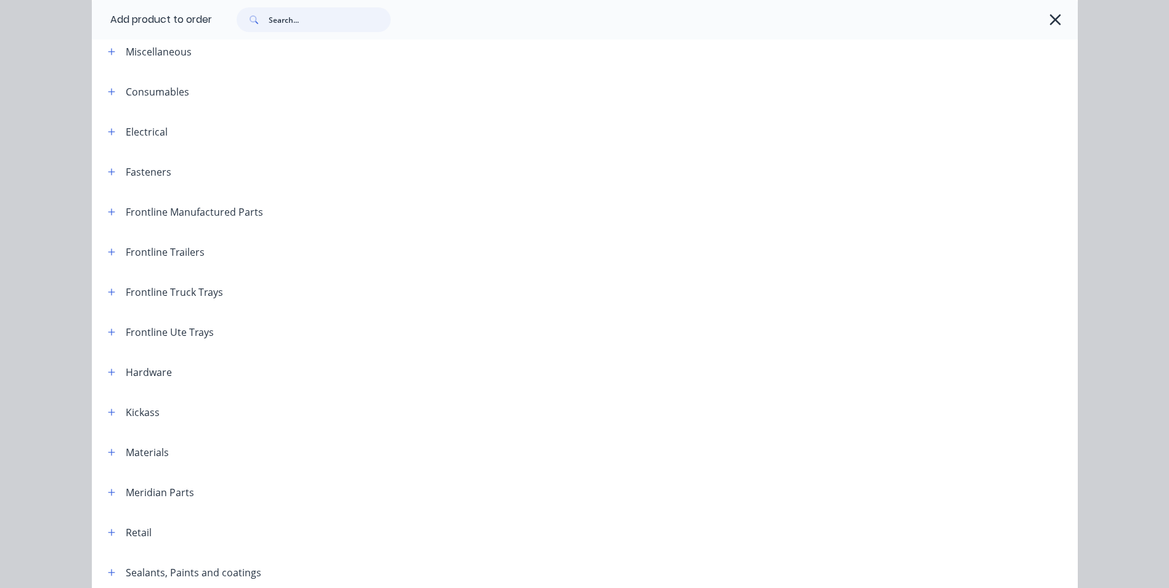
scroll to position [123, 0]
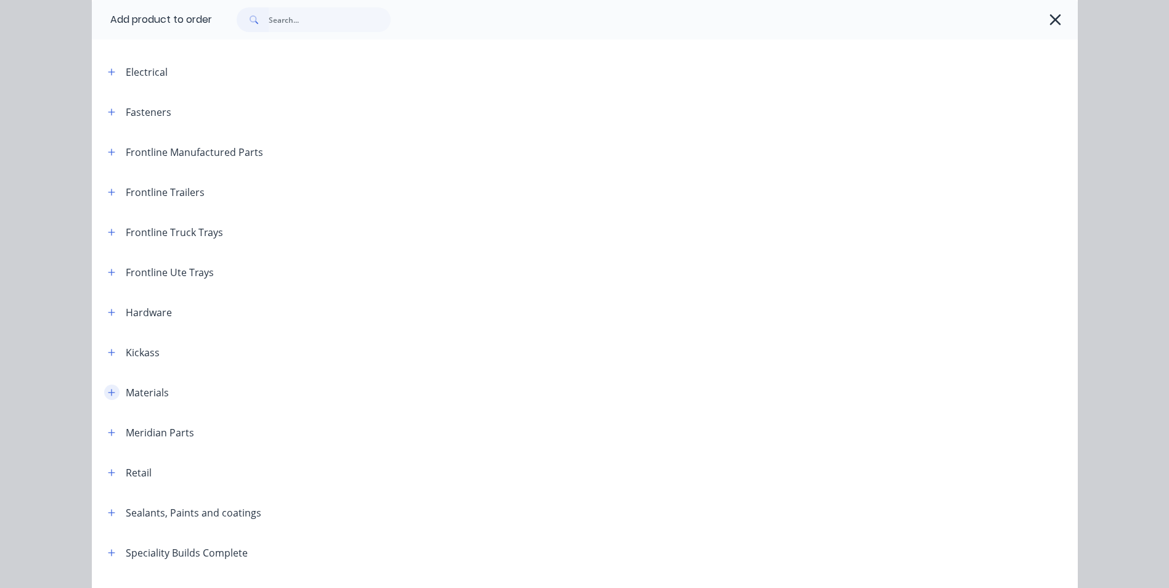
click at [108, 396] on icon "button" at bounding box center [111, 392] width 7 height 9
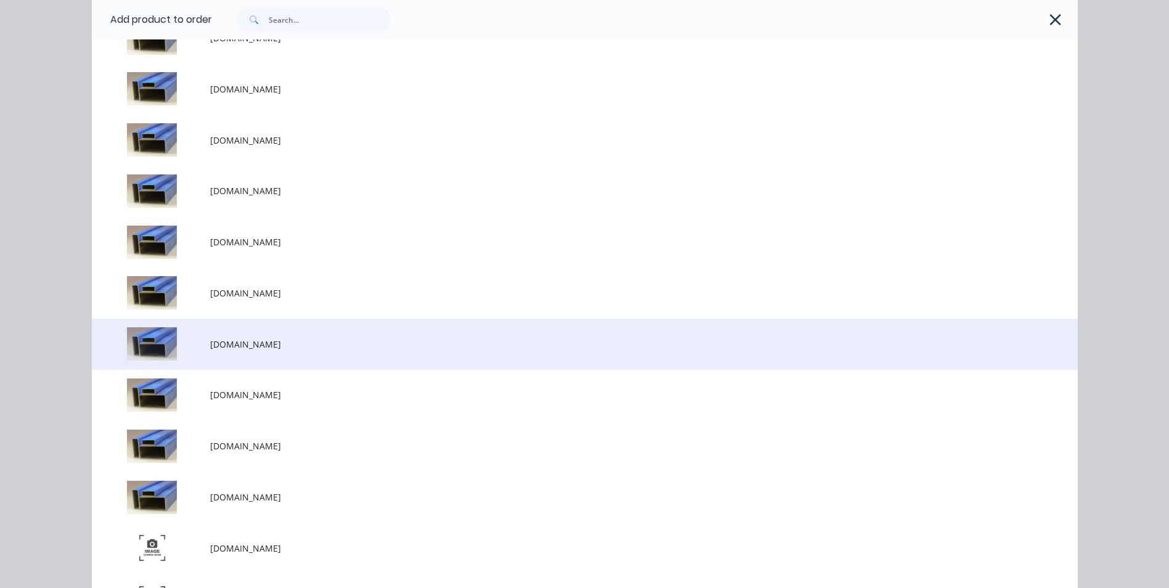
scroll to position [2342, 0]
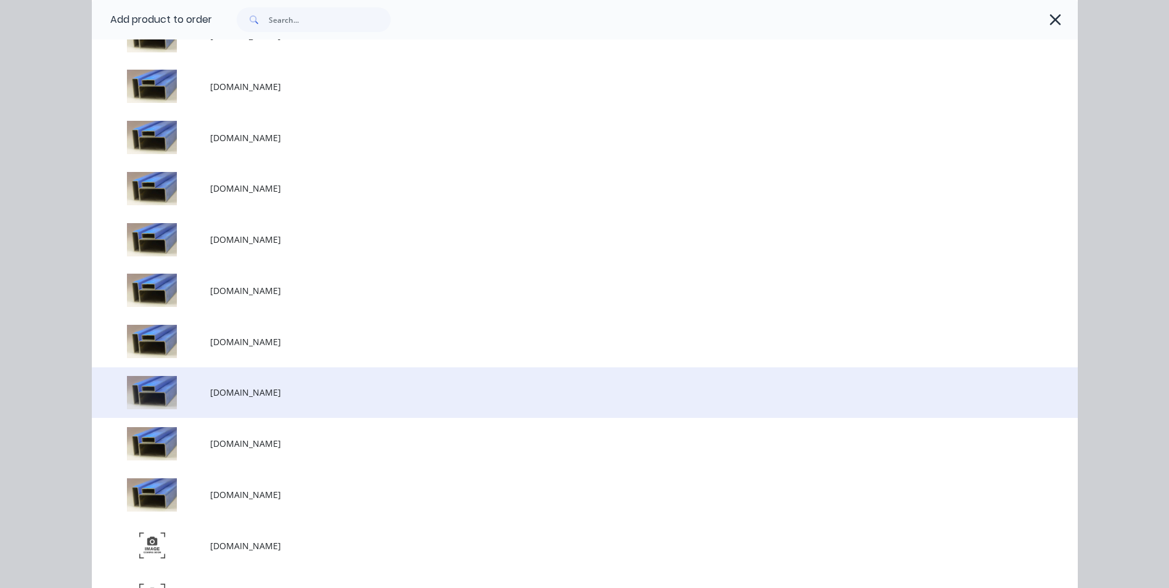
click at [263, 389] on span "M.RHS.50X50X3.BLUE" at bounding box center [557, 392] width 694 height 13
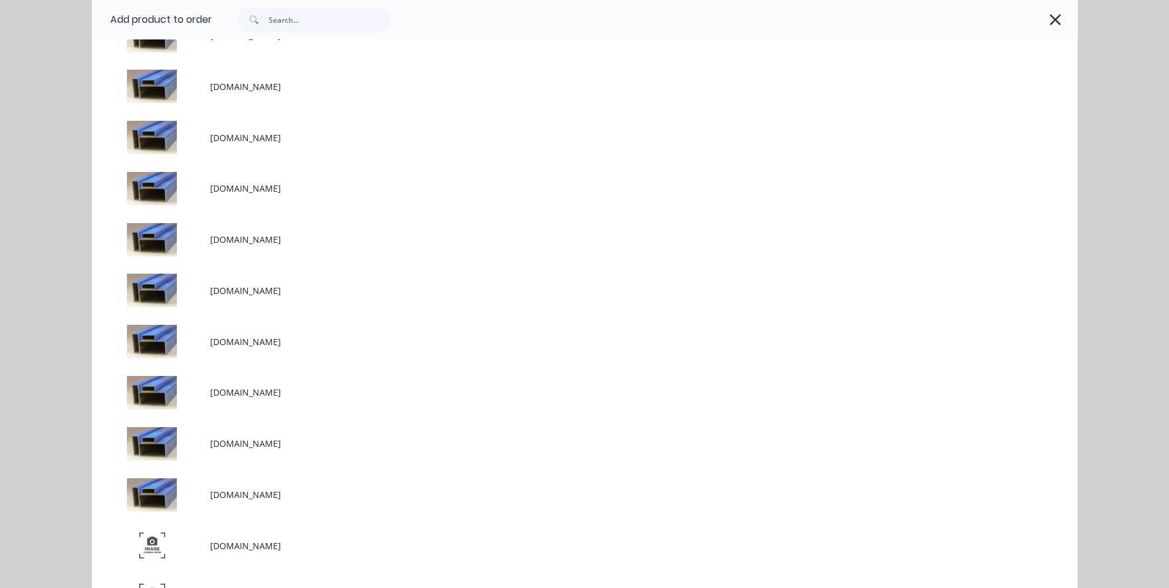
scroll to position [0, 0]
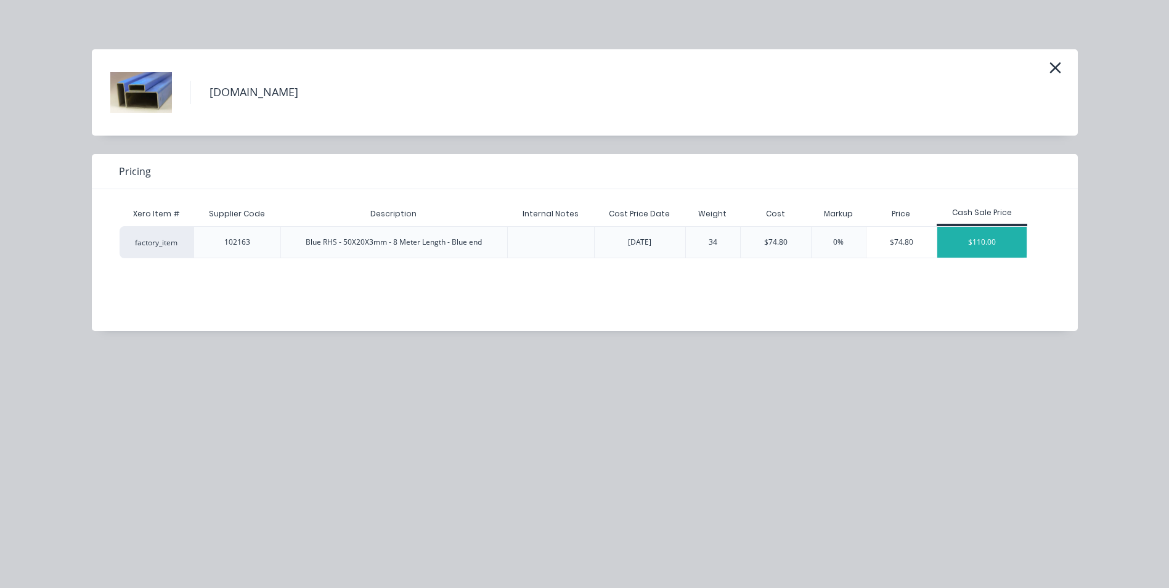
click at [990, 243] on div "$110.00" at bounding box center [982, 242] width 90 height 31
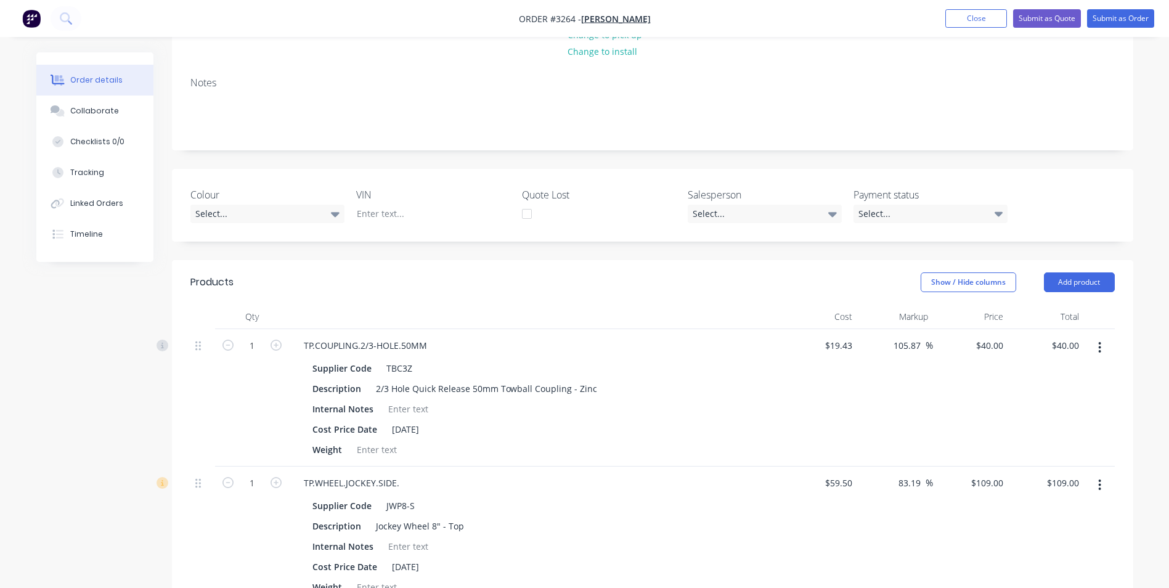
scroll to position [163, 0]
click at [1073, 281] on button "Add product" at bounding box center [1079, 282] width 71 height 20
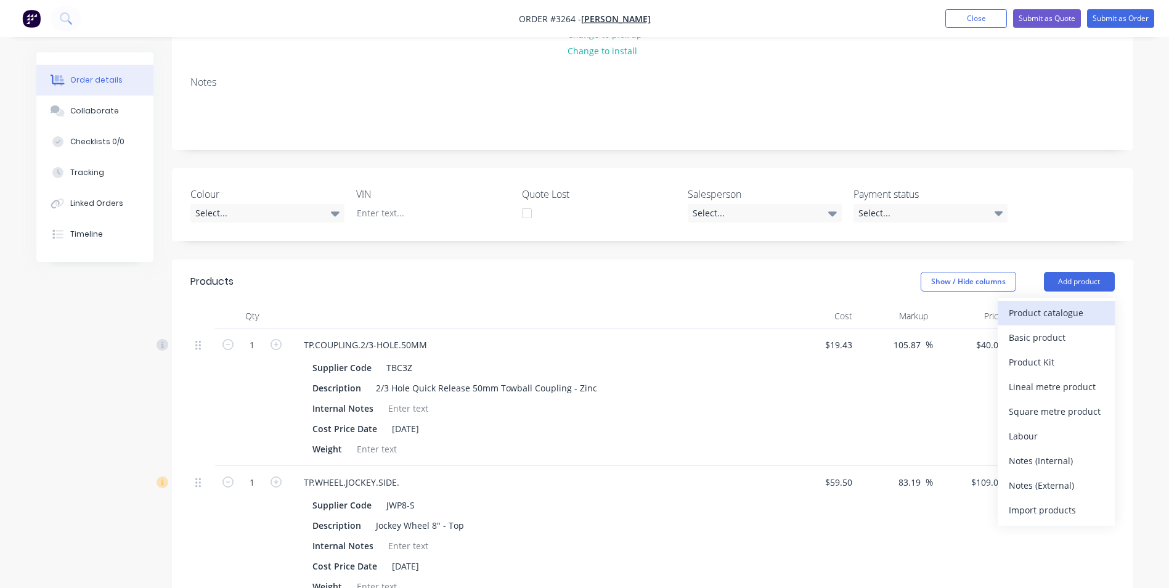
click at [1043, 313] on div "Product catalogue" at bounding box center [1056, 313] width 95 height 18
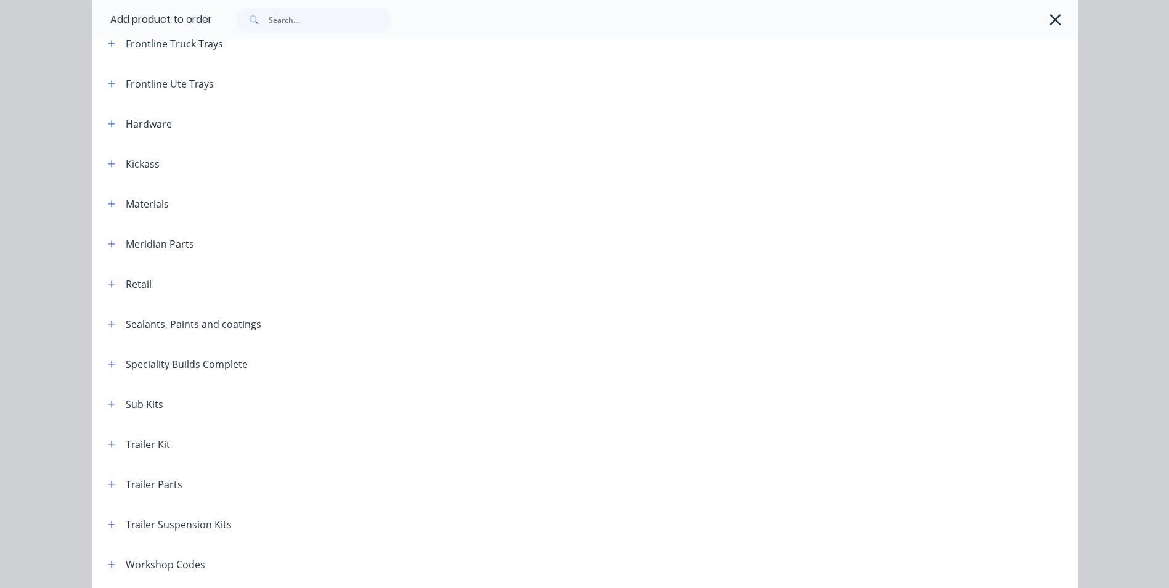
scroll to position [218, 0]
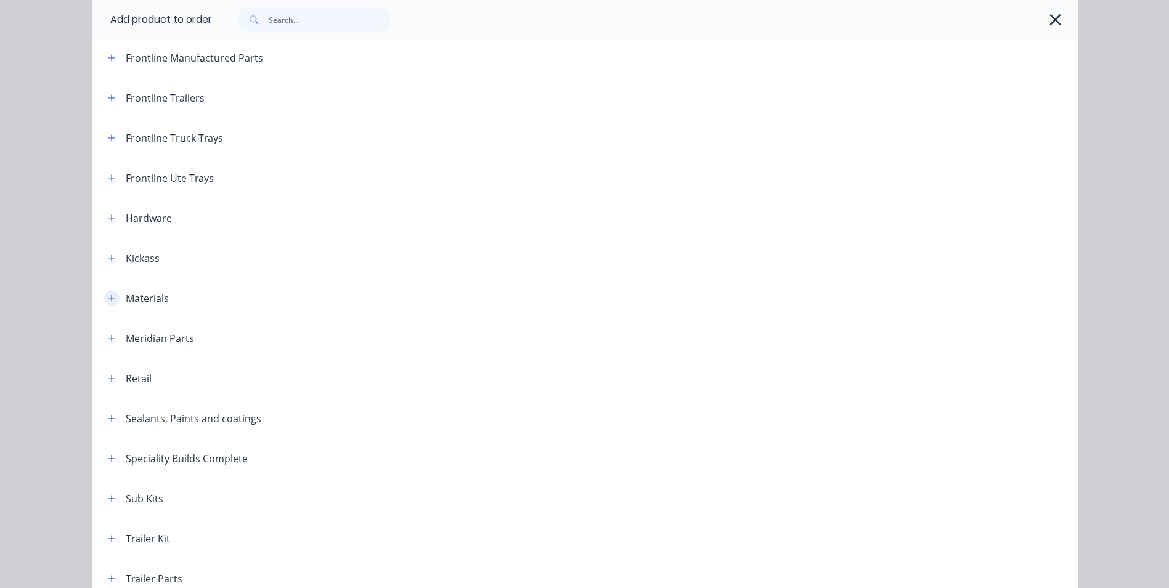
click at [108, 296] on icon "button" at bounding box center [111, 298] width 7 height 9
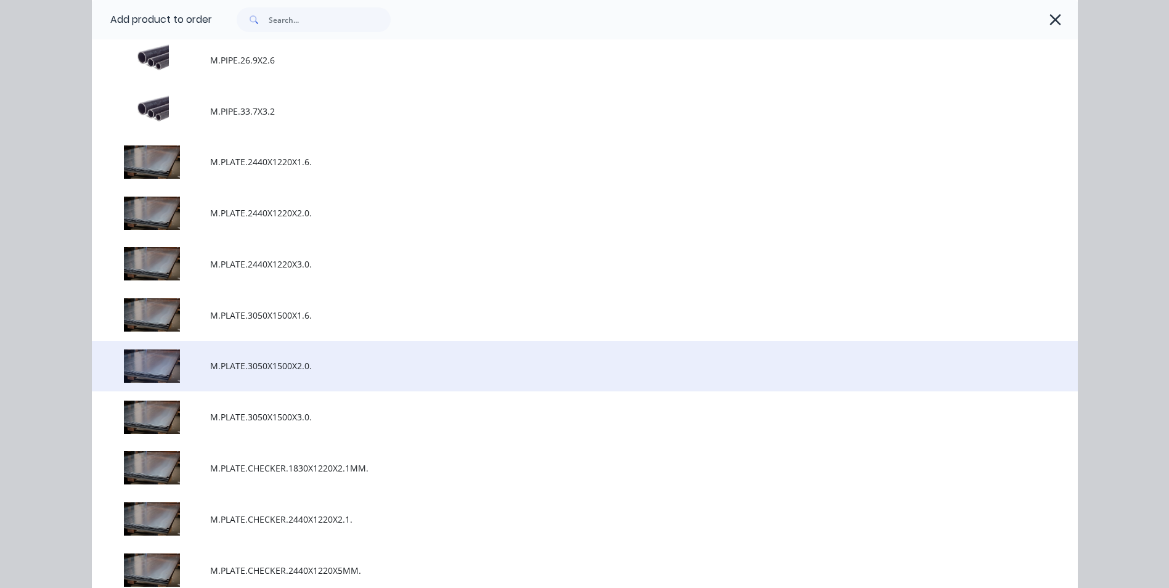
scroll to position [1696, 0]
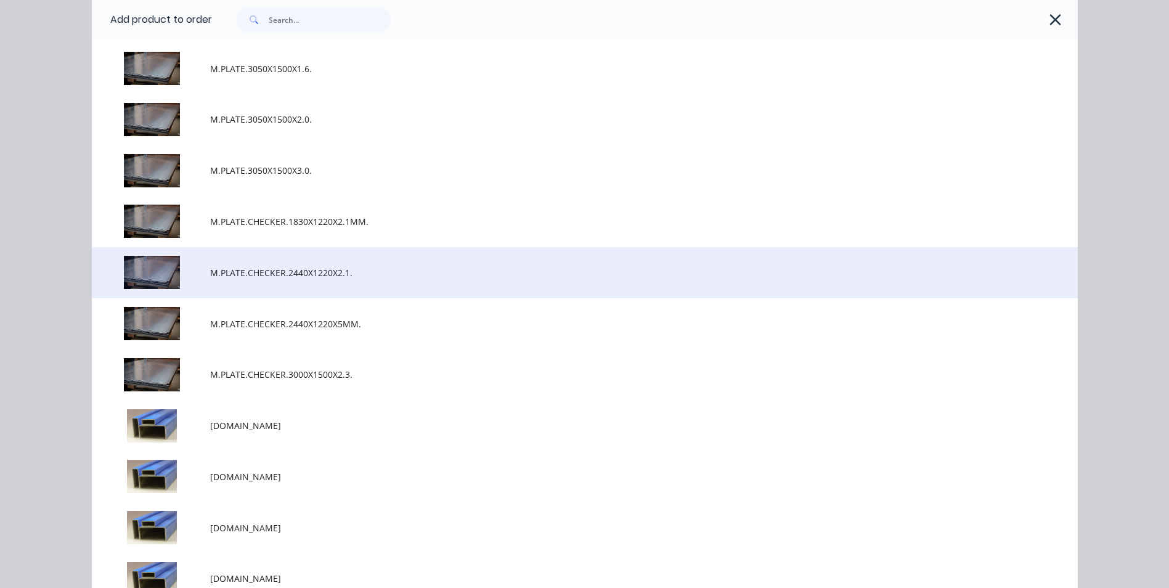
click at [250, 277] on span "M.PLATE.CHECKER.2440X1220X2.1." at bounding box center [557, 272] width 694 height 13
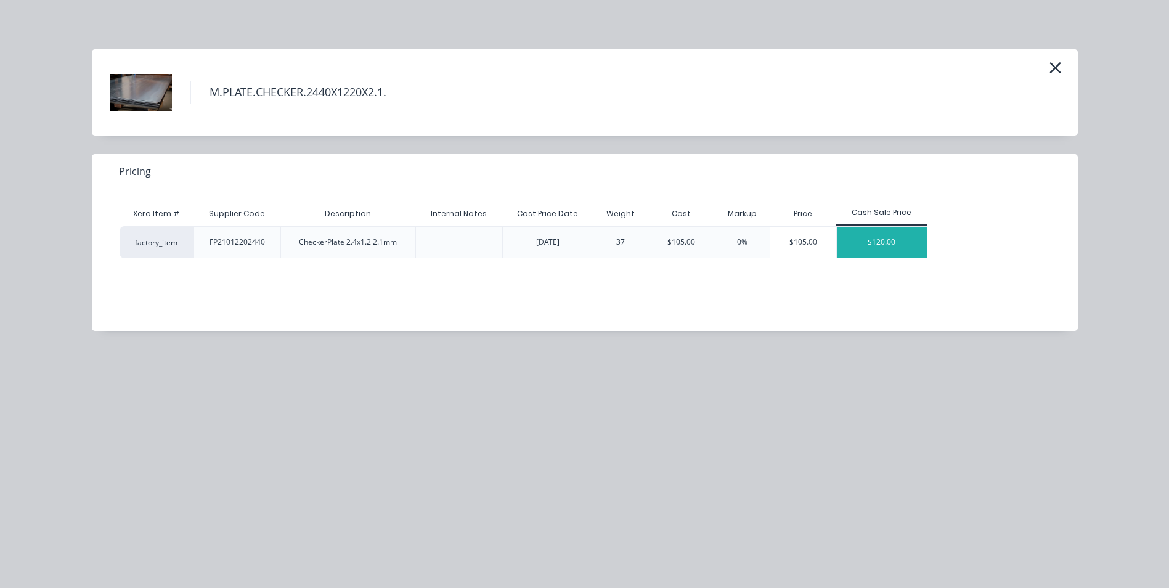
click at [890, 240] on div "$120.00" at bounding box center [882, 242] width 90 height 31
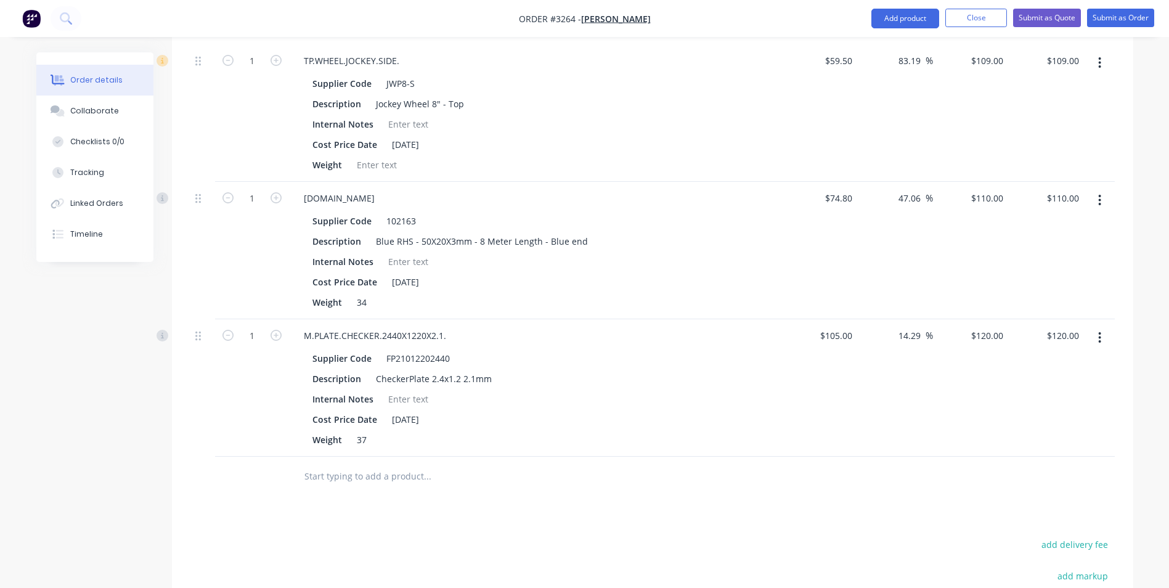
scroll to position [656, 0]
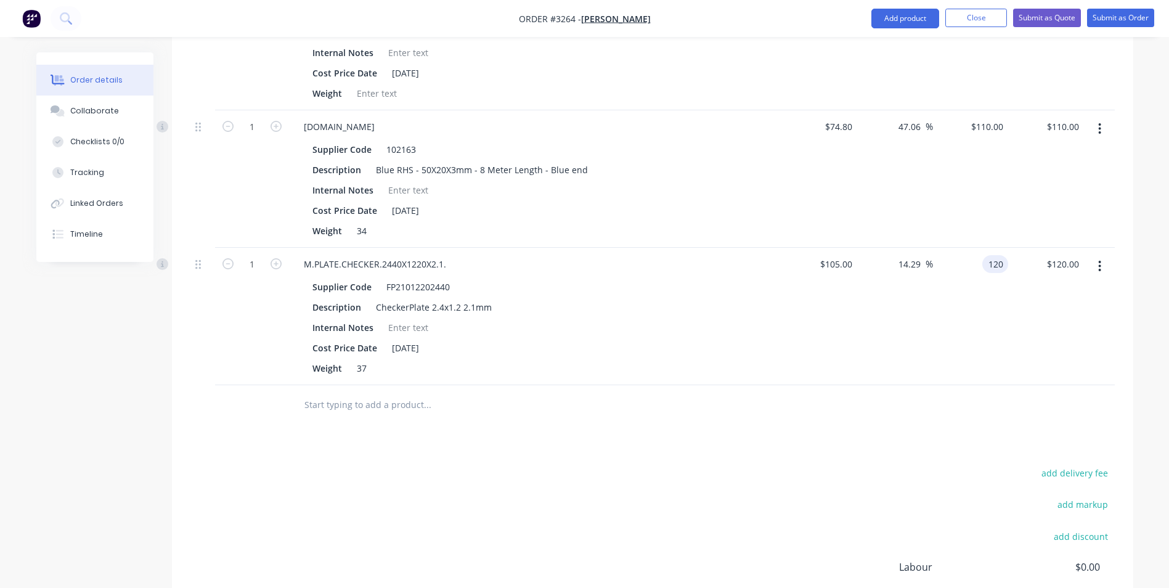
click at [991, 266] on input "120" at bounding box center [997, 264] width 21 height 18
type input "150"
type input "42.86"
type input "$150.00"
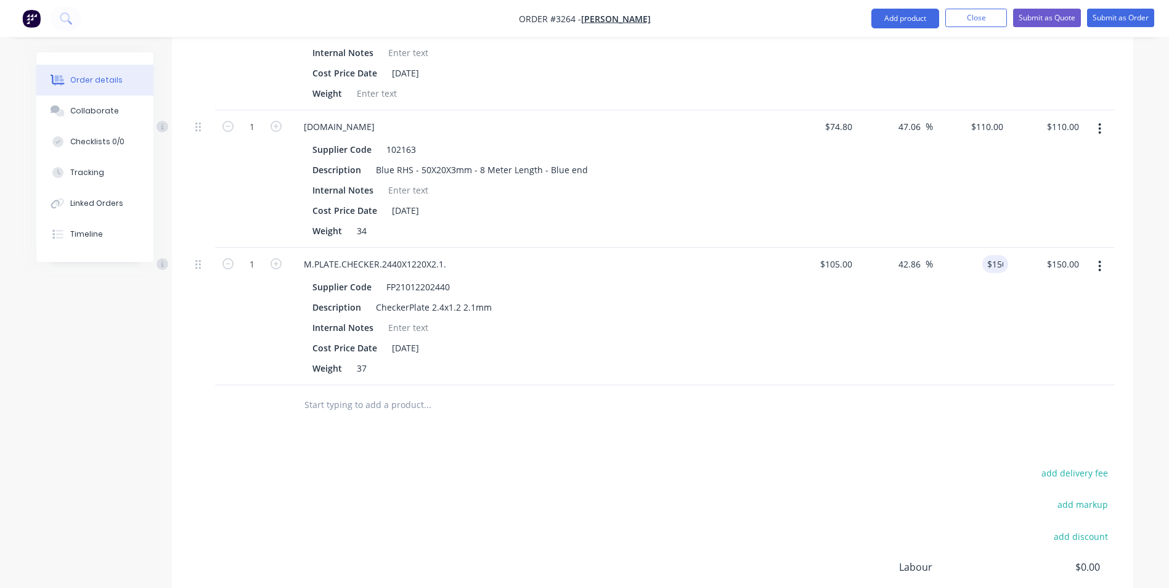
click at [905, 368] on div "42.86 14.29 %" at bounding box center [895, 316] width 76 height 137
click at [897, 13] on button "Add product" at bounding box center [905, 19] width 68 height 20
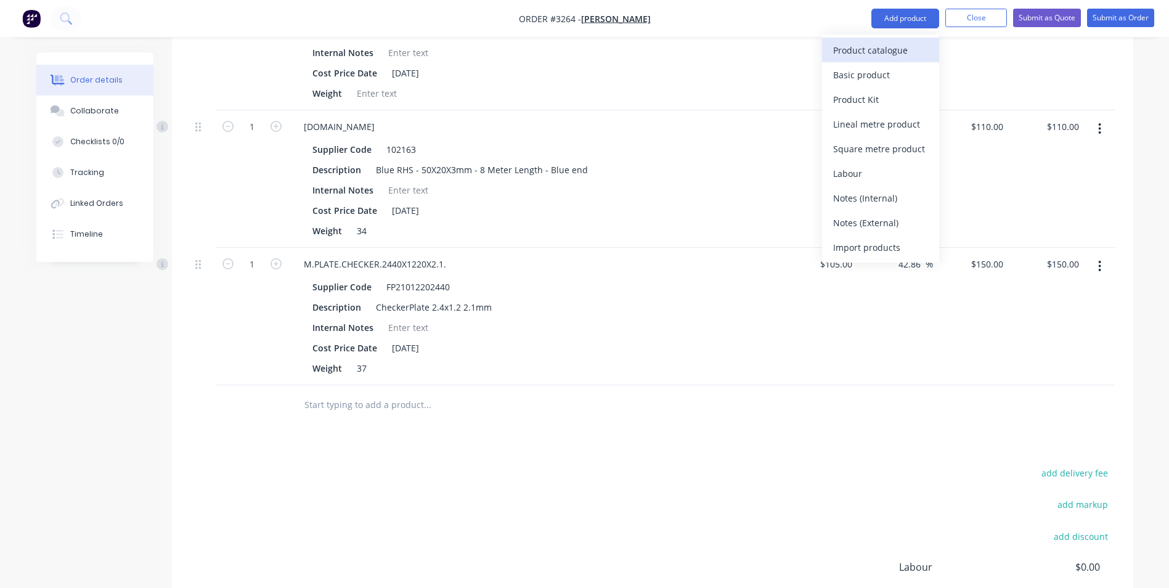
click at [867, 51] on div "Product catalogue" at bounding box center [880, 50] width 95 height 18
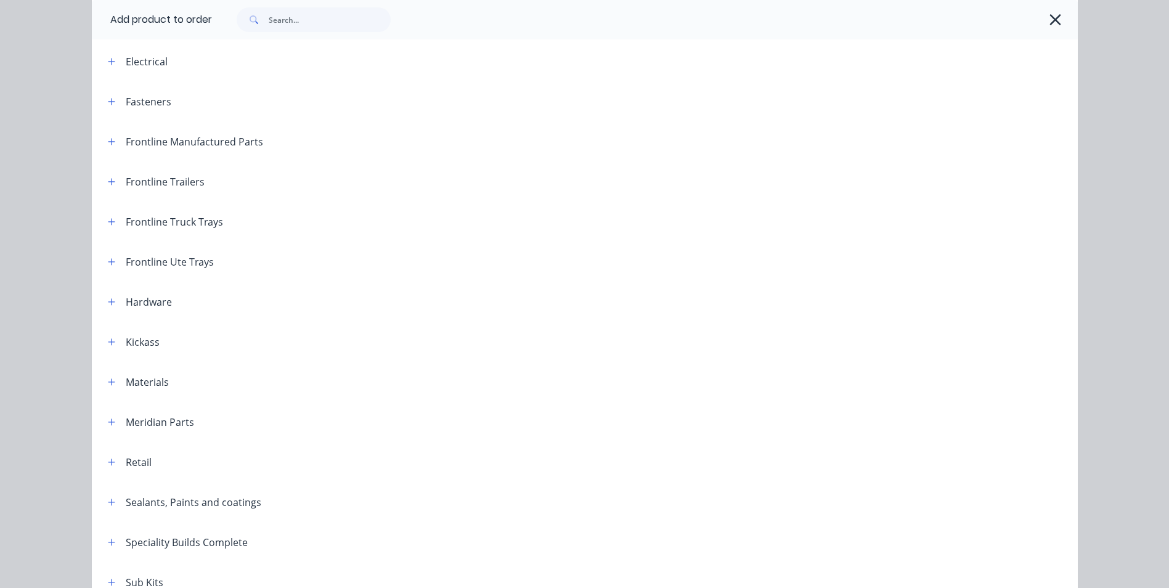
scroll to position [246, 0]
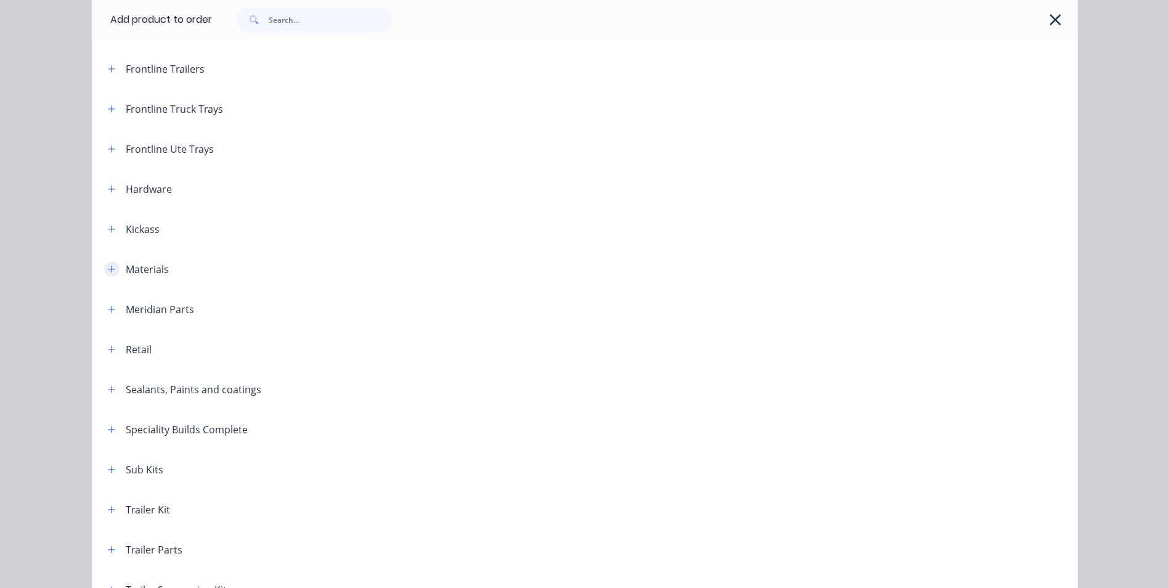
click at [108, 272] on icon "button" at bounding box center [111, 269] width 7 height 9
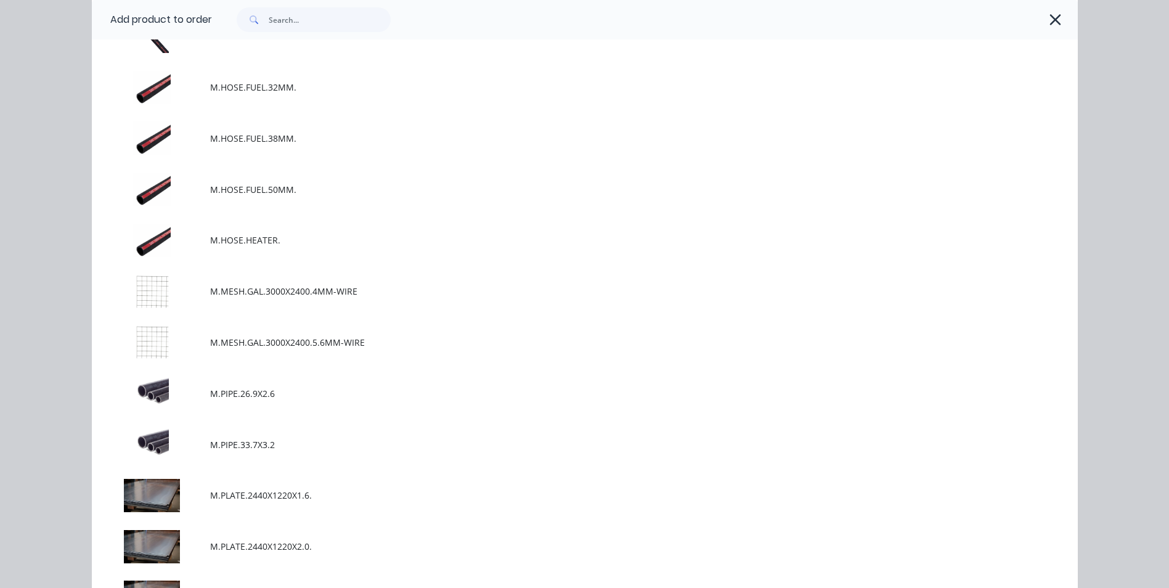
scroll to position [1294, 0]
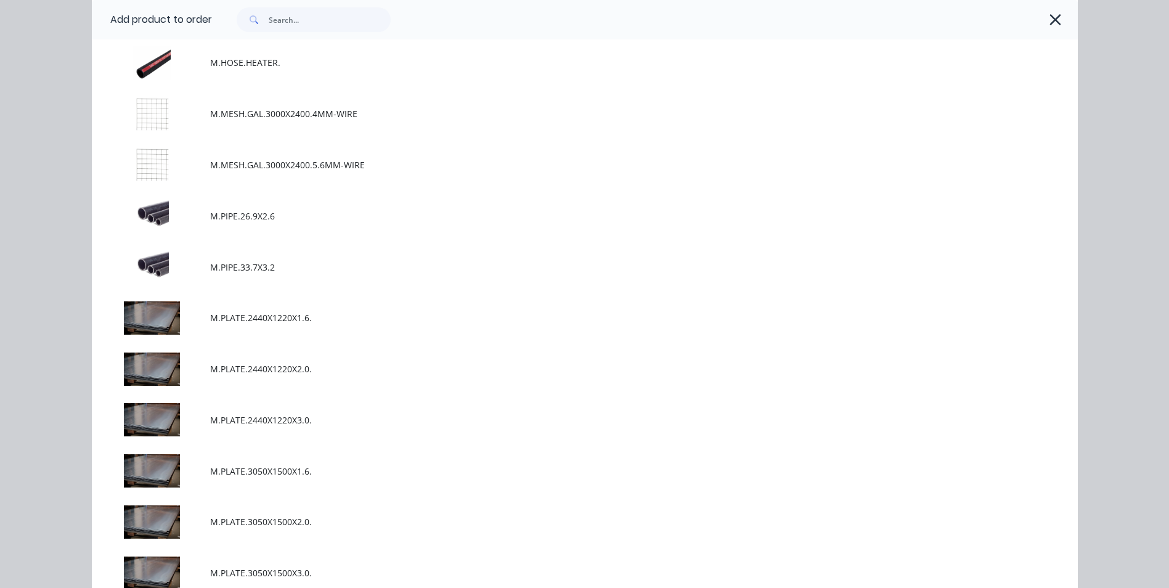
click at [55, 197] on div "Add product to order Miscellaneous POWDERCOAT.TRAY Consumables C.MUDFLP.BLK.11x…" at bounding box center [584, 294] width 1169 height 588
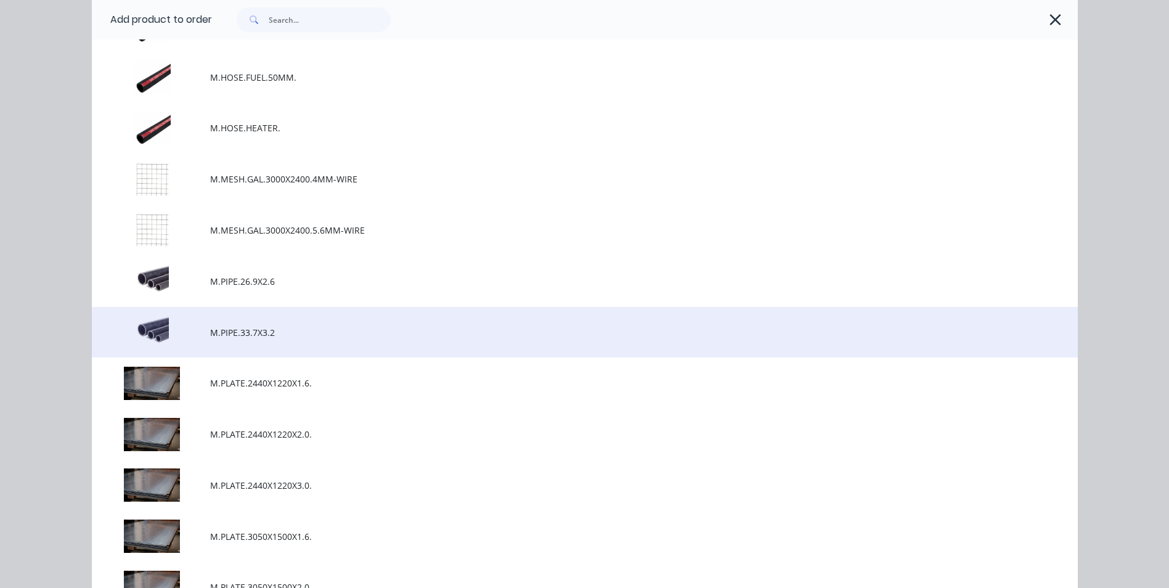
scroll to position [1171, 0]
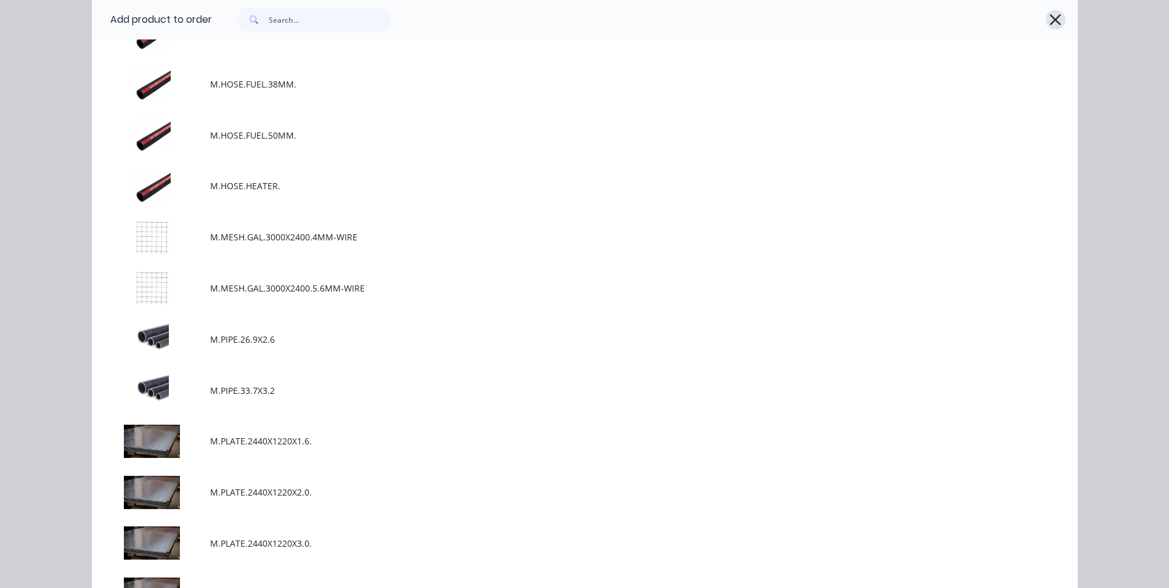
click at [1053, 18] on icon "button" at bounding box center [1055, 19] width 11 height 11
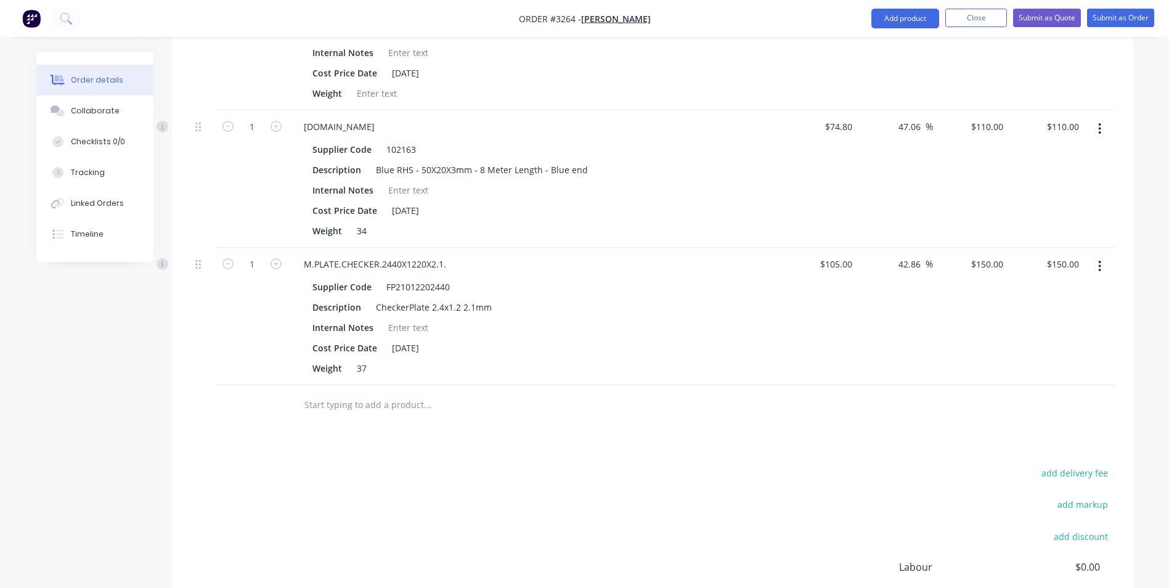
click at [1144, 200] on div "Order details Collaborate Checklists 0/0 Tracking Linked Orders Timeline Order …" at bounding box center [585, 67] width 1122 height 1343
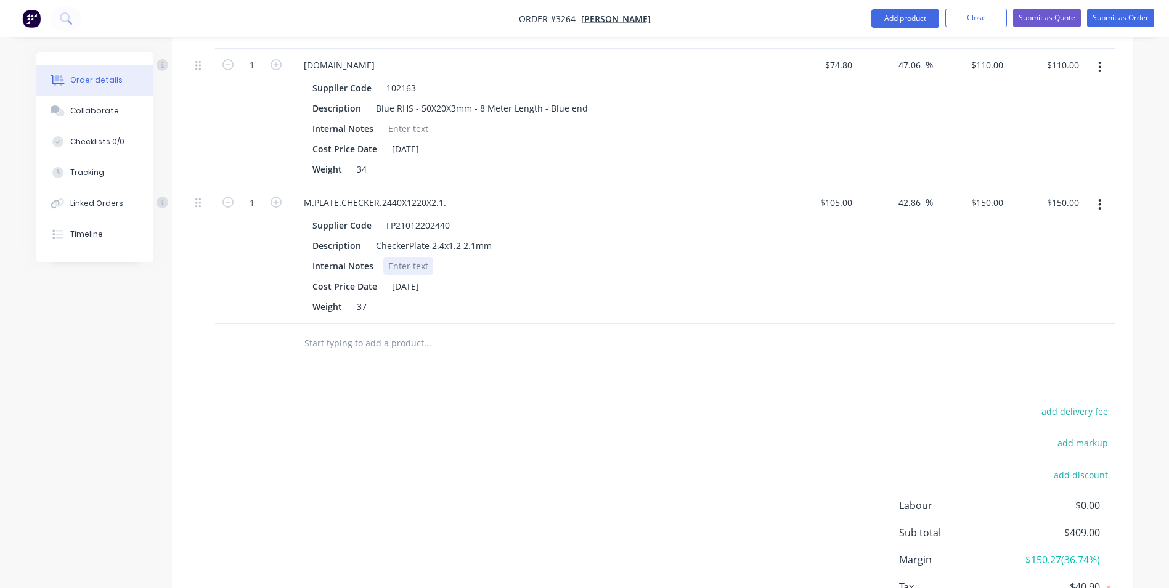
scroll to position [656, 0]
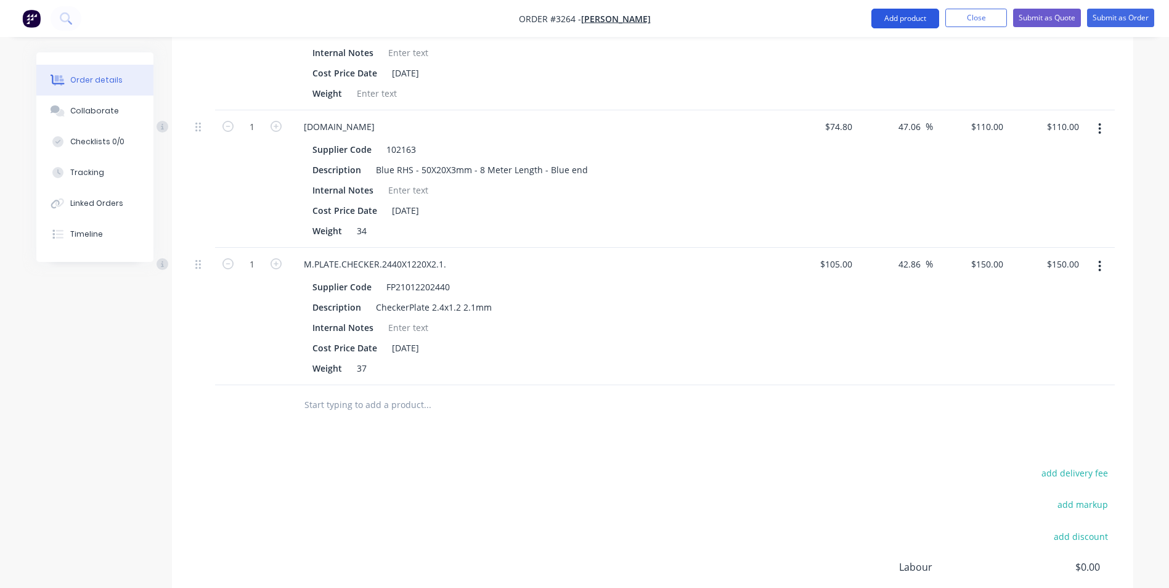
click at [908, 18] on button "Add product" at bounding box center [905, 19] width 68 height 20
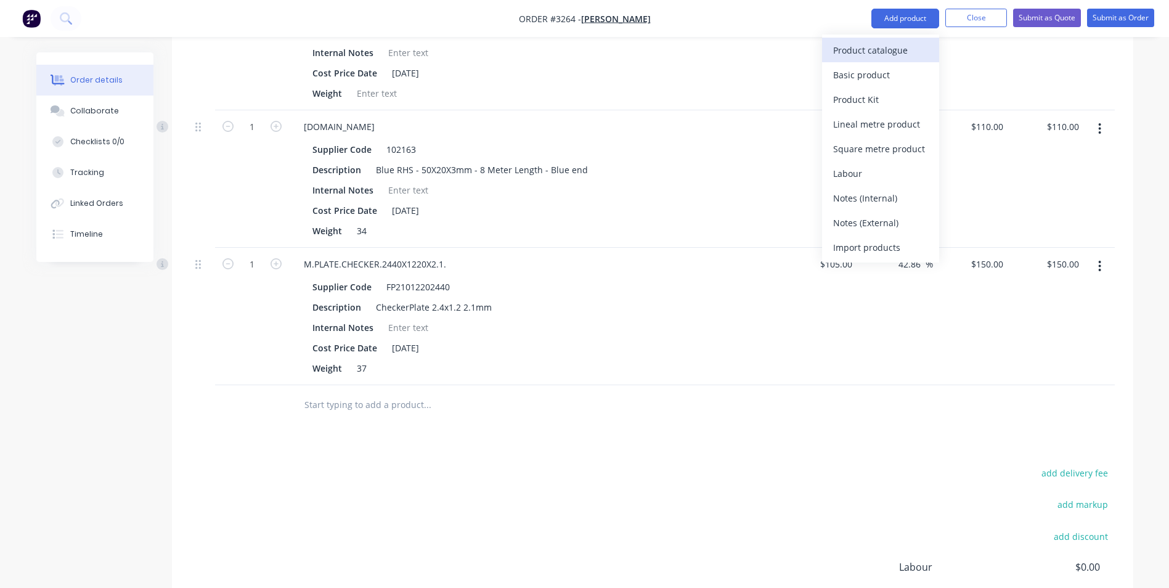
click at [855, 49] on div "Product catalogue" at bounding box center [880, 50] width 95 height 18
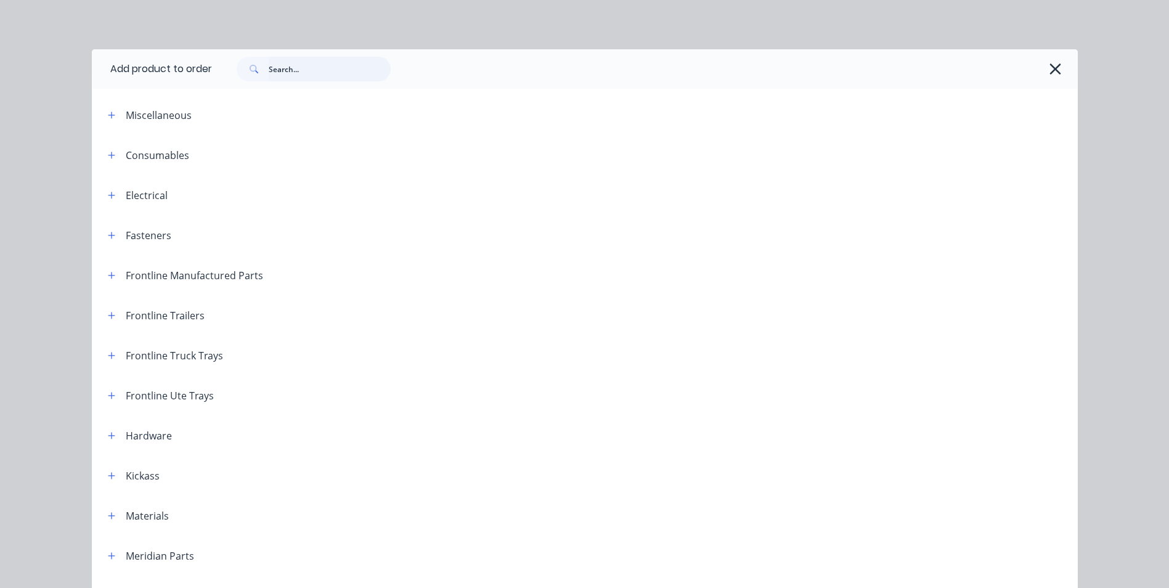
click at [279, 71] on input "text" at bounding box center [330, 69] width 122 height 25
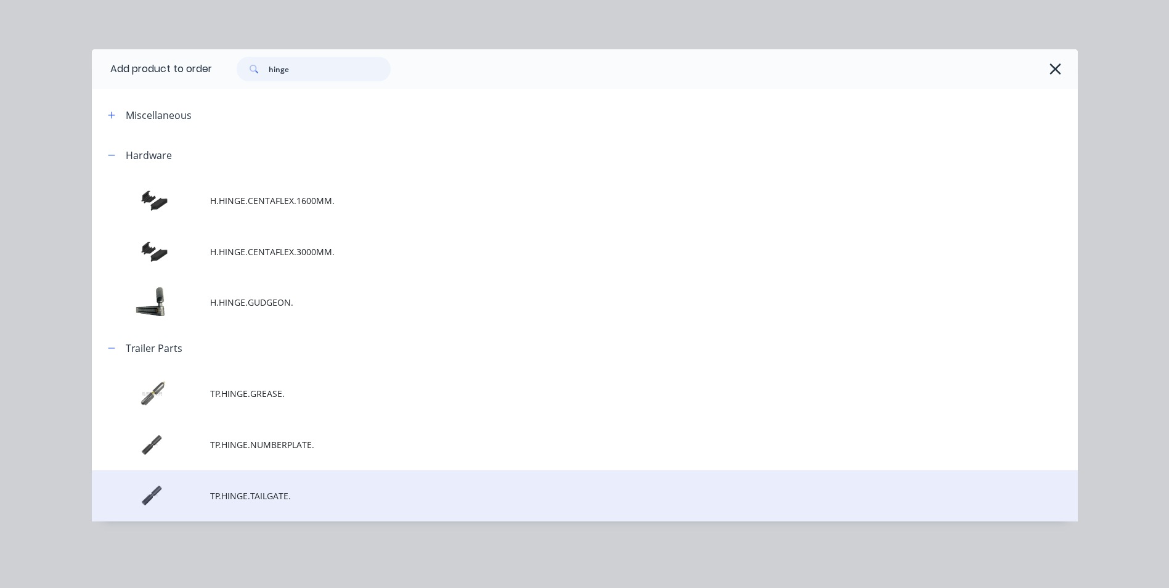
type input "hinge"
click at [239, 489] on span "TP.HINGE.TAILGATE." at bounding box center [557, 495] width 694 height 13
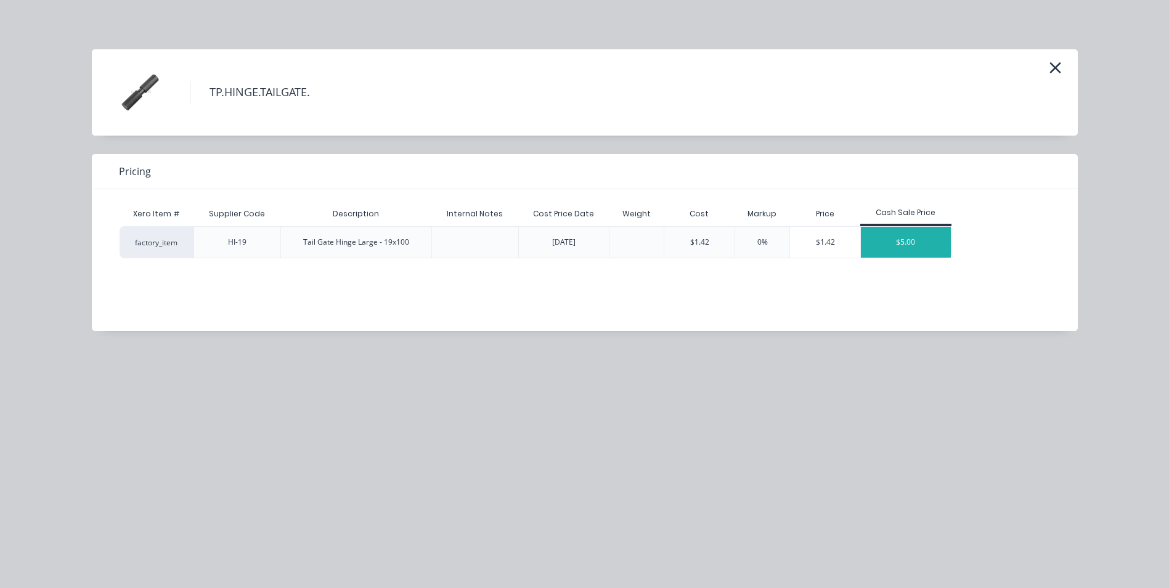
click at [909, 245] on div "$5.00" at bounding box center [906, 242] width 90 height 31
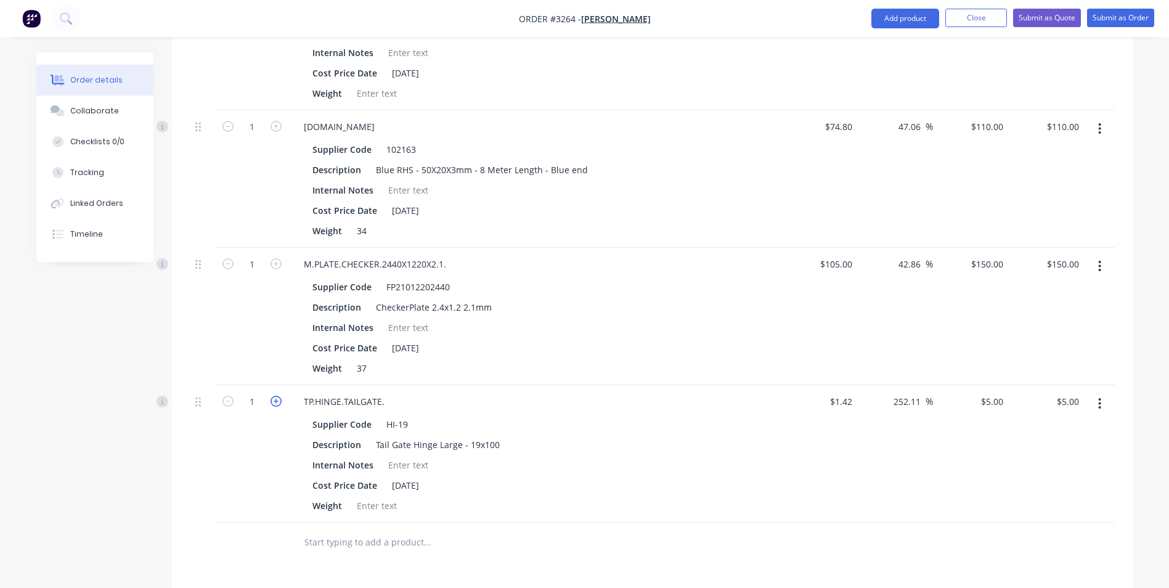
click at [277, 399] on icon "button" at bounding box center [276, 401] width 11 height 11
type input "2"
type input "$10.00"
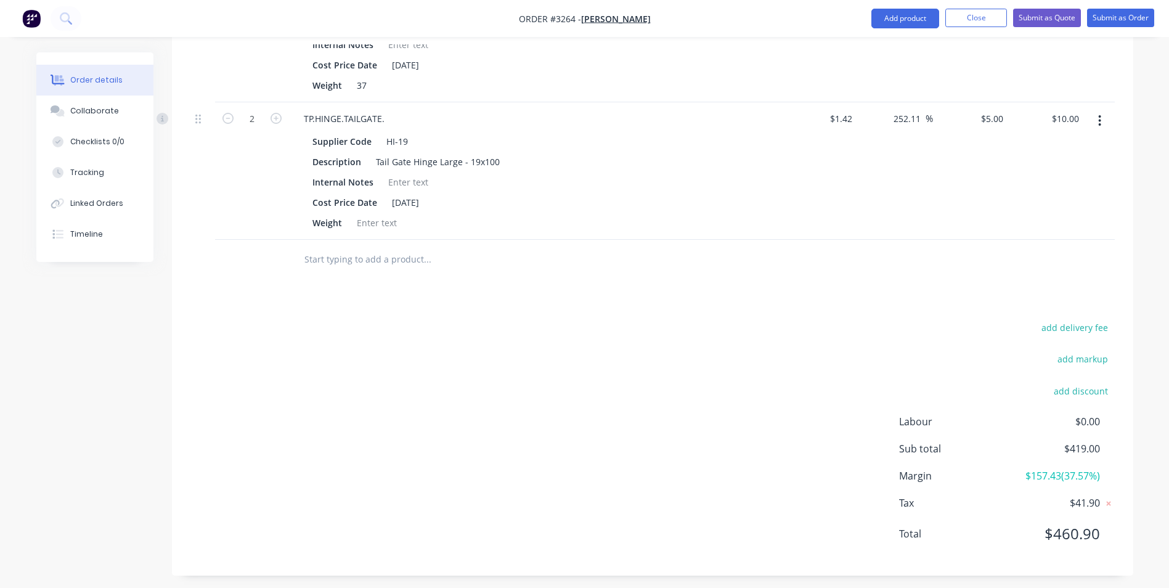
scroll to position [945, 0]
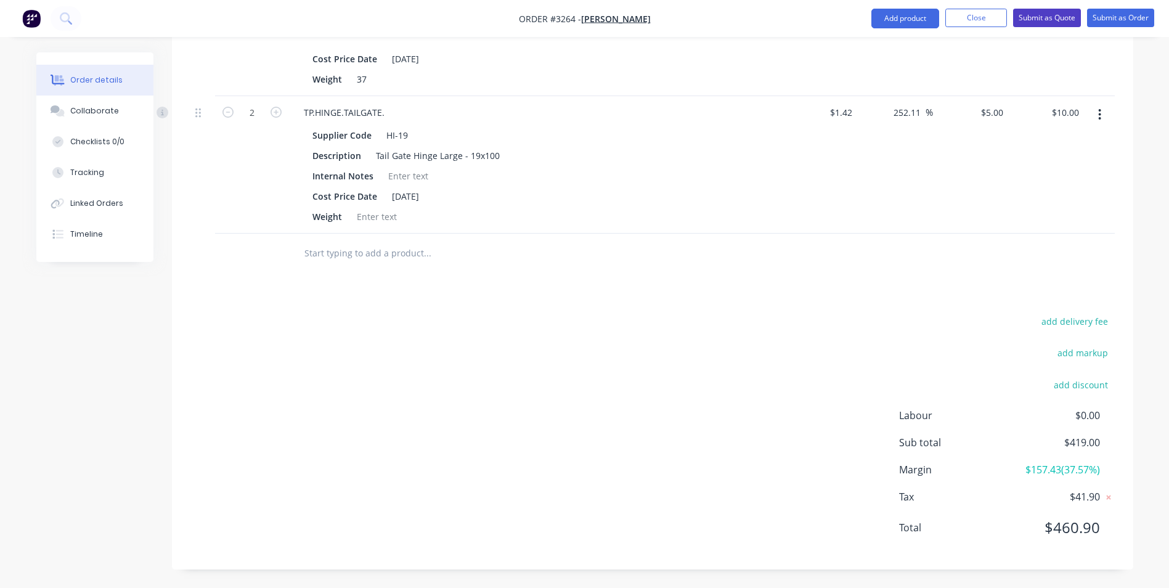
click at [1038, 21] on button "Submit as Quote" at bounding box center [1047, 18] width 68 height 18
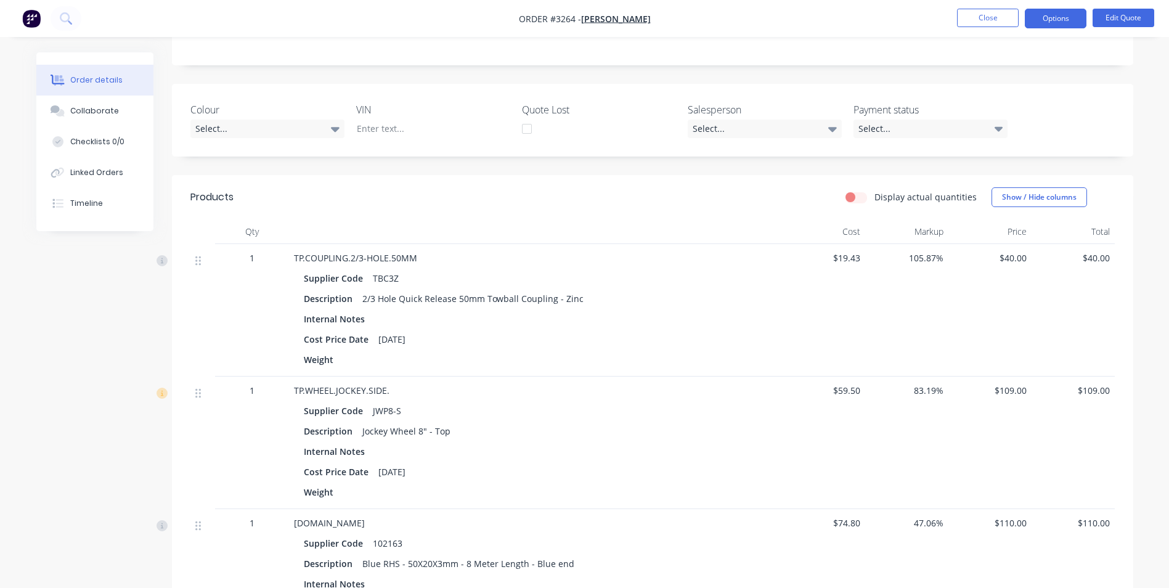
scroll to position [230, 0]
